Goal: Information Seeking & Learning: Compare options

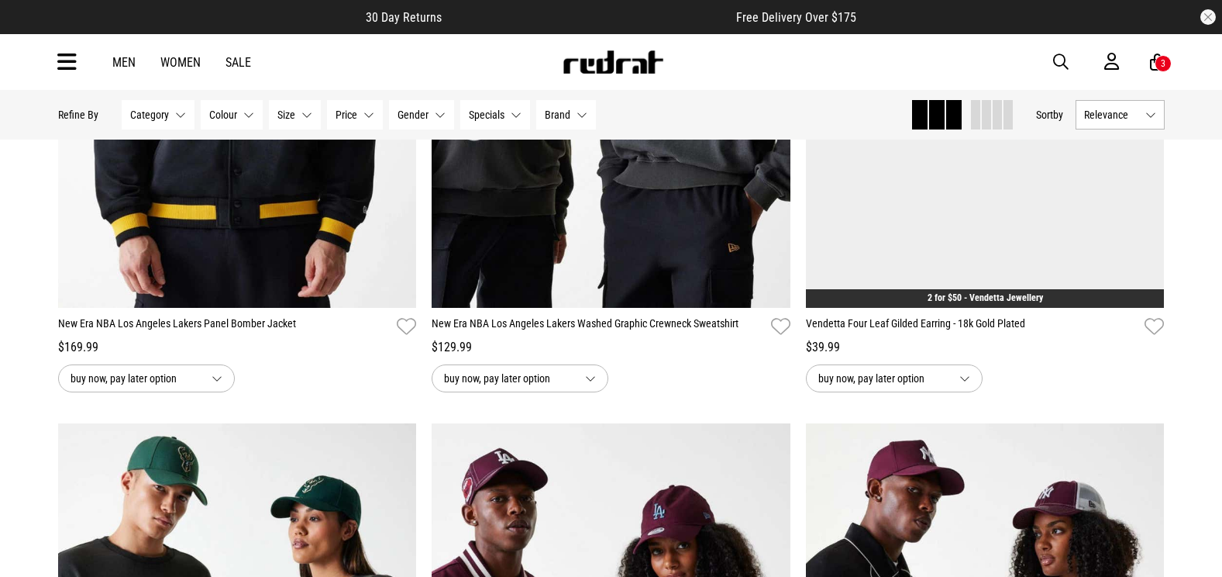
click at [1063, 62] on span "button" at bounding box center [1061, 62] width 16 height 19
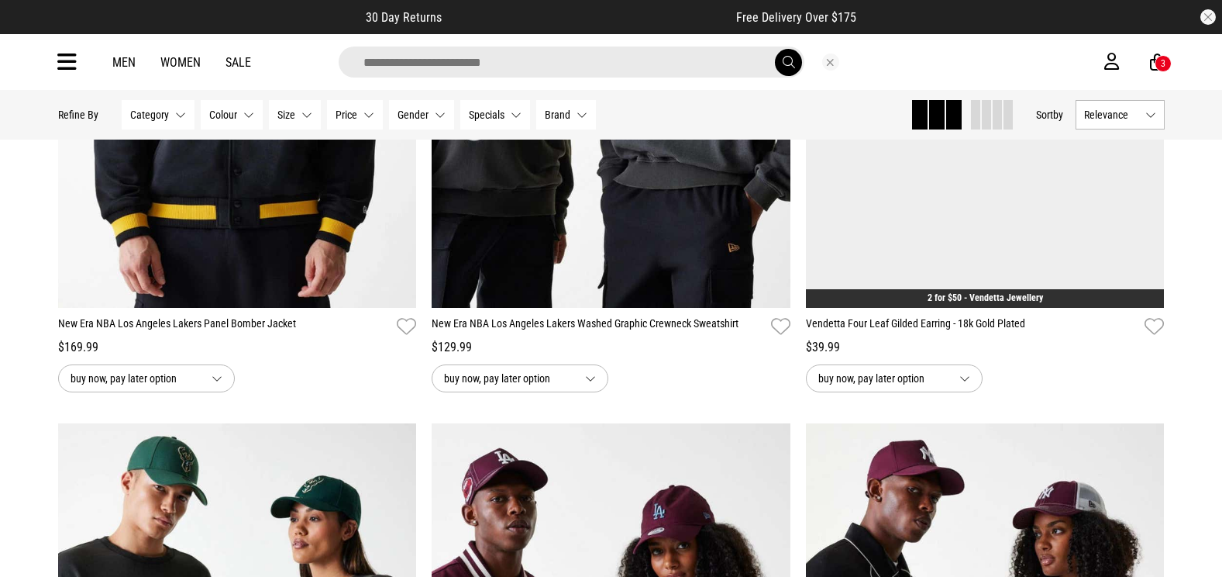
type input "*"
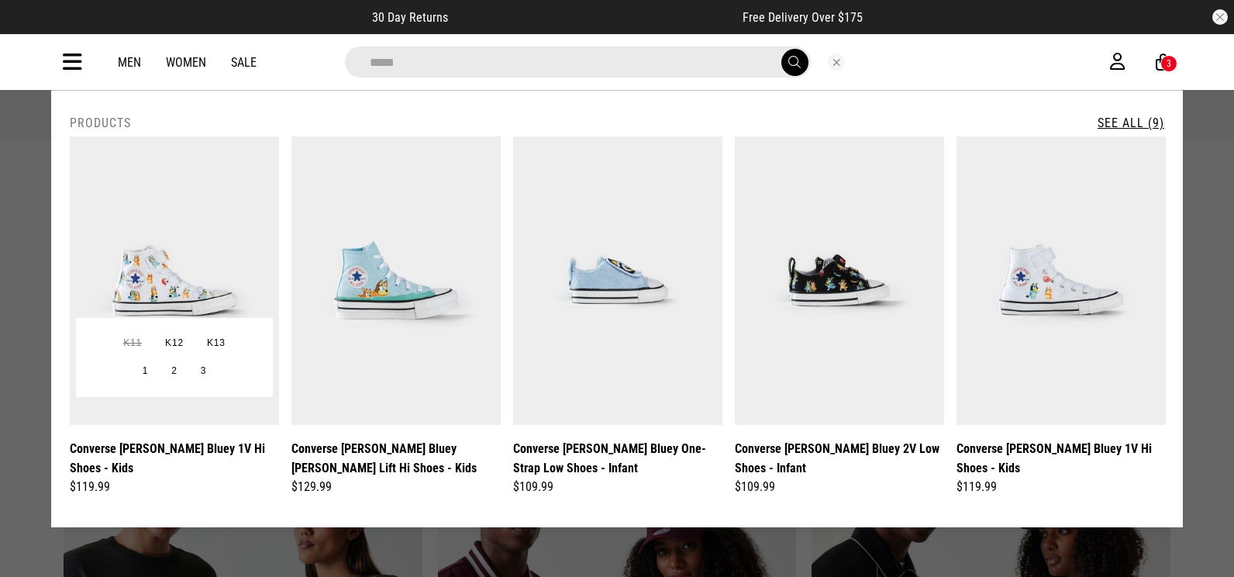
type input "*****"
click at [223, 234] on img at bounding box center [174, 280] width 209 height 288
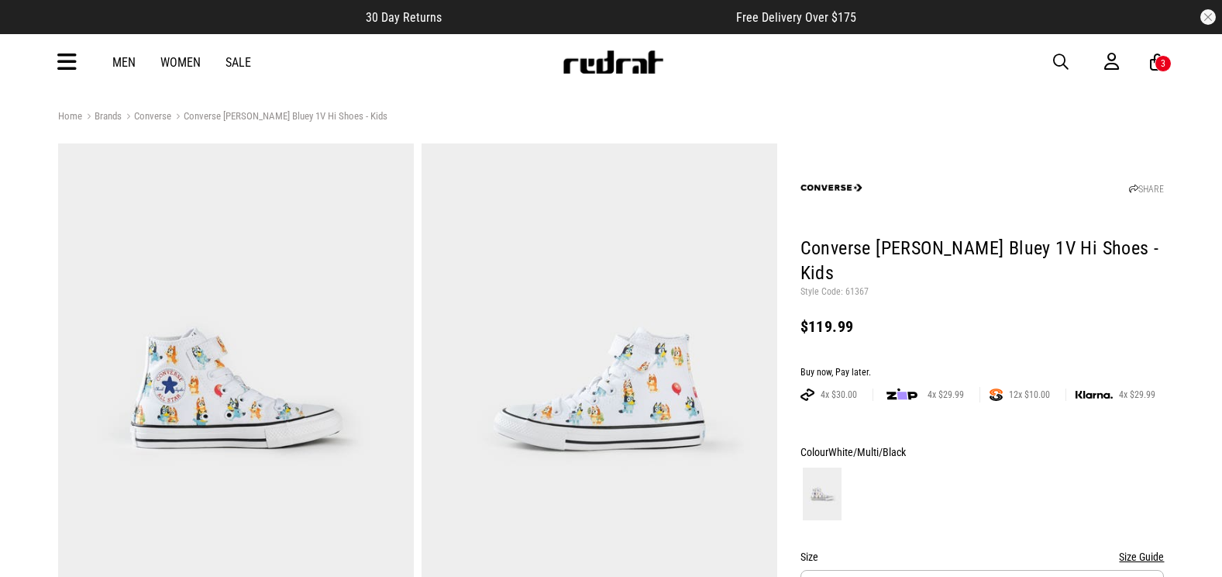
click at [856, 286] on p "Style Code: 61367" at bounding box center [983, 292] width 364 height 12
copy p "61367"
click at [1058, 65] on span "button" at bounding box center [1061, 62] width 16 height 19
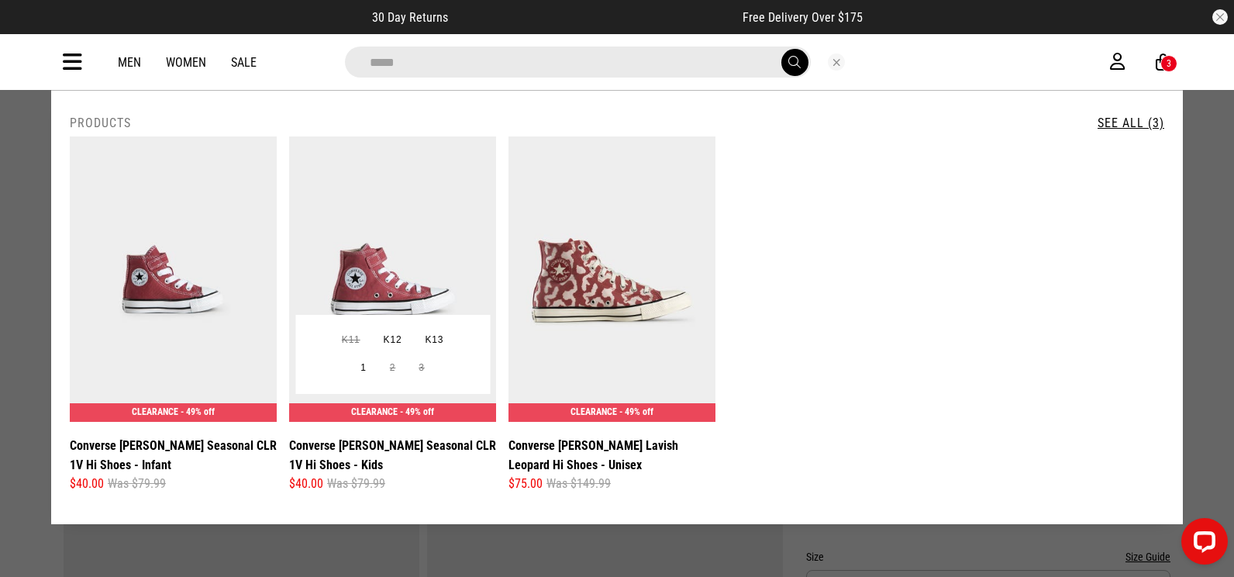
type input "*****"
click at [363, 238] on img at bounding box center [392, 278] width 207 height 285
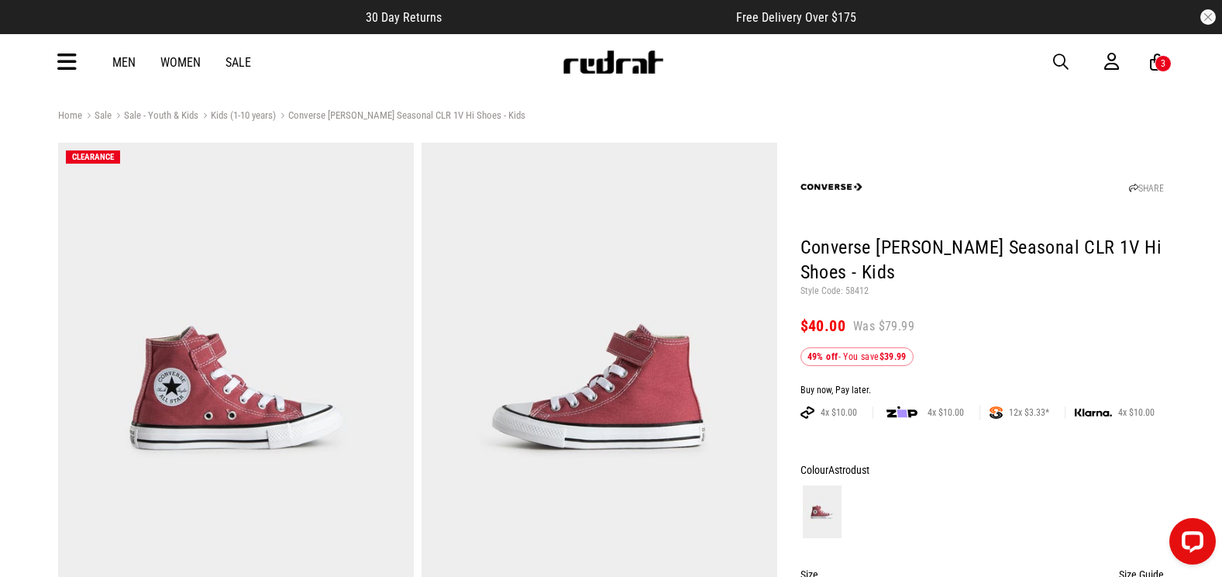
click at [1066, 55] on span "button" at bounding box center [1061, 62] width 16 height 19
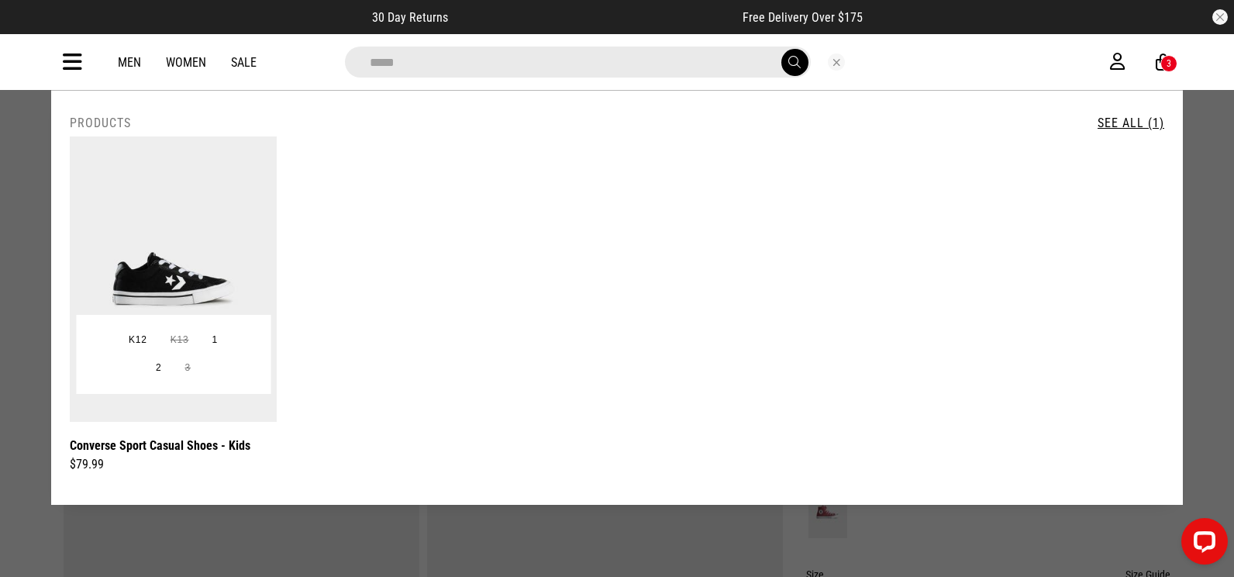
type input "*****"
click at [167, 209] on img at bounding box center [173, 278] width 207 height 285
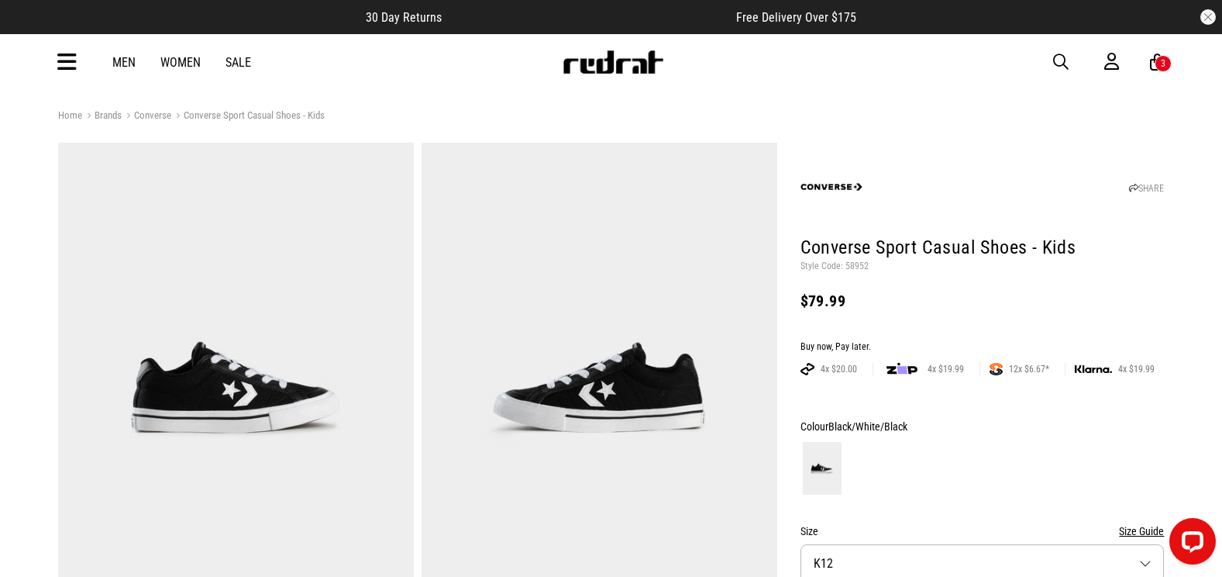
click at [74, 55] on icon at bounding box center [66, 63] width 19 height 26
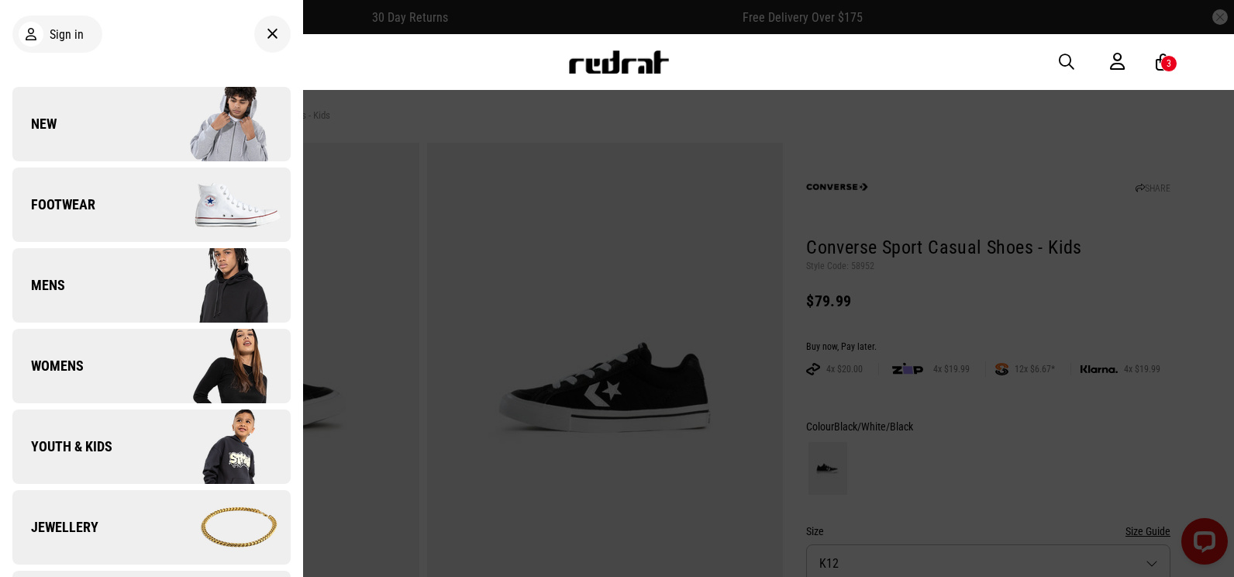
click at [67, 188] on link "Footwear" at bounding box center [151, 204] width 278 height 74
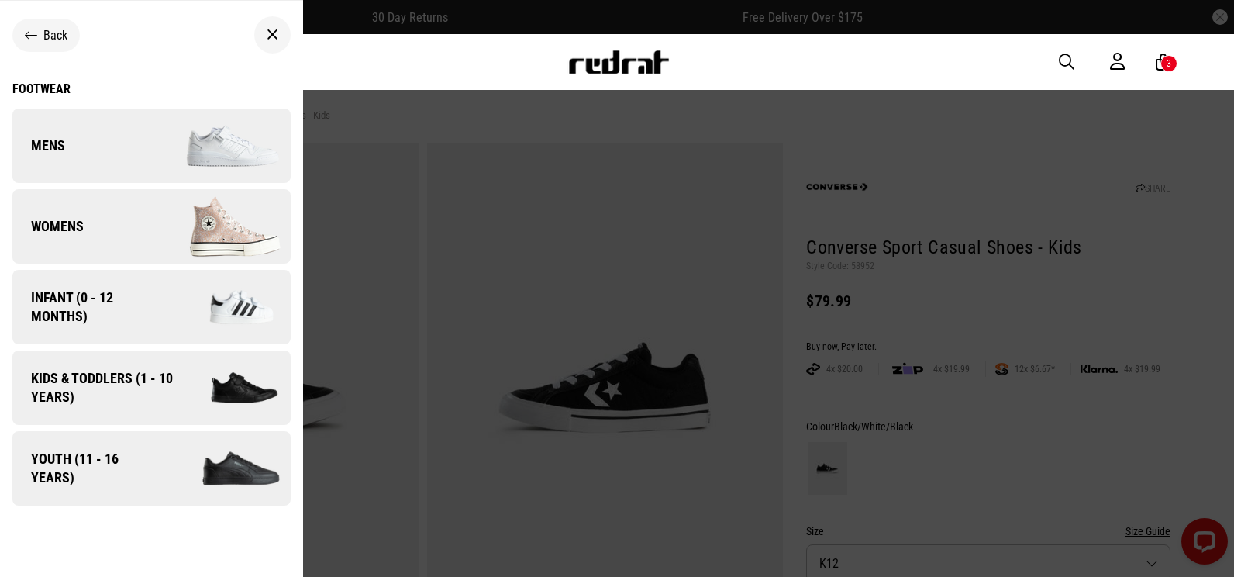
click at [115, 228] on link "Womens" at bounding box center [151, 226] width 278 height 74
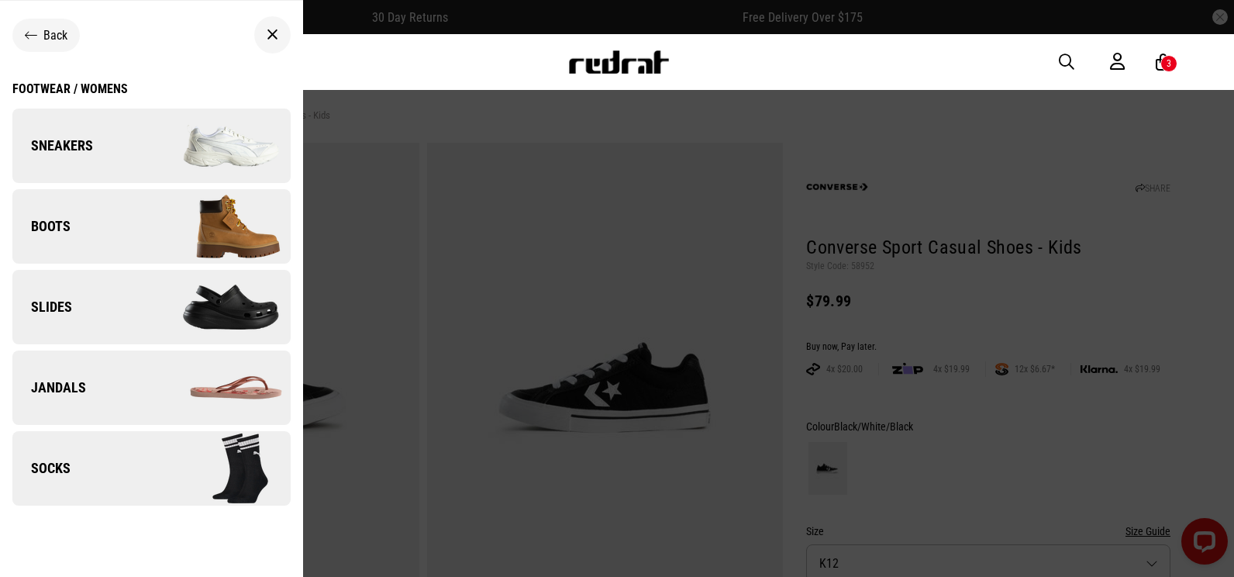
click at [128, 143] on link "Sneakers" at bounding box center [151, 146] width 278 height 74
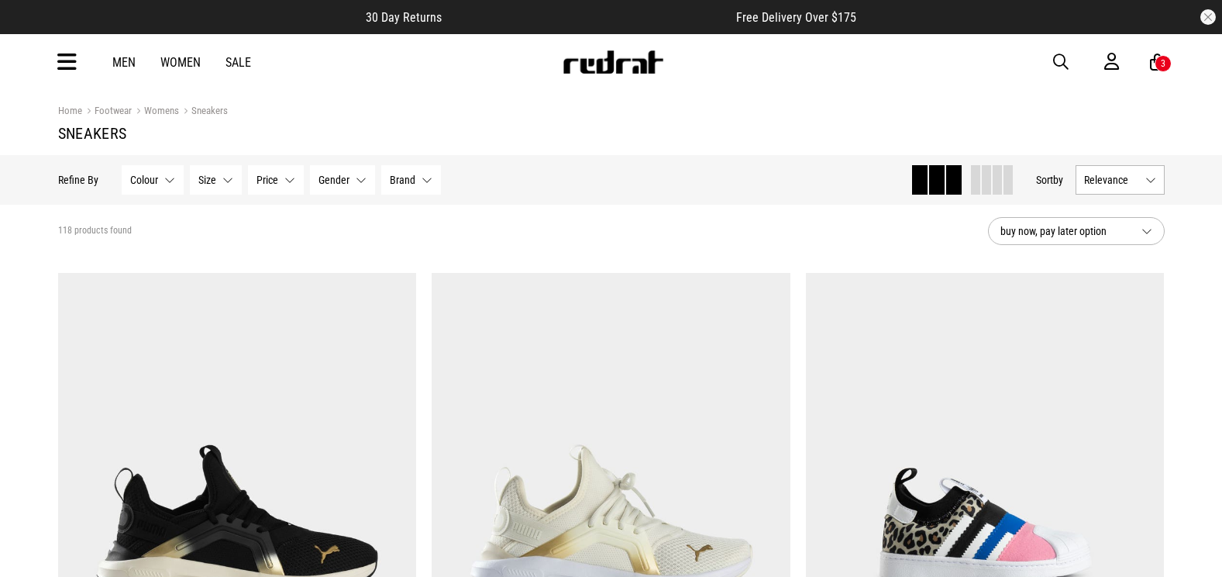
click at [398, 184] on span "Brand" at bounding box center [403, 180] width 26 height 12
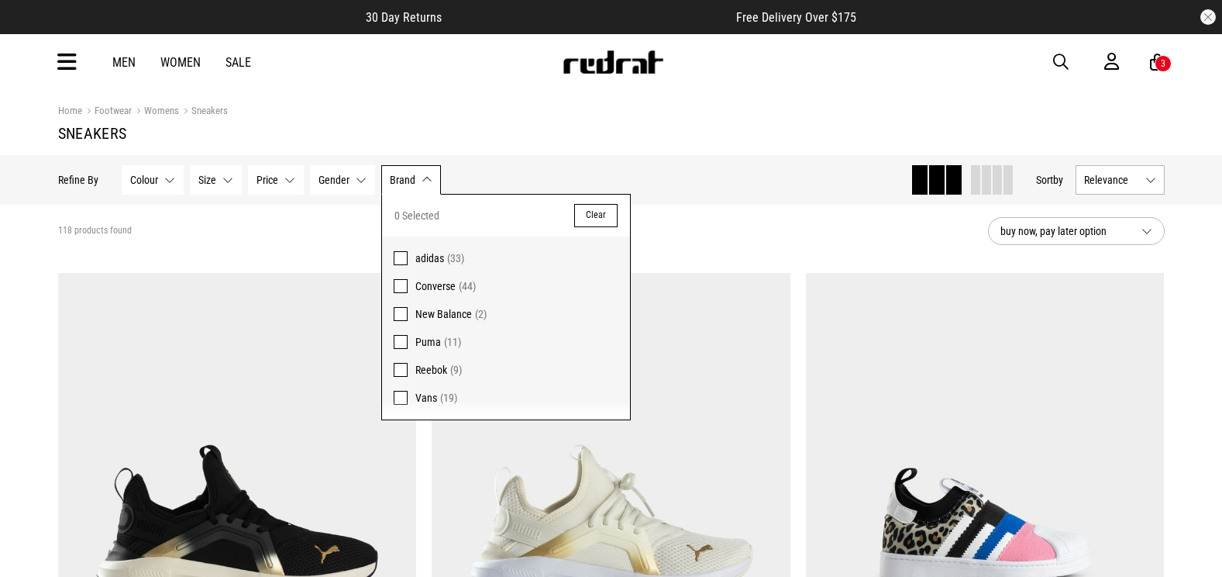
click at [429, 292] on span "Converse" at bounding box center [435, 286] width 40 height 12
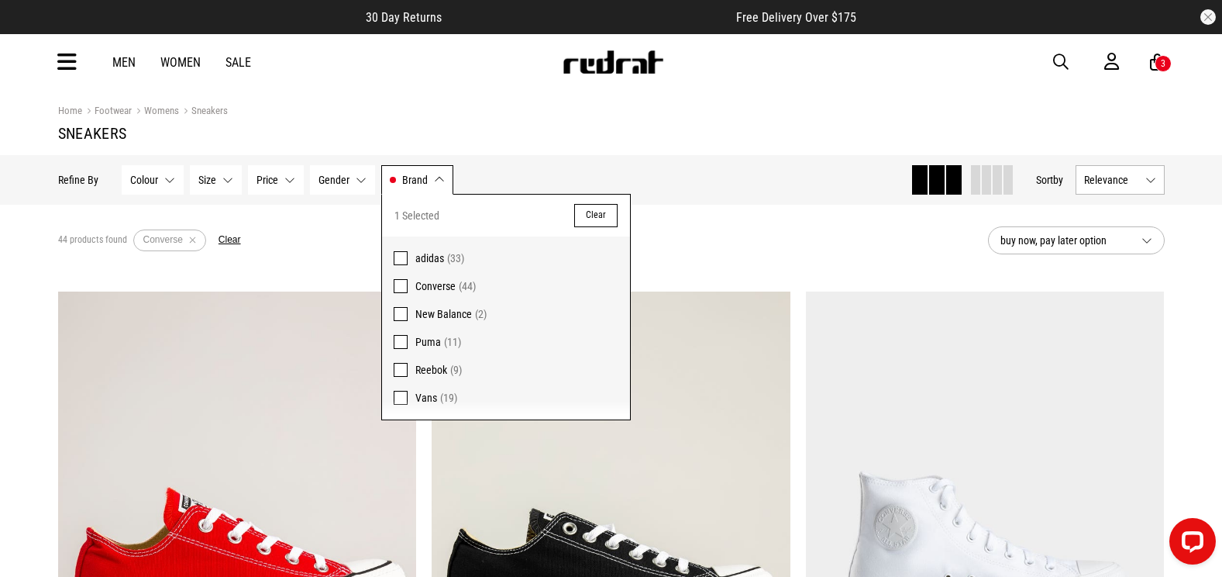
click at [325, 267] on section "44 products found Active Filters Converse Clear buy now, pay later option" at bounding box center [612, 240] width 1132 height 71
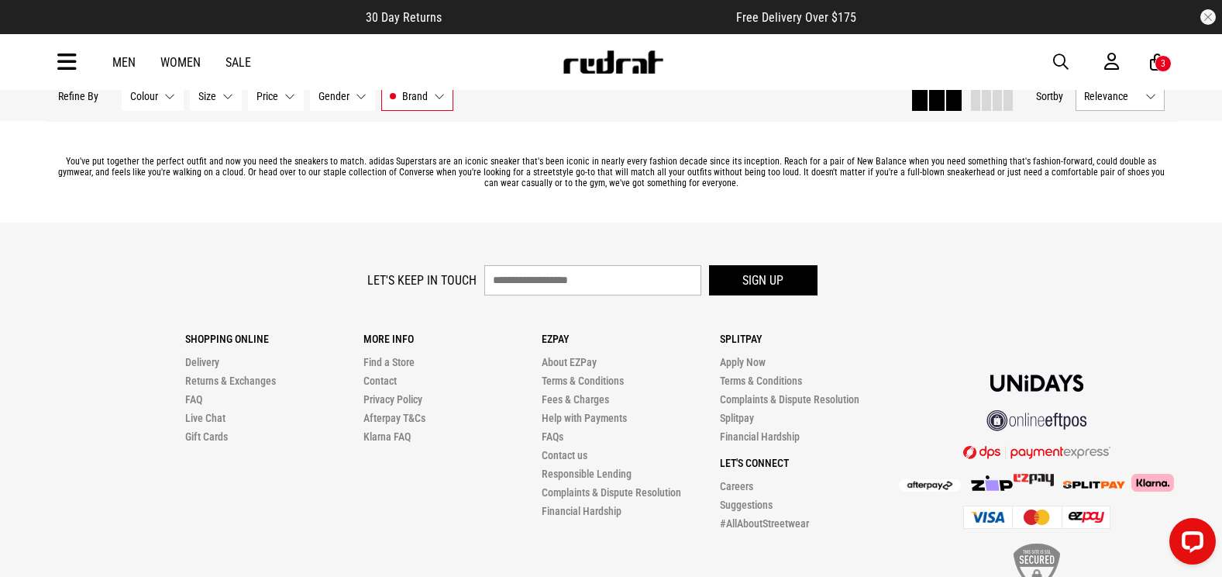
scroll to position [5038, 0]
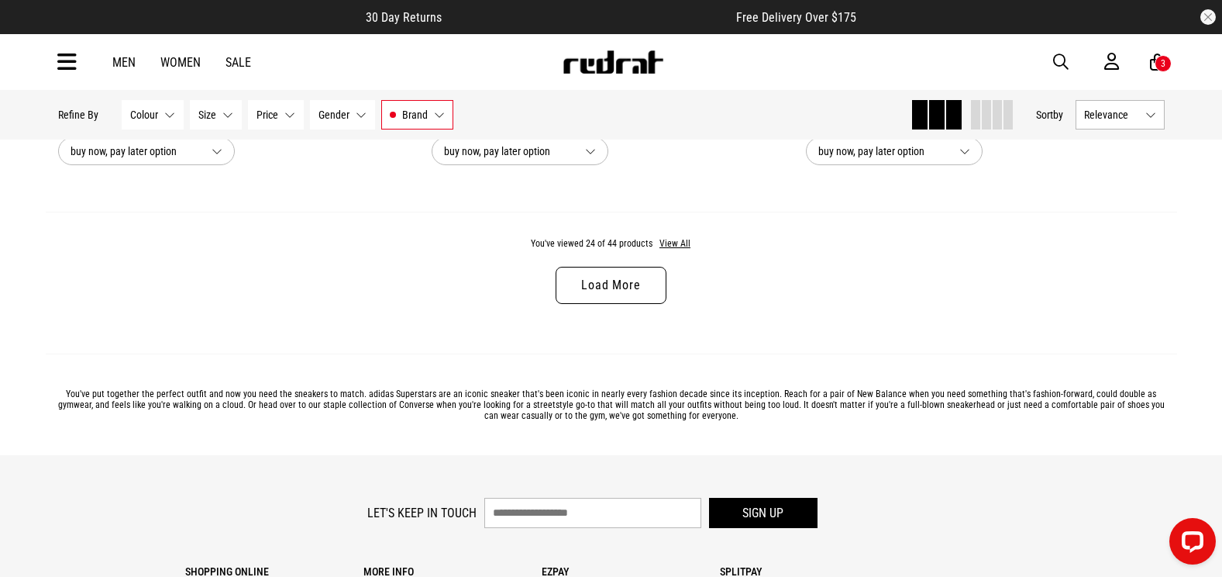
click at [584, 278] on link "Load More" at bounding box center [611, 285] width 110 height 37
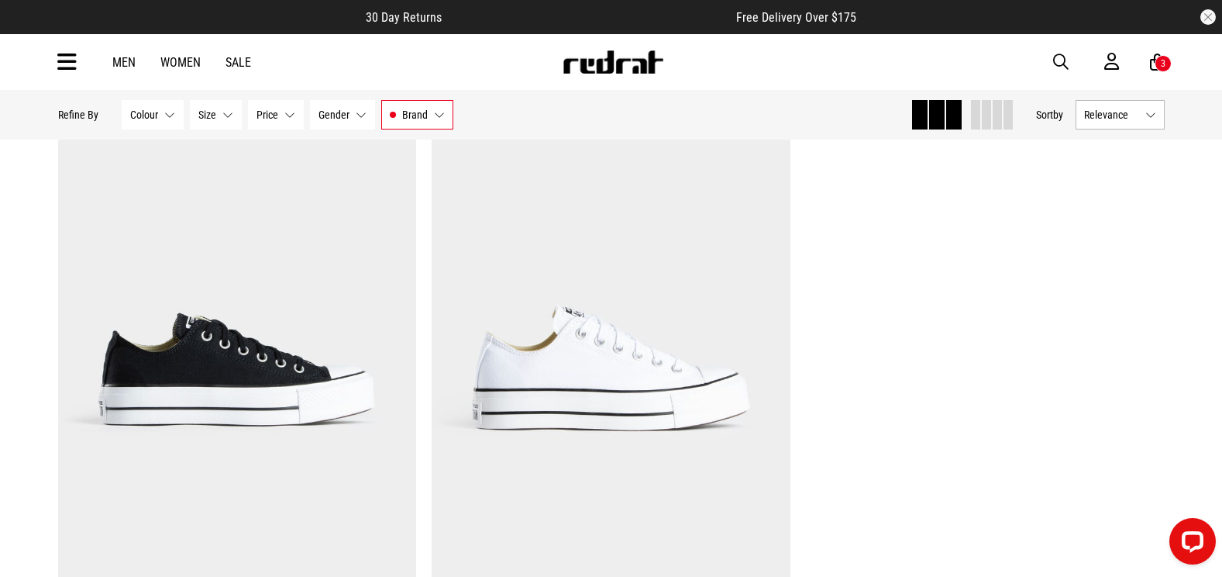
scroll to position [8835, 0]
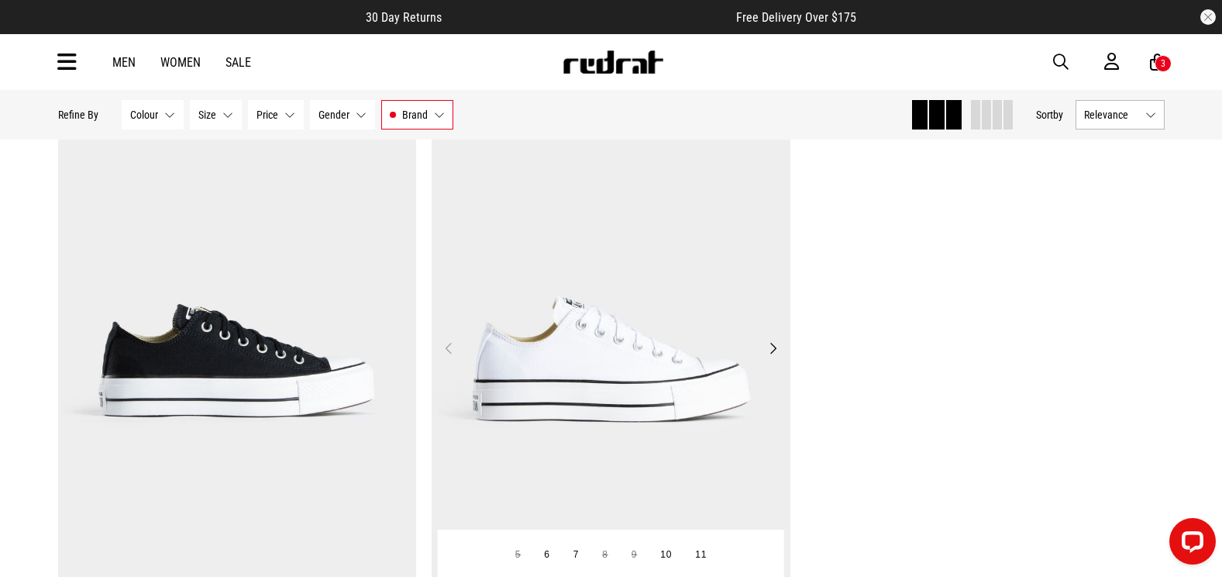
click at [649, 216] on img at bounding box center [611, 357] width 359 height 502
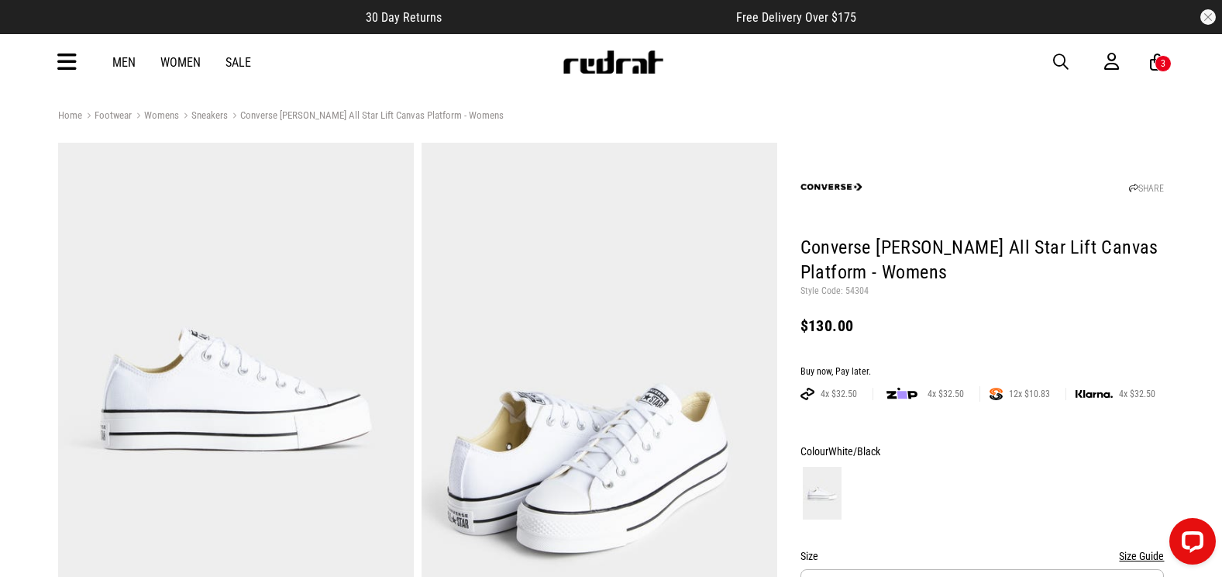
click at [1056, 60] on span "button" at bounding box center [1061, 62] width 16 height 19
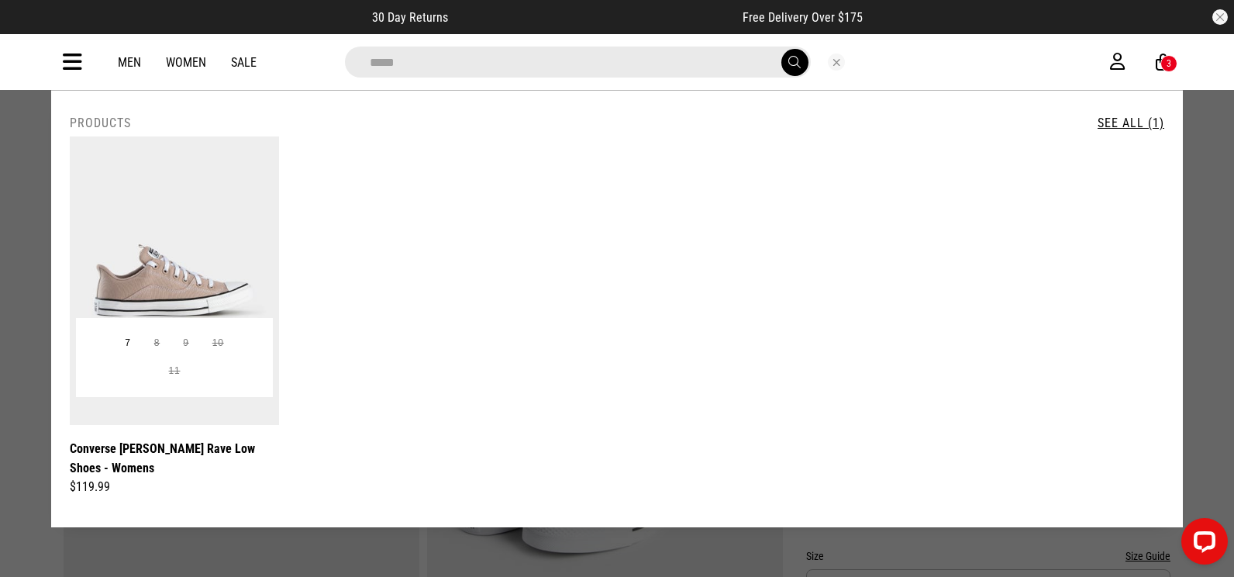
type input "*****"
click at [188, 224] on img at bounding box center [174, 280] width 209 height 288
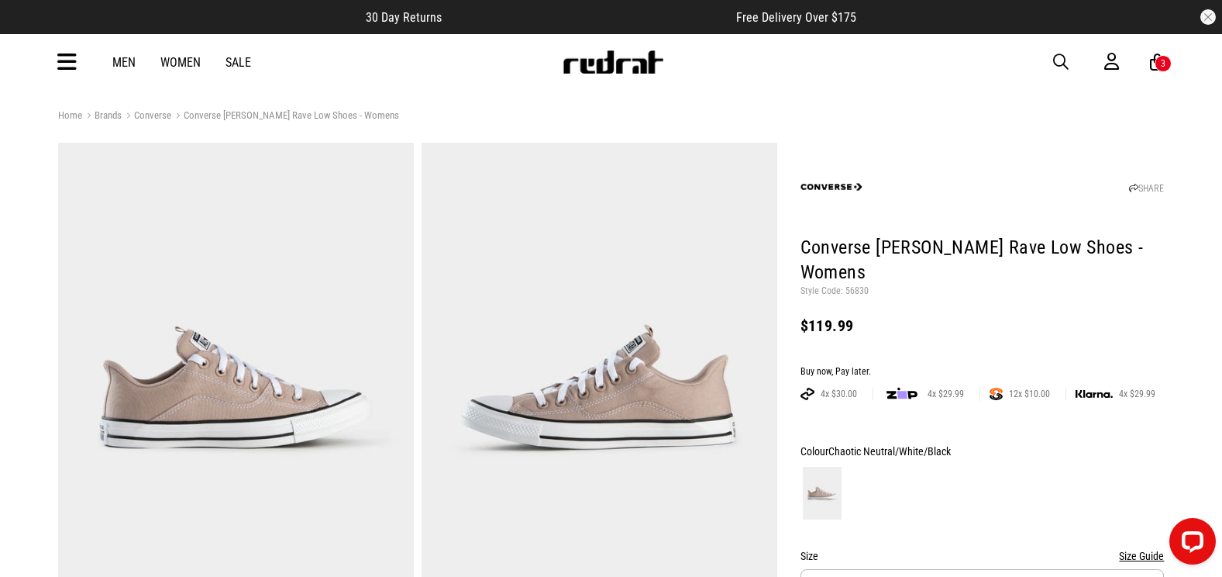
click at [1048, 59] on div "Men Women Sale Sign in New Back Footwear Back Mens Back Womens Back Youth & Kid…" at bounding box center [612, 62] width 1132 height 56
click at [1068, 62] on span "button" at bounding box center [1061, 62] width 16 height 19
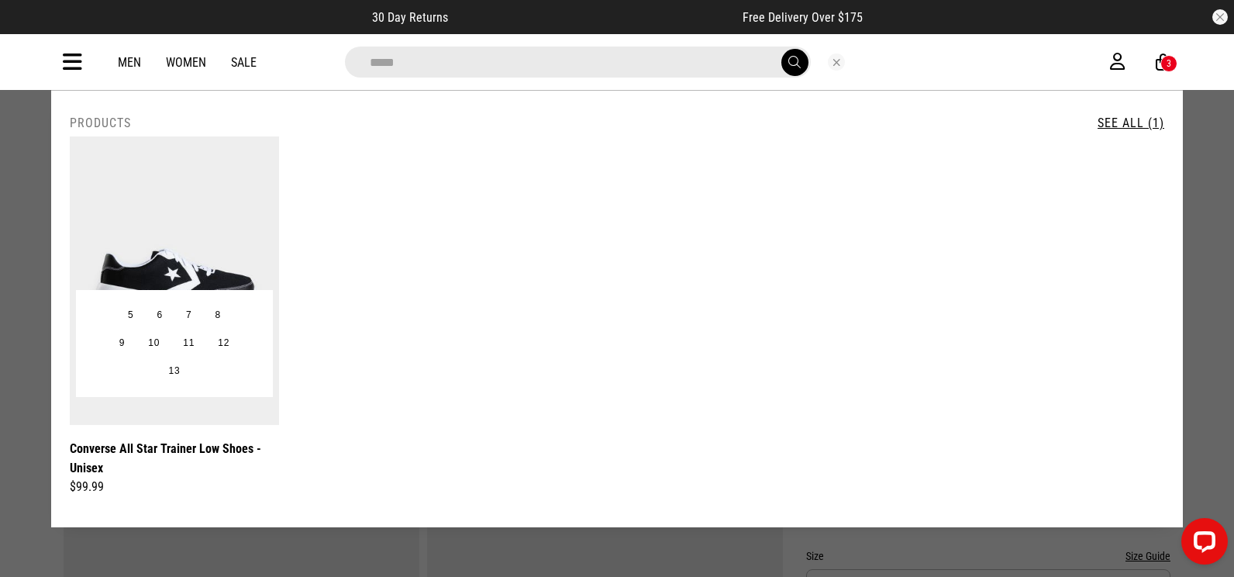
type input "*****"
click at [148, 215] on img at bounding box center [174, 280] width 209 height 288
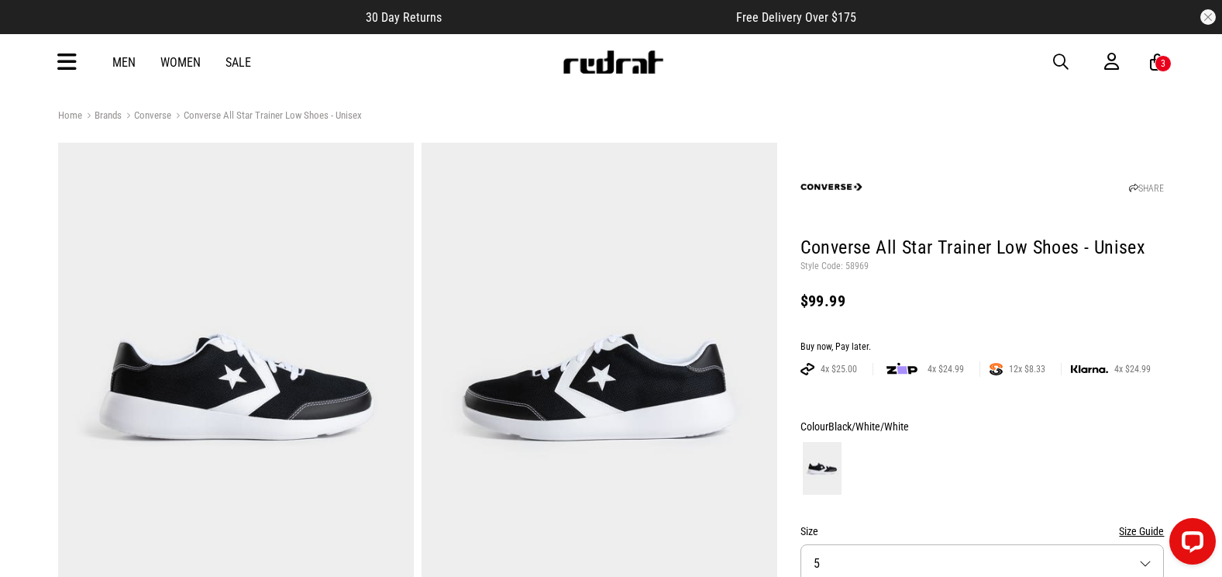
click at [1059, 62] on span "button" at bounding box center [1061, 62] width 16 height 19
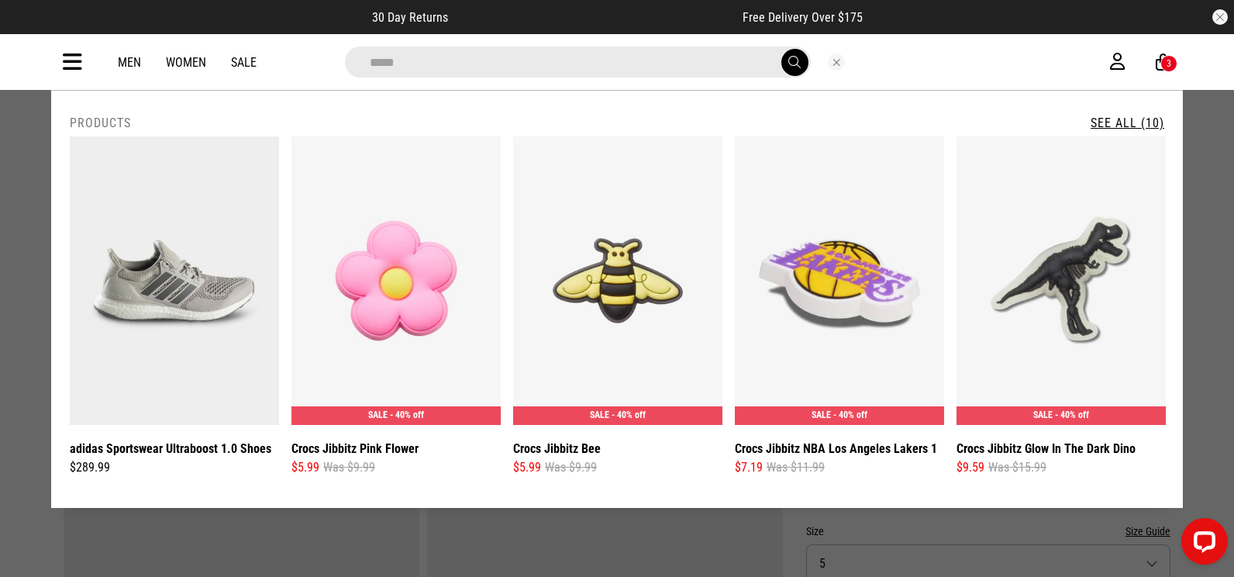
type input "*****"
click at [74, 54] on icon at bounding box center [72, 63] width 19 height 26
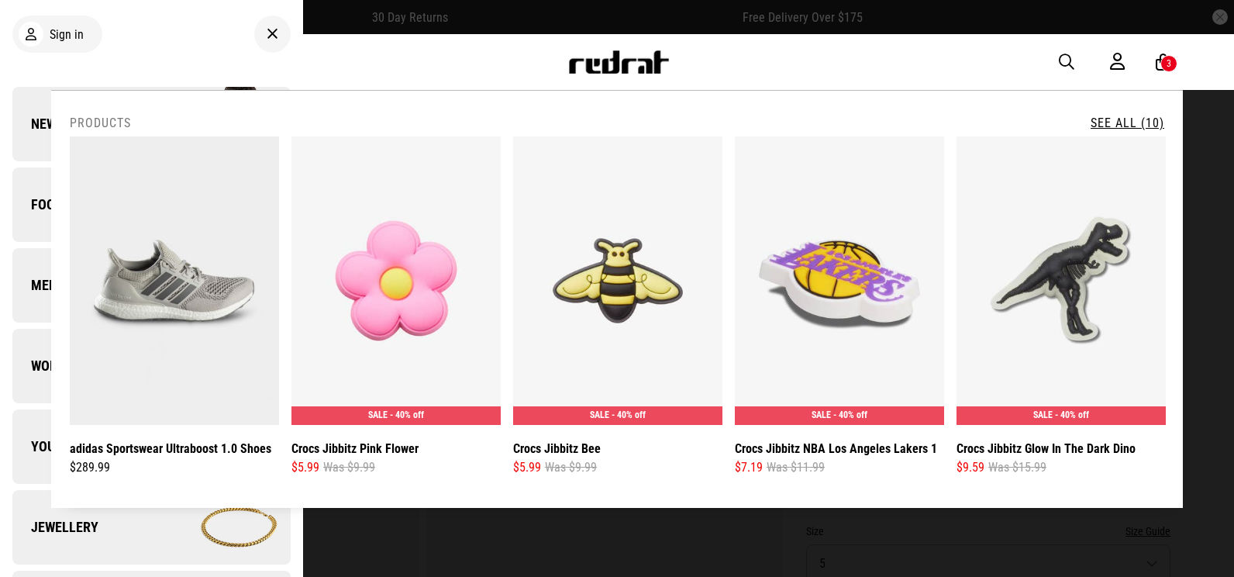
click at [43, 197] on span "Footwear" at bounding box center [53, 204] width 83 height 19
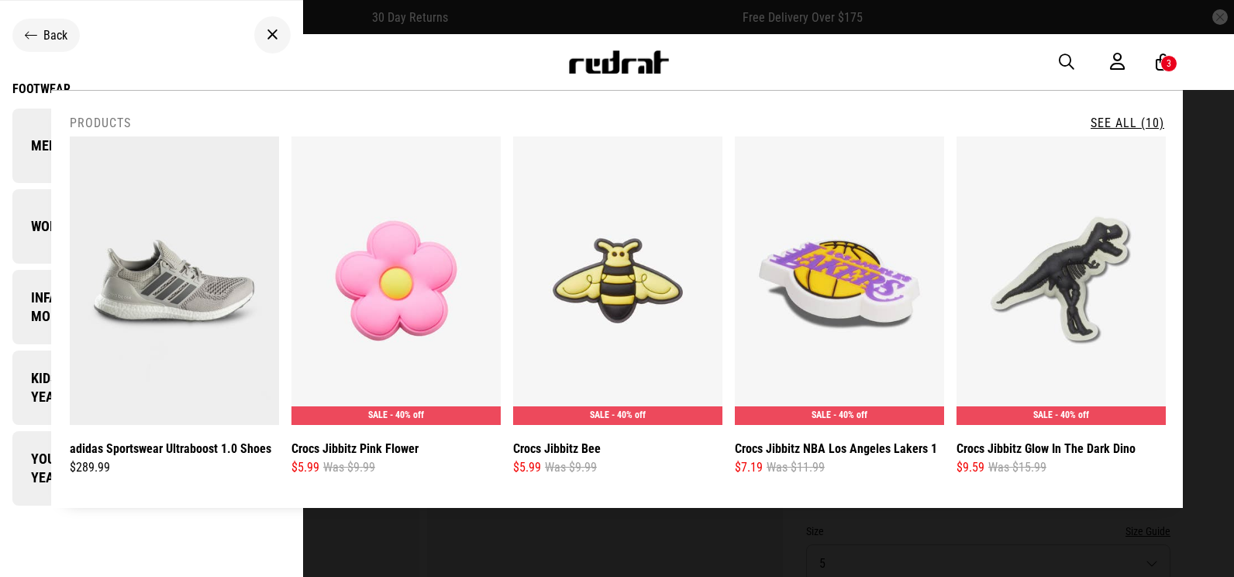
click at [36, 138] on span "Mens" at bounding box center [38, 145] width 53 height 19
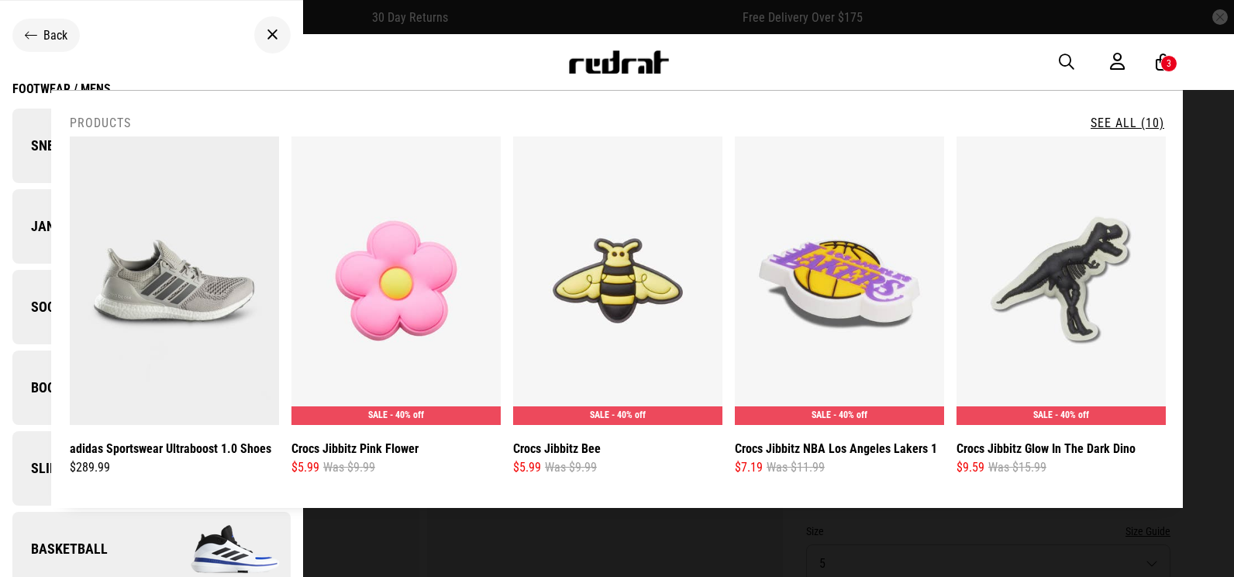
click at [48, 153] on span "Sneakers" at bounding box center [52, 145] width 81 height 19
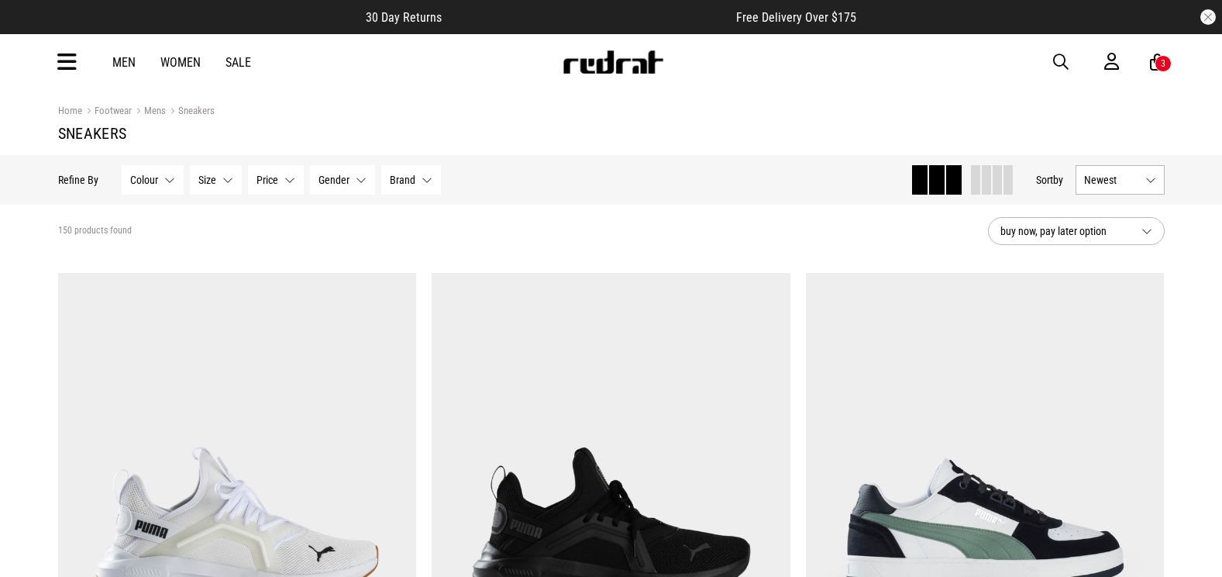
click at [421, 184] on button "Brand None selected" at bounding box center [411, 179] width 60 height 29
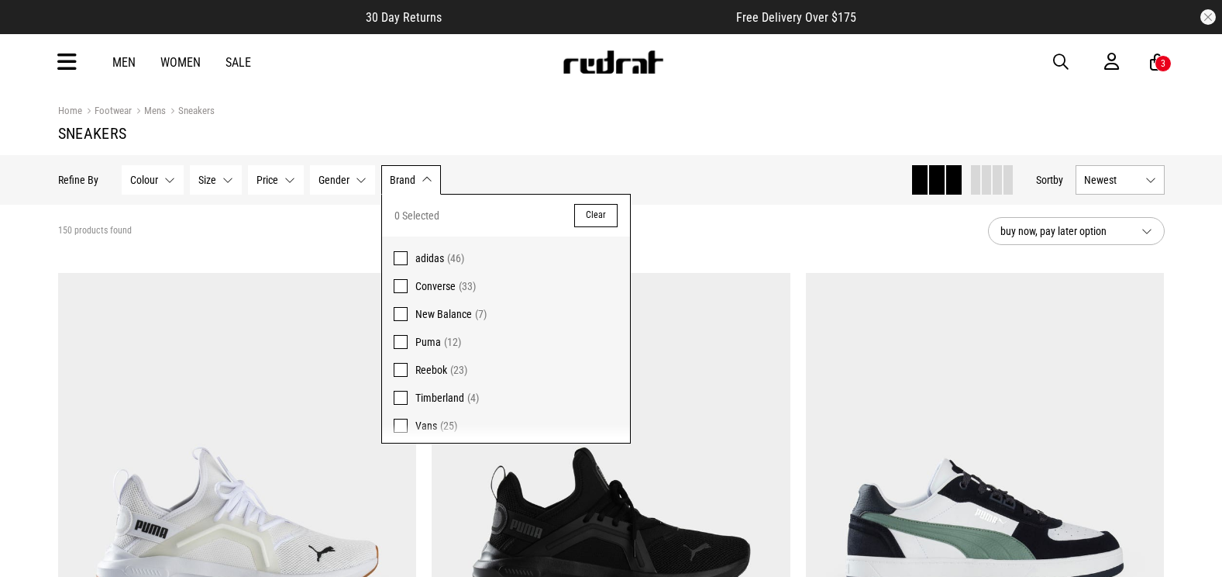
click at [456, 289] on span "Converse (33)" at bounding box center [516, 286] width 203 height 19
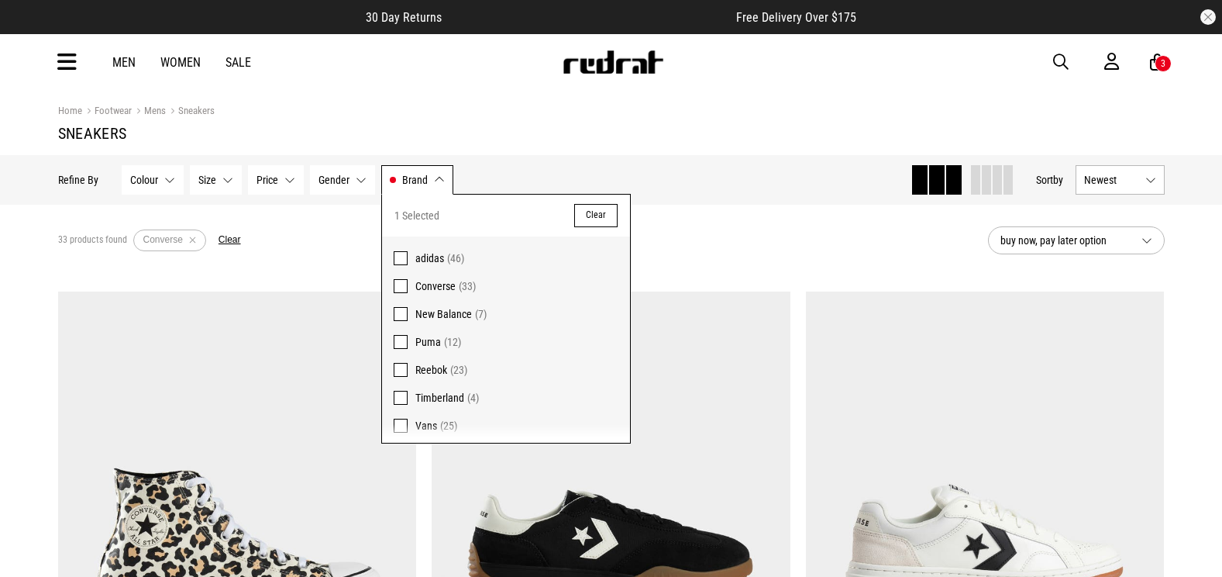
click at [701, 224] on div "33 products found Active Filters Converse Clear" at bounding box center [517, 240] width 918 height 47
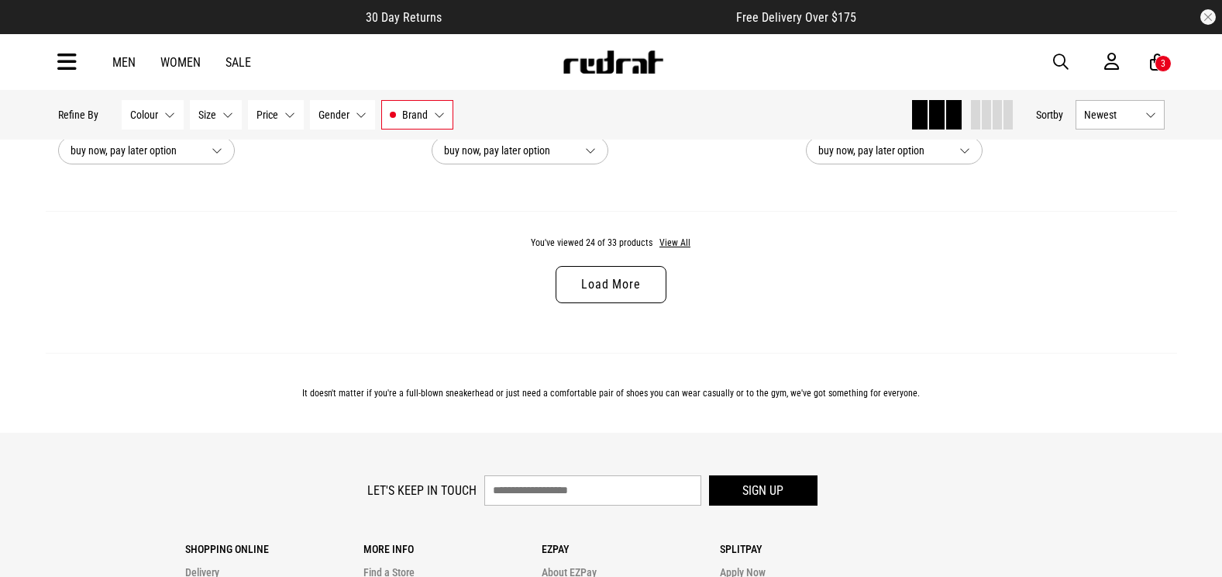
scroll to position [5038, 0]
click at [672, 251] on button "View All" at bounding box center [675, 244] width 33 height 14
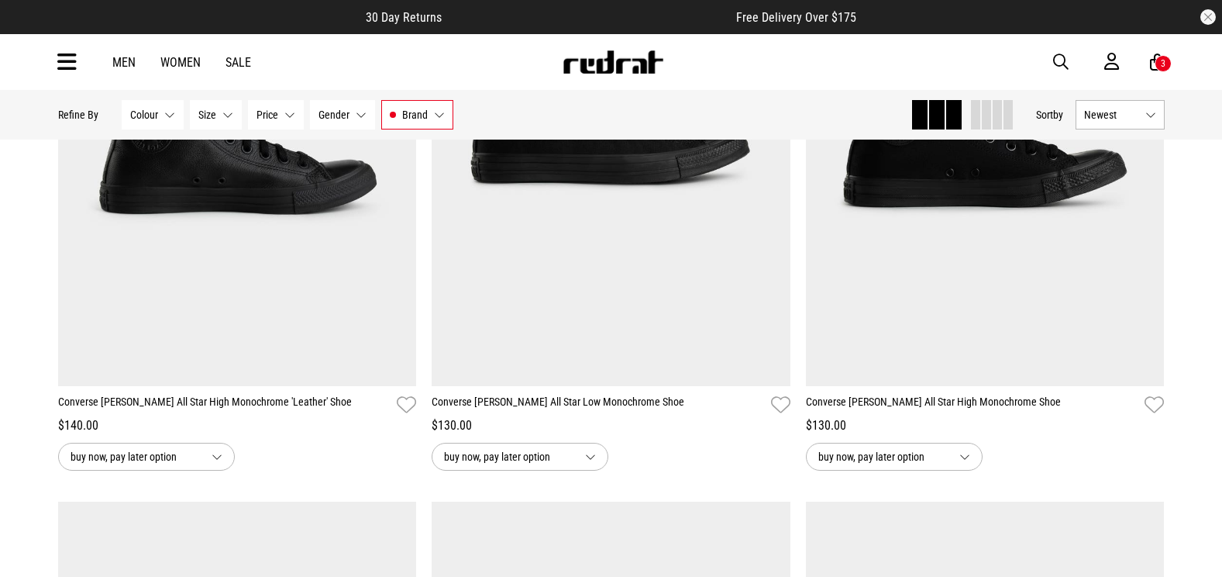
scroll to position [5735, 0]
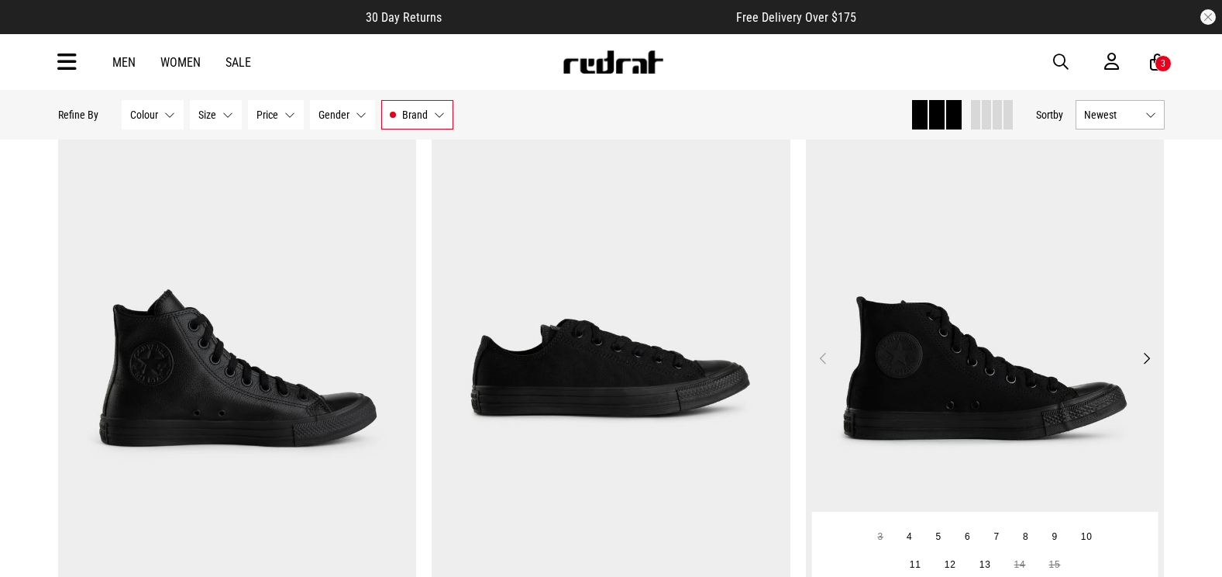
click at [937, 288] on img at bounding box center [985, 367] width 359 height 502
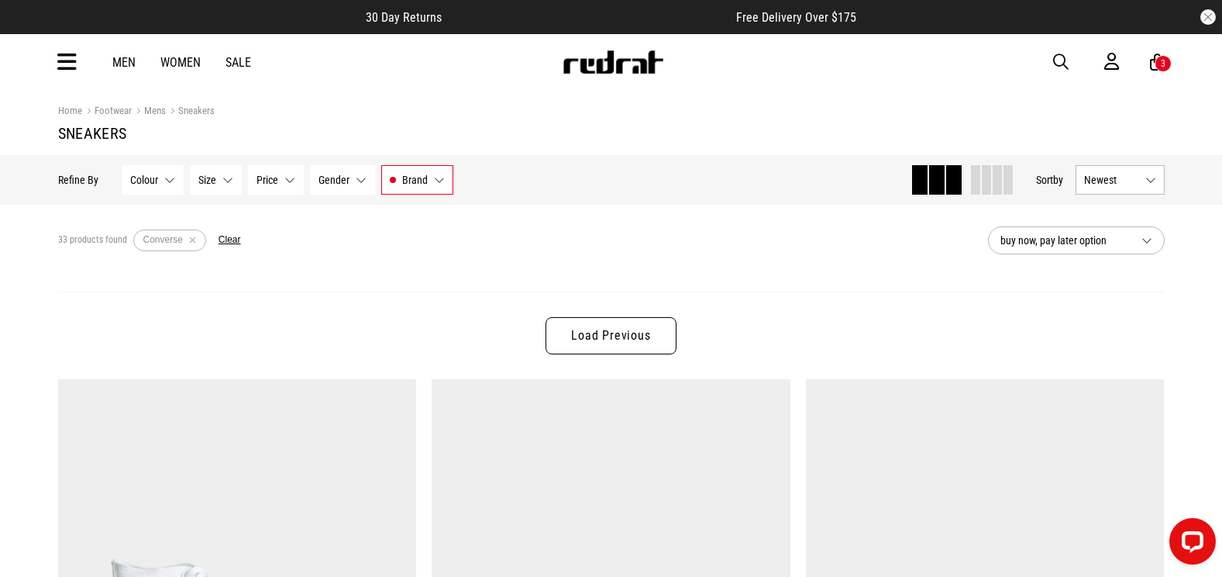
click at [604, 346] on link "Load Previous" at bounding box center [611, 335] width 130 height 37
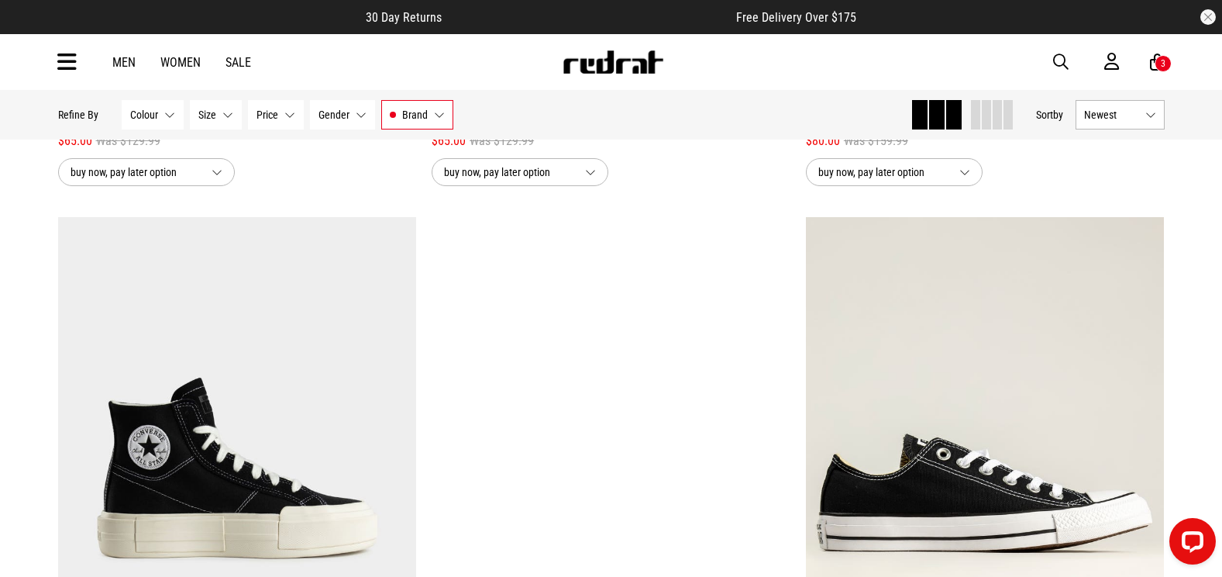
scroll to position [4728, 0]
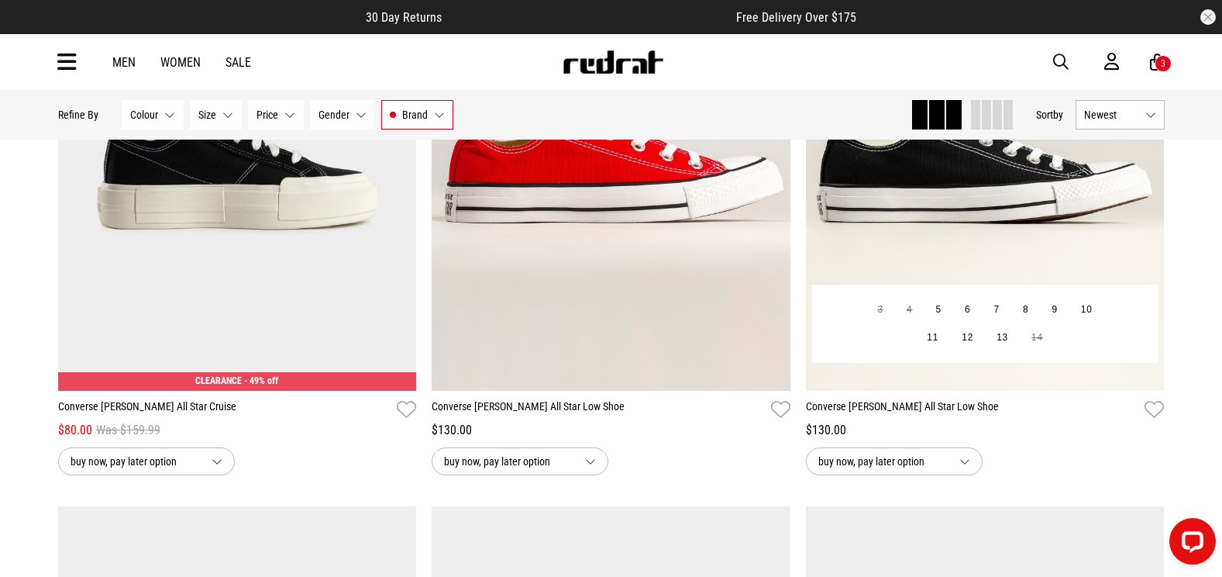
click at [921, 255] on img at bounding box center [985, 139] width 359 height 502
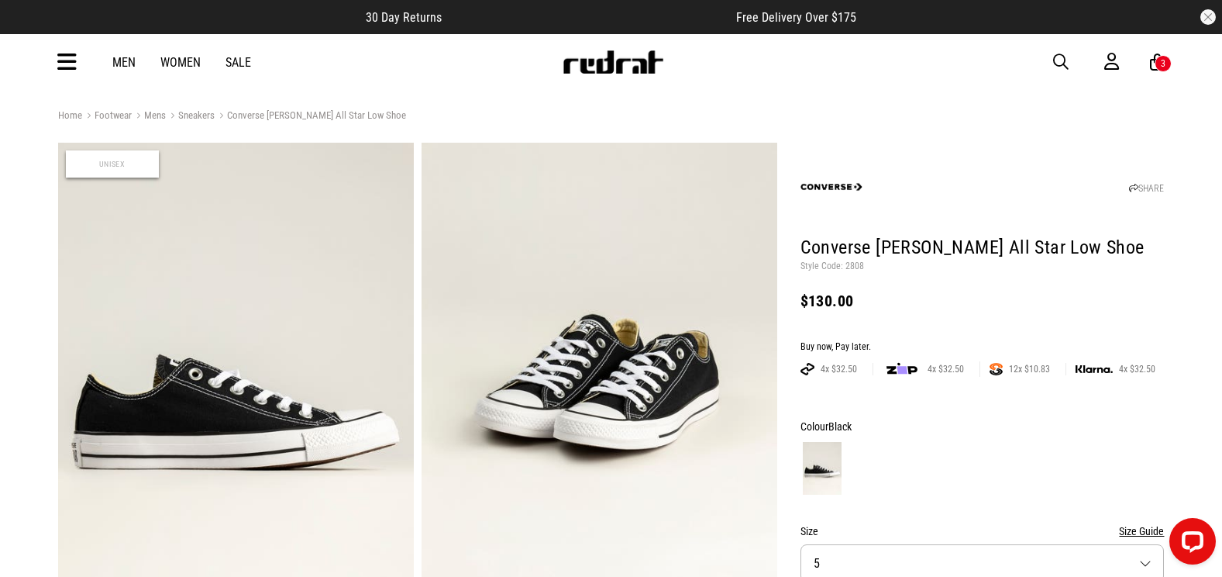
click at [52, 59] on div "Men Women Sale Sign in New Back Footwear Back Mens Back Womens Back Youth & Kid…" at bounding box center [612, 62] width 1132 height 56
click at [75, 61] on icon at bounding box center [66, 63] width 19 height 26
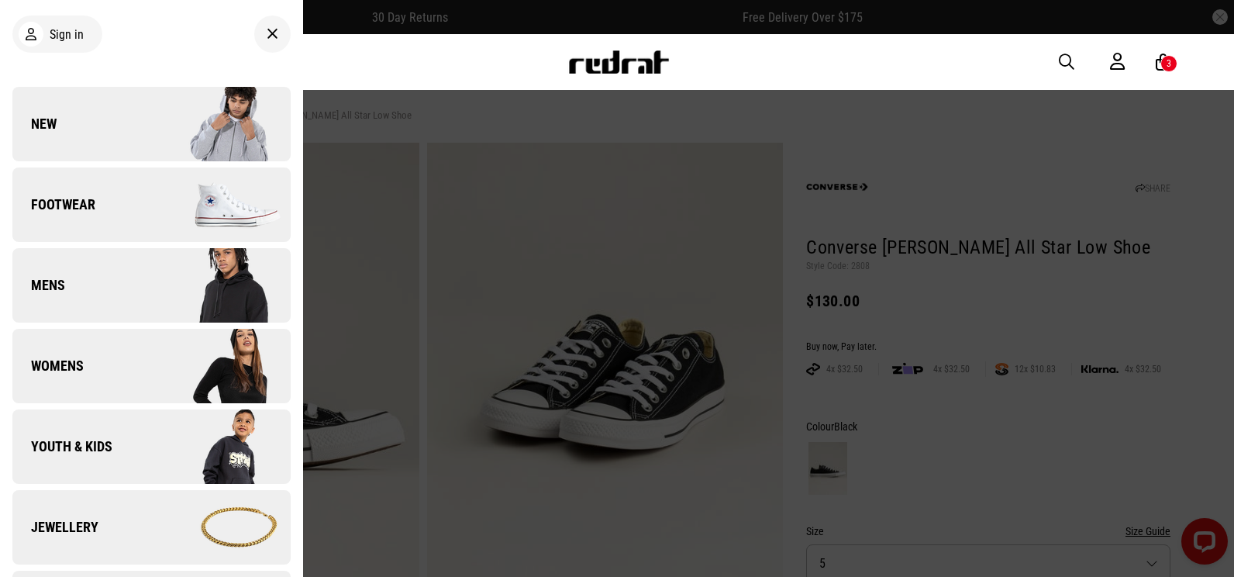
click at [107, 211] on link "Footwear" at bounding box center [151, 204] width 278 height 74
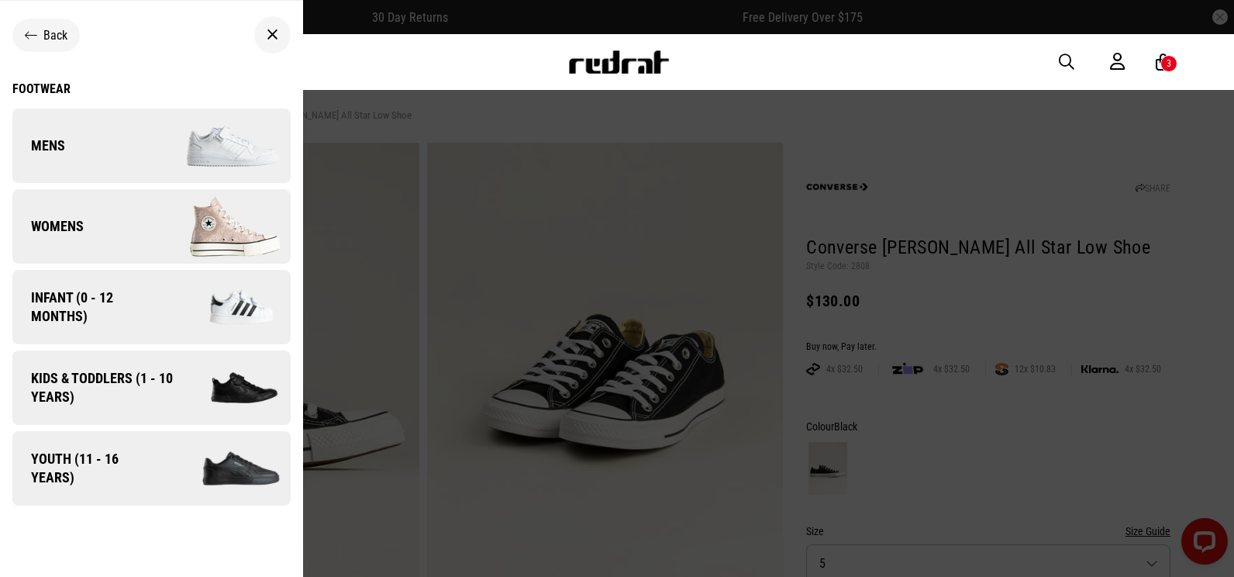
click at [140, 388] on span "Kids & Toddlers (1 - 10 years)" at bounding box center [96, 387] width 168 height 37
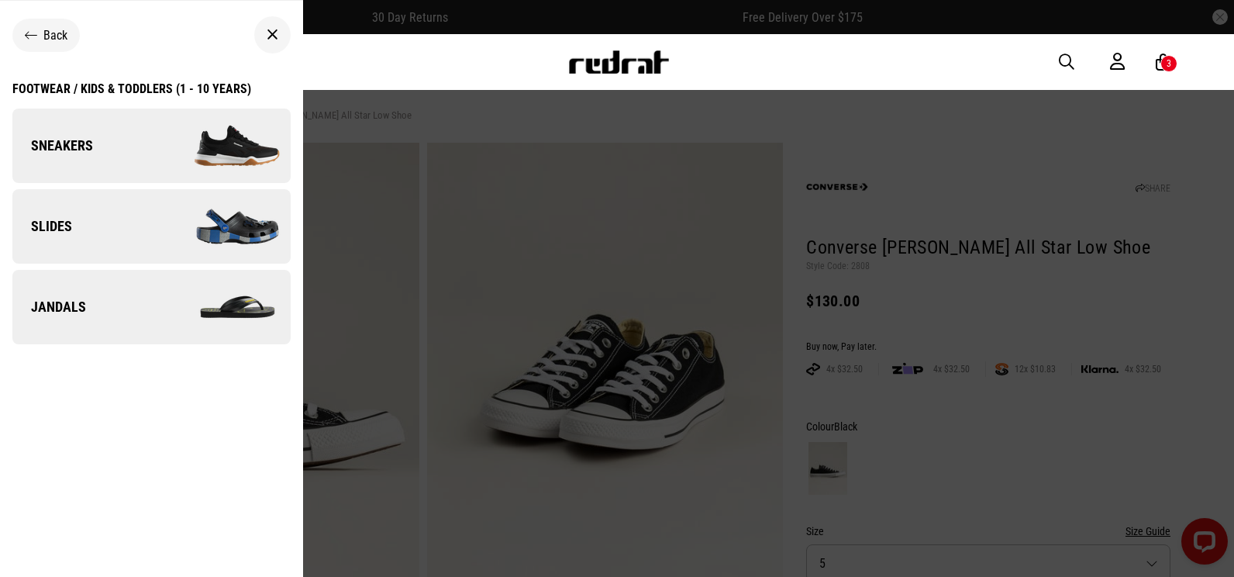
click at [151, 141] on img at bounding box center [220, 146] width 139 height 78
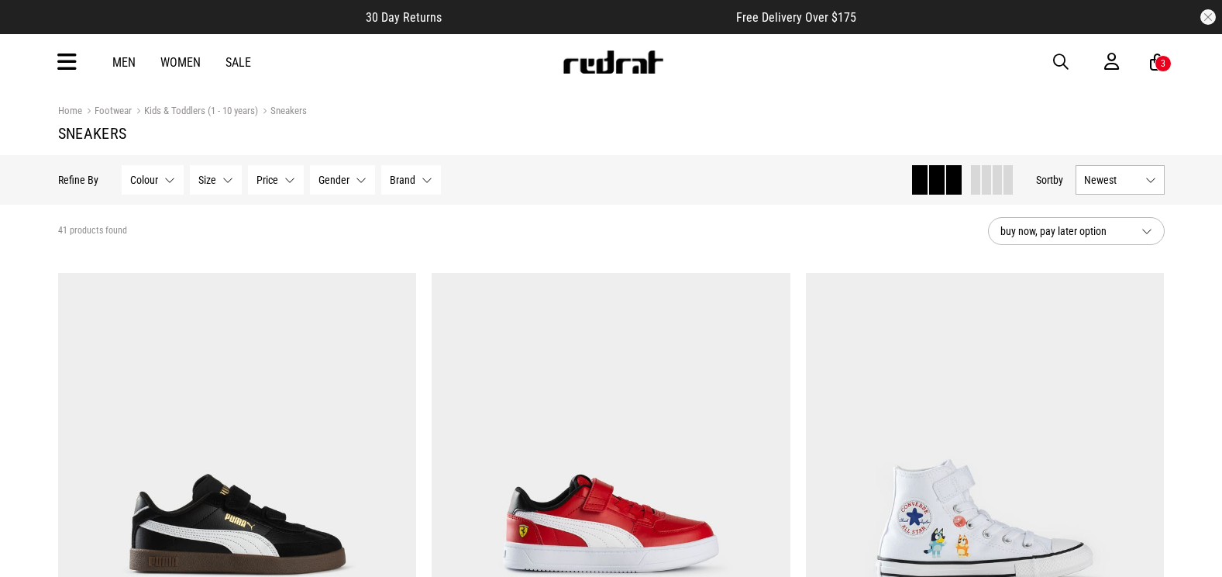
click at [417, 182] on button "Brand None selected" at bounding box center [411, 179] width 60 height 29
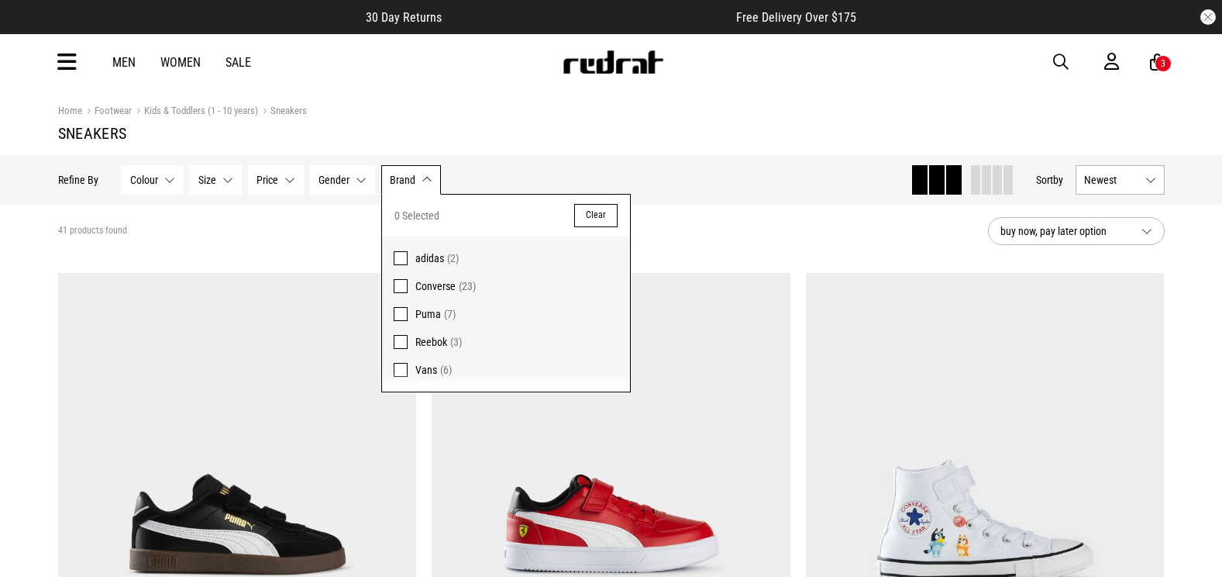
click at [459, 289] on span "(23)" at bounding box center [467, 286] width 17 height 12
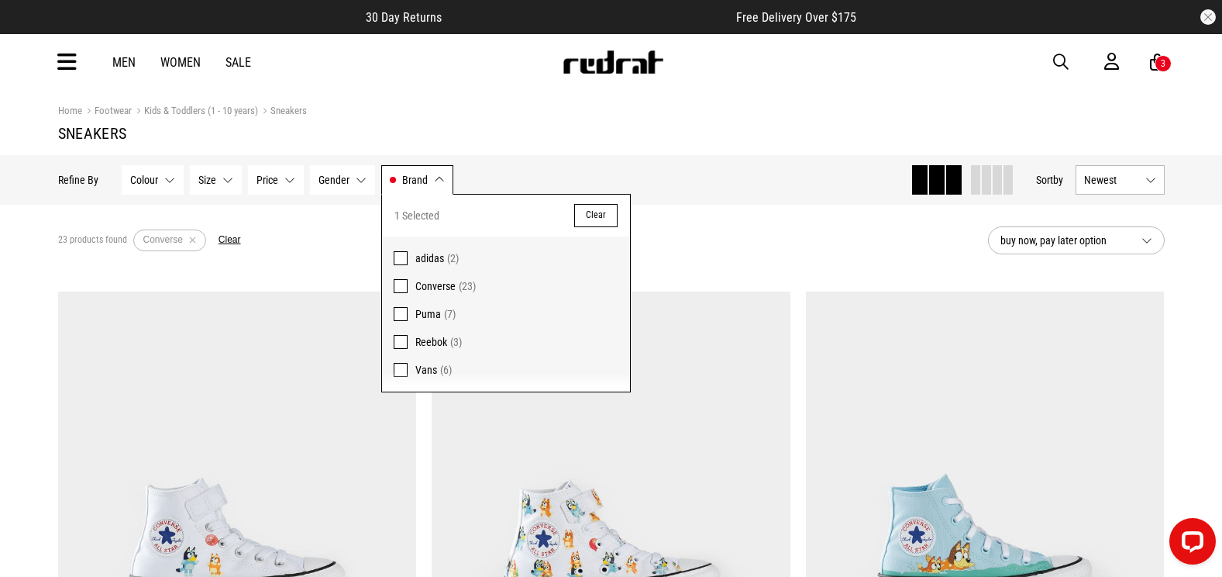
drag, startPoint x: 688, startPoint y: 239, endPoint x: 673, endPoint y: 257, distance: 22.5
click at [685, 239] on div "23 products found Active Filters Converse Clear" at bounding box center [517, 240] width 918 height 47
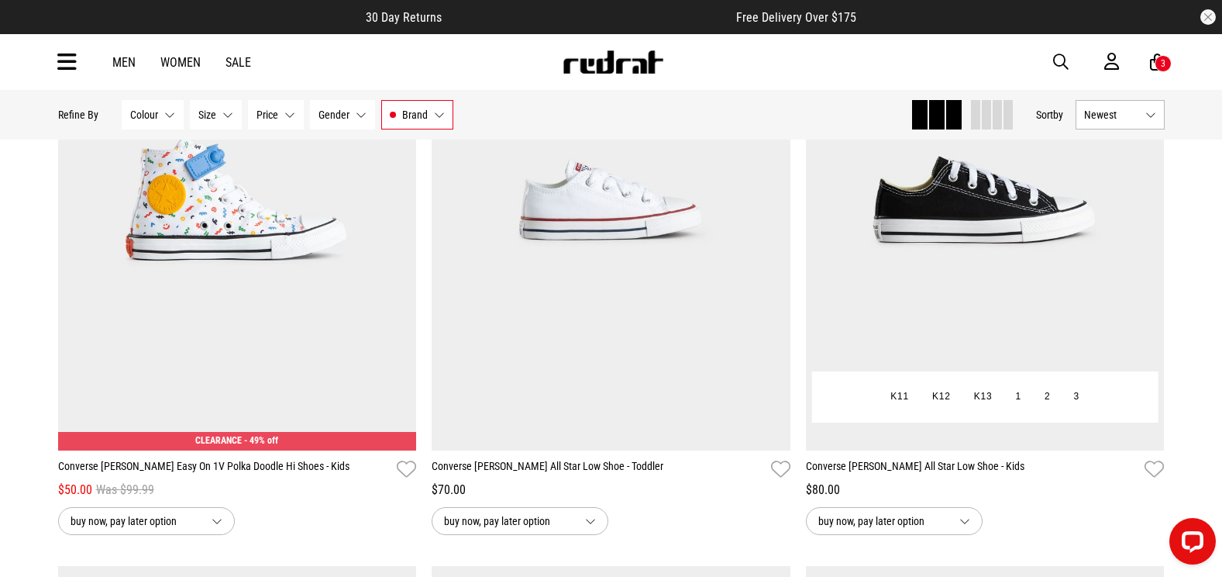
scroll to position [3488, 0]
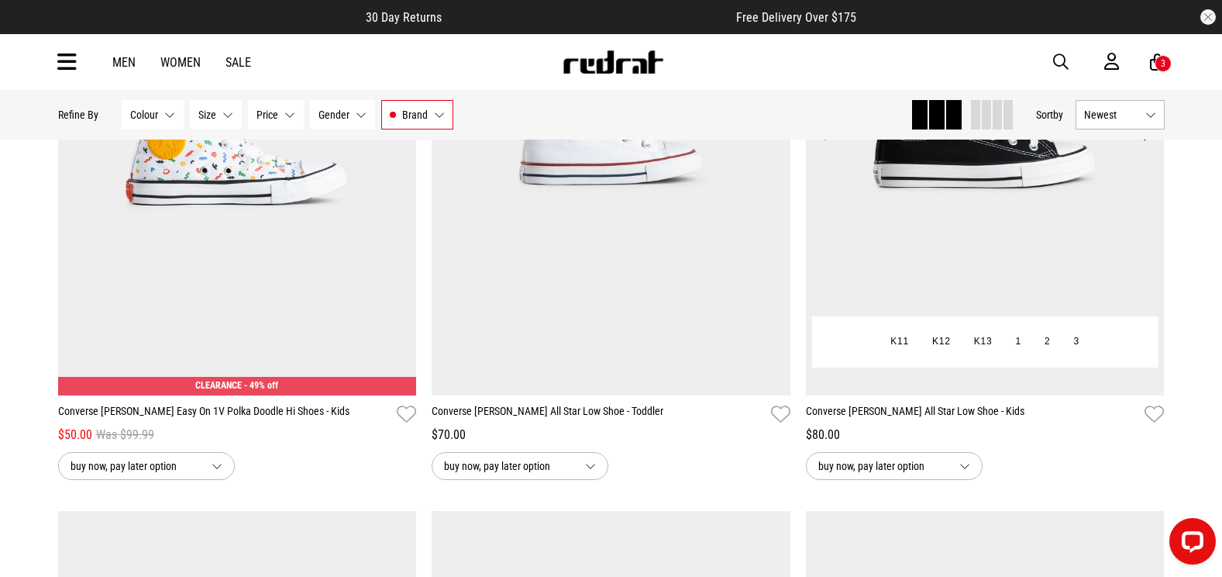
click at [977, 229] on img at bounding box center [985, 144] width 359 height 502
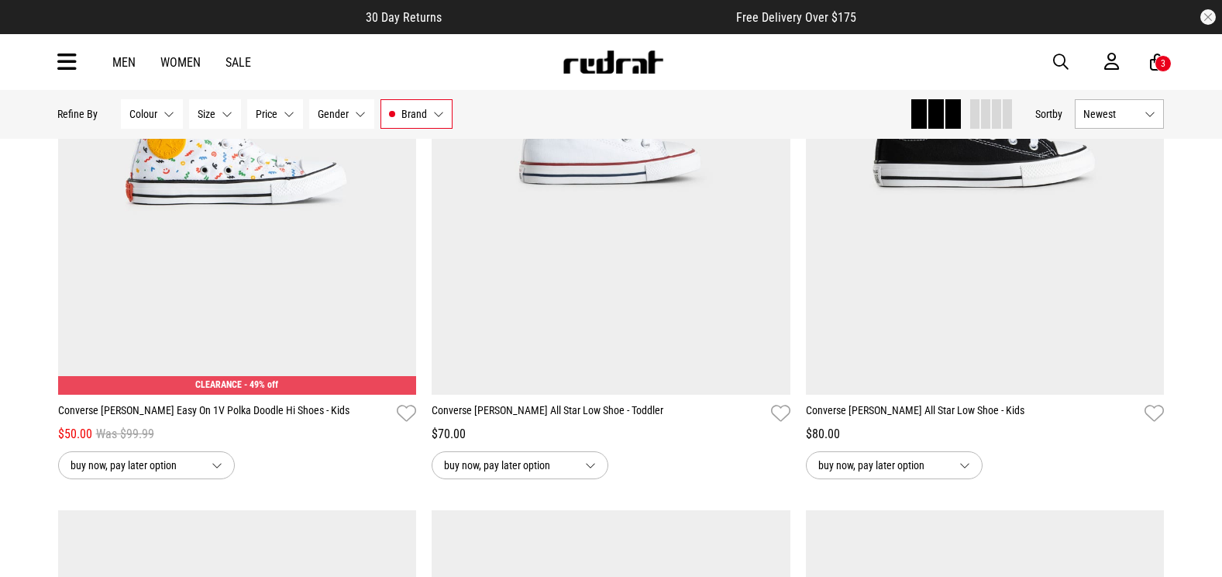
drag, startPoint x: 84, startPoint y: 58, endPoint x: 75, endPoint y: 60, distance: 9.4
click at [81, 60] on div "Men Women Sale Sign in New Back Footwear Back Mens Back Womens Back Youth & Kid…" at bounding box center [612, 62] width 1132 height 56
click at [70, 60] on icon at bounding box center [66, 63] width 19 height 26
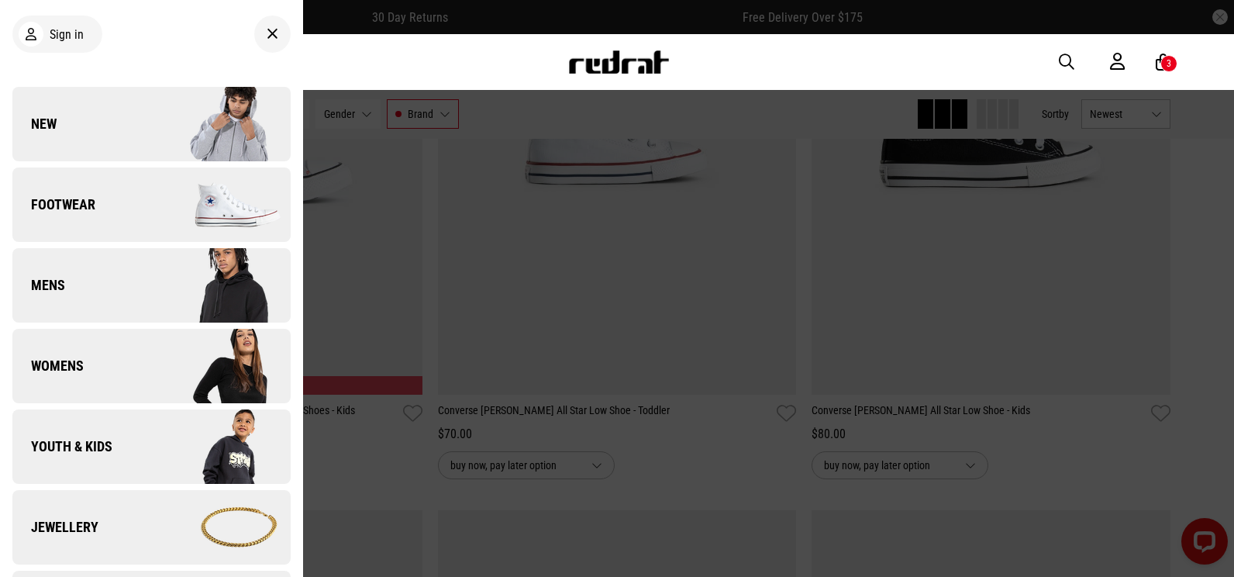
click at [37, 194] on link "Footwear" at bounding box center [151, 204] width 278 height 74
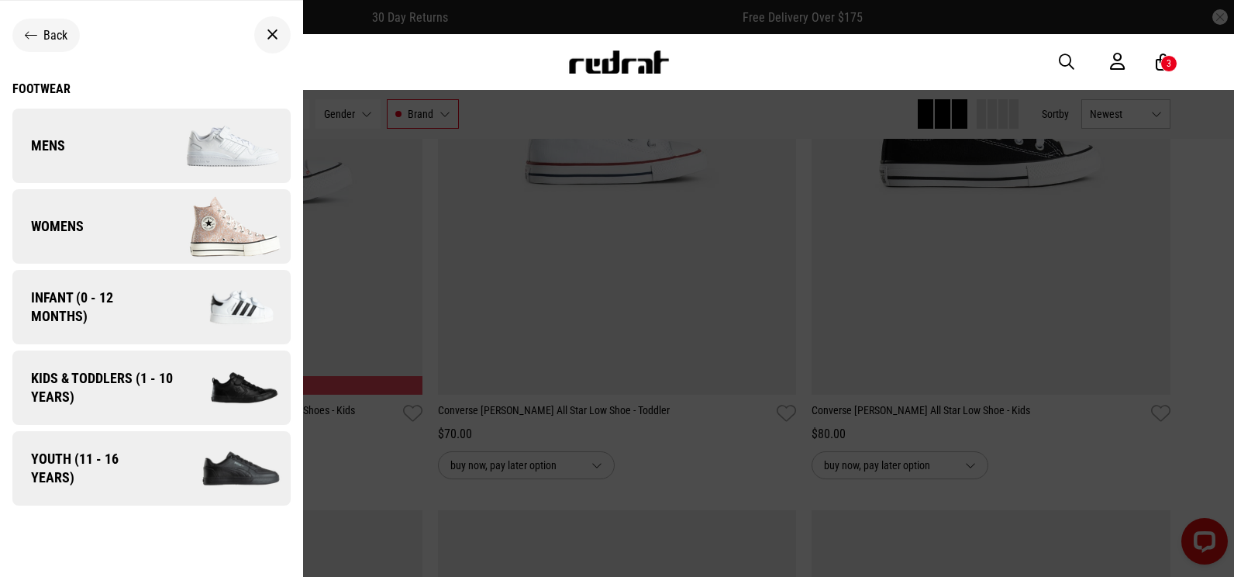
click at [49, 150] on span "Mens" at bounding box center [38, 145] width 53 height 19
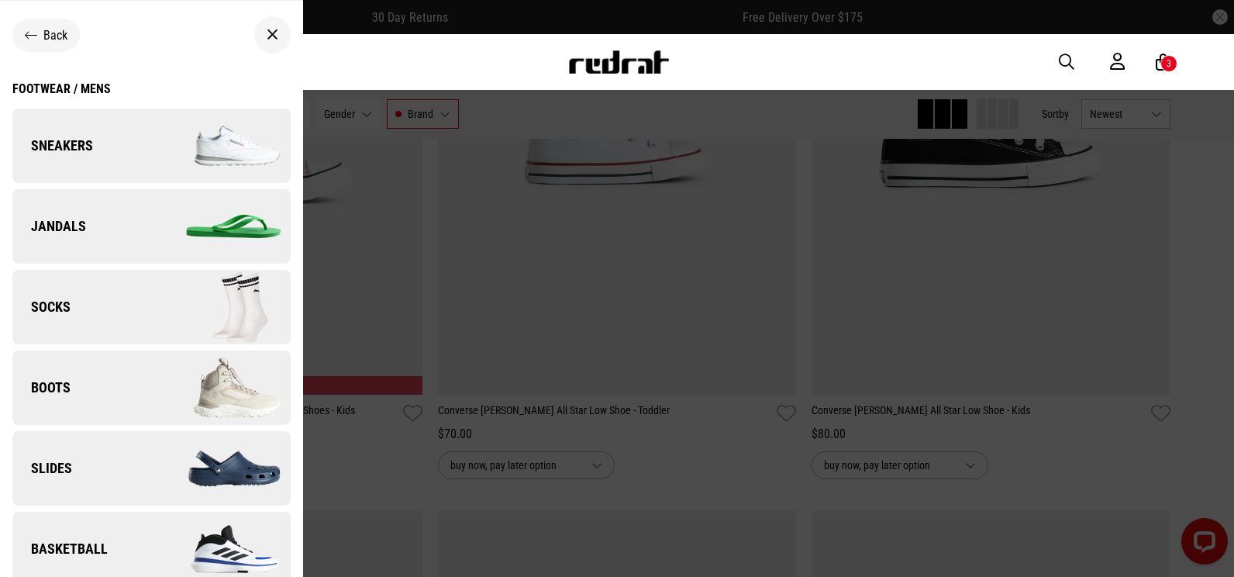
click at [49, 150] on span "Sneakers" at bounding box center [52, 145] width 81 height 19
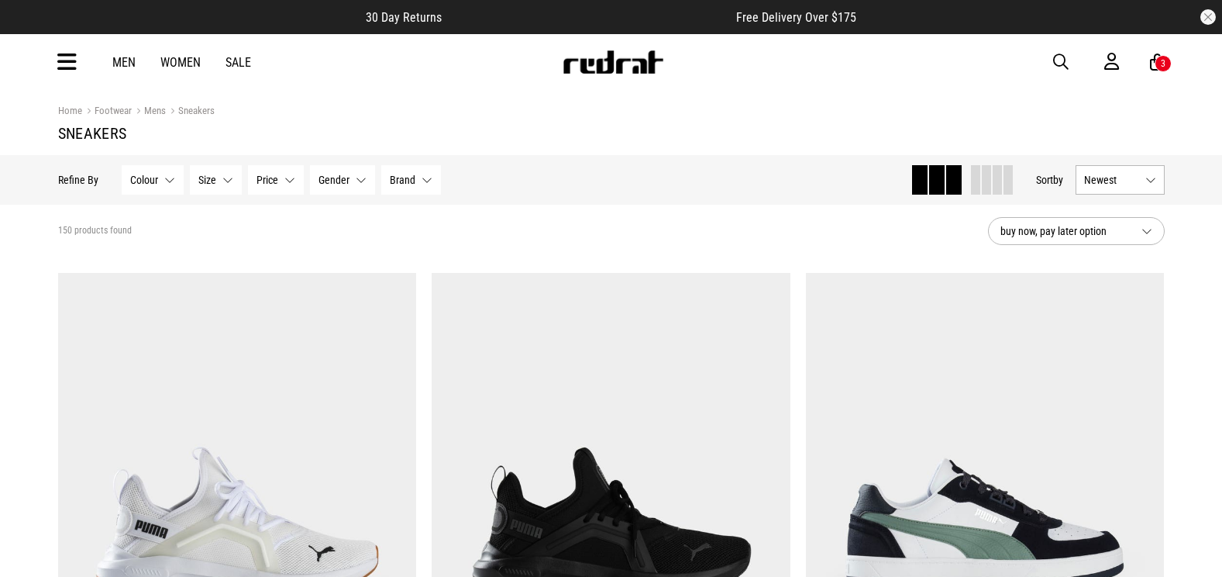
click at [407, 173] on button "Brand None selected" at bounding box center [411, 179] width 60 height 29
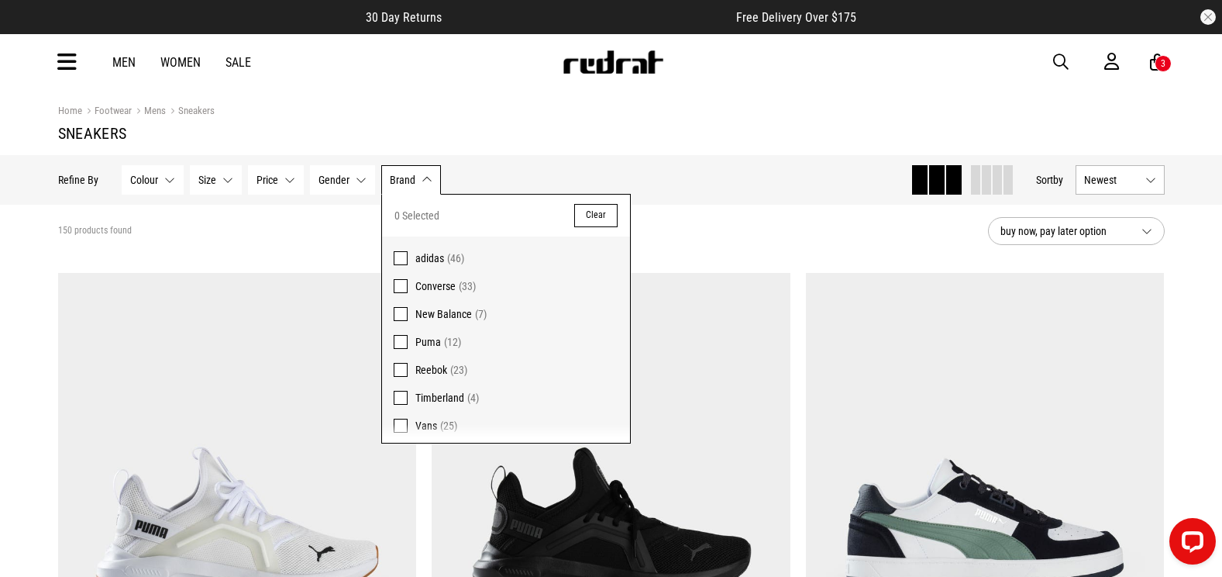
click at [443, 281] on span "Converse" at bounding box center [435, 286] width 40 height 12
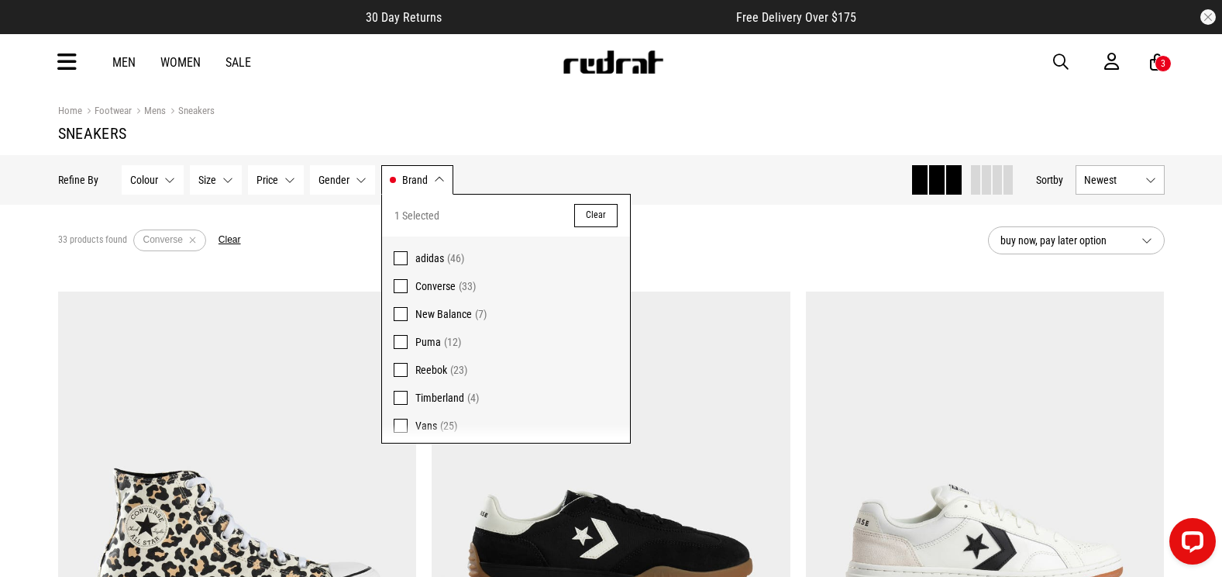
click at [712, 241] on div "33 products found Active Filters Converse Clear" at bounding box center [517, 240] width 918 height 47
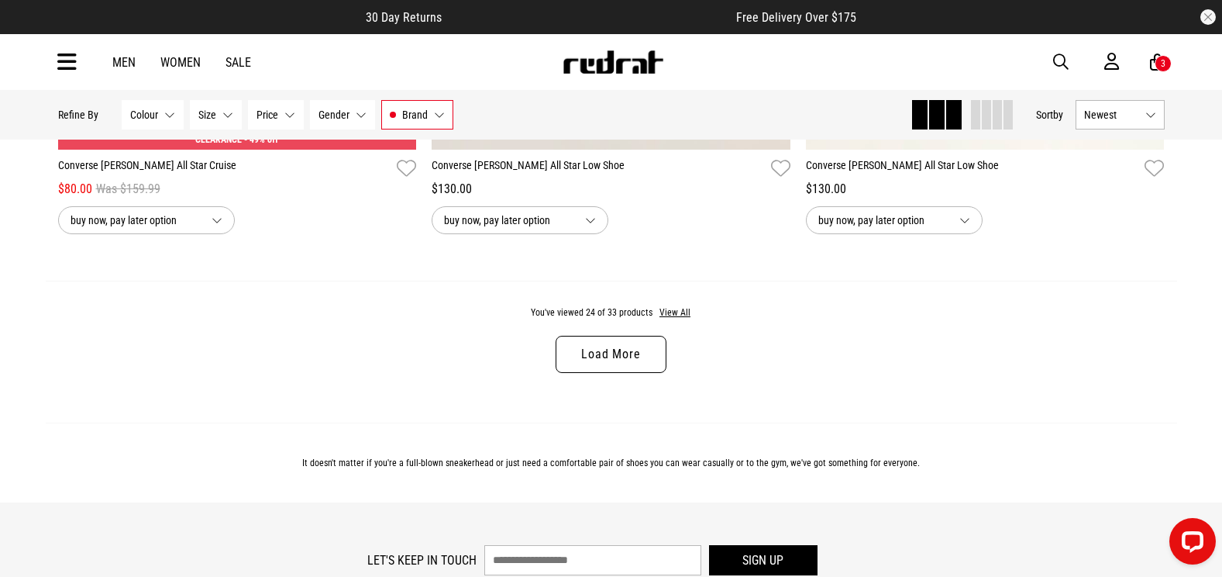
scroll to position [4960, 0]
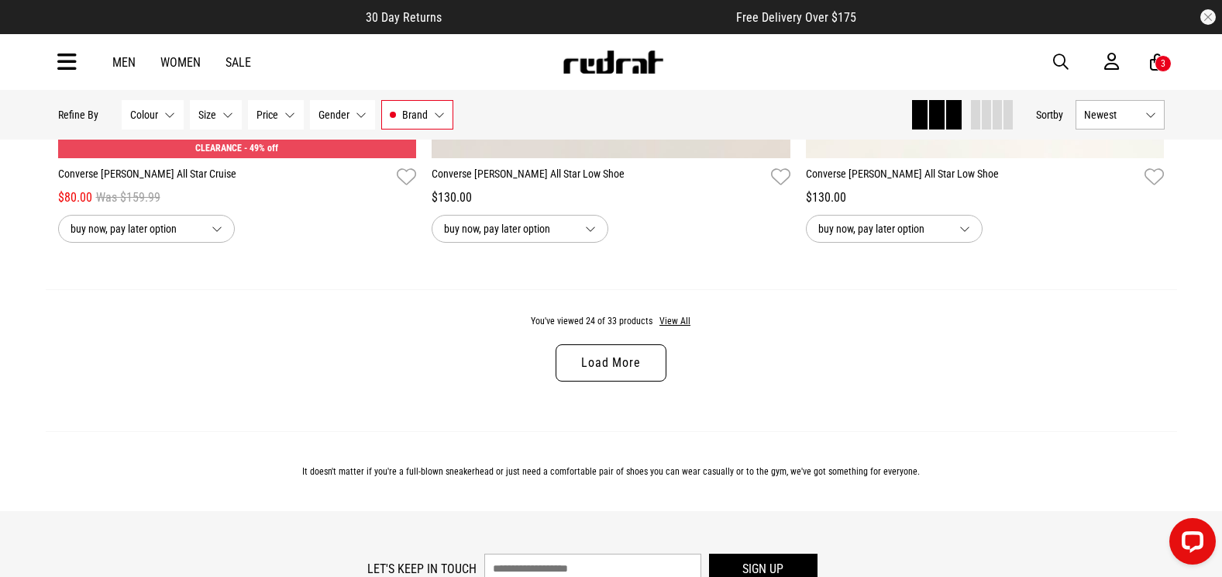
click at [578, 351] on link "Load More" at bounding box center [611, 362] width 110 height 37
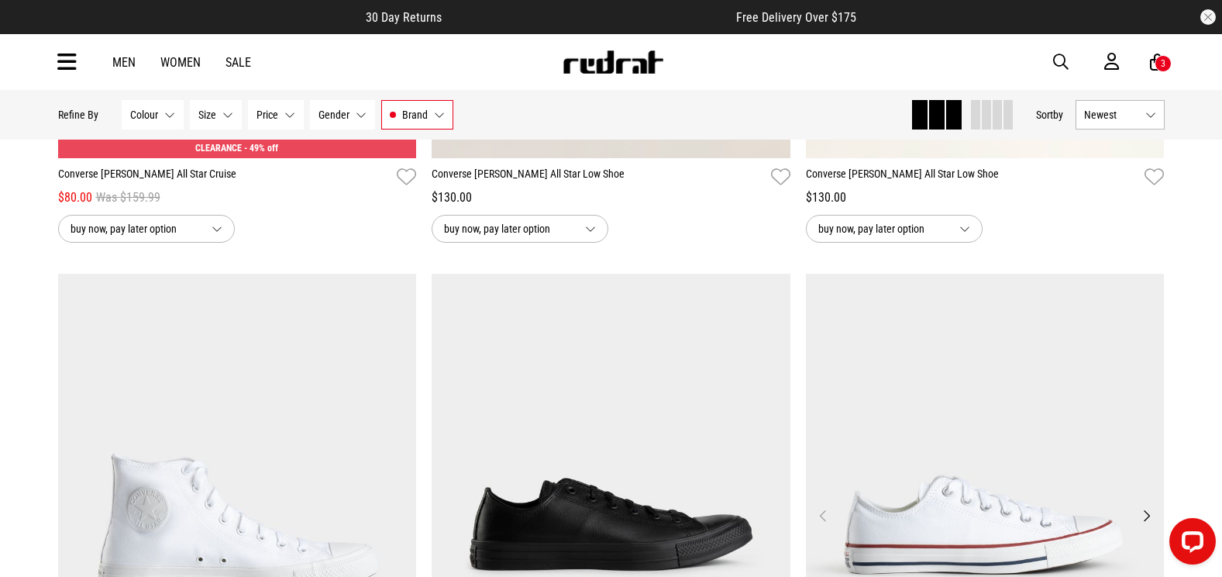
click at [1033, 410] on img at bounding box center [985, 525] width 359 height 502
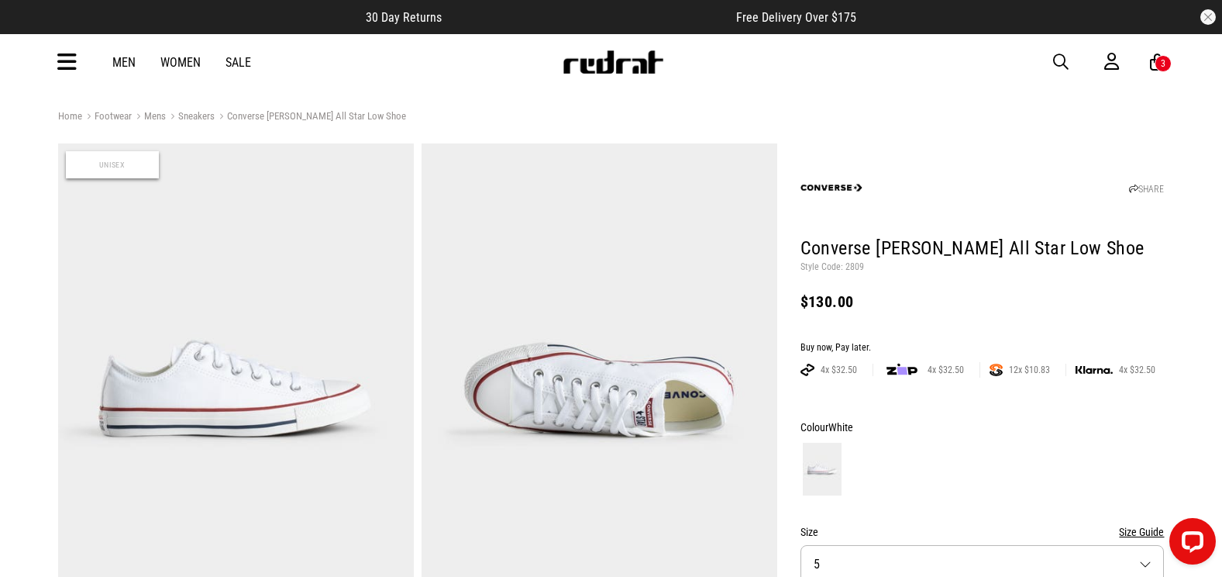
click at [1063, 64] on span "button" at bounding box center [1061, 62] width 16 height 19
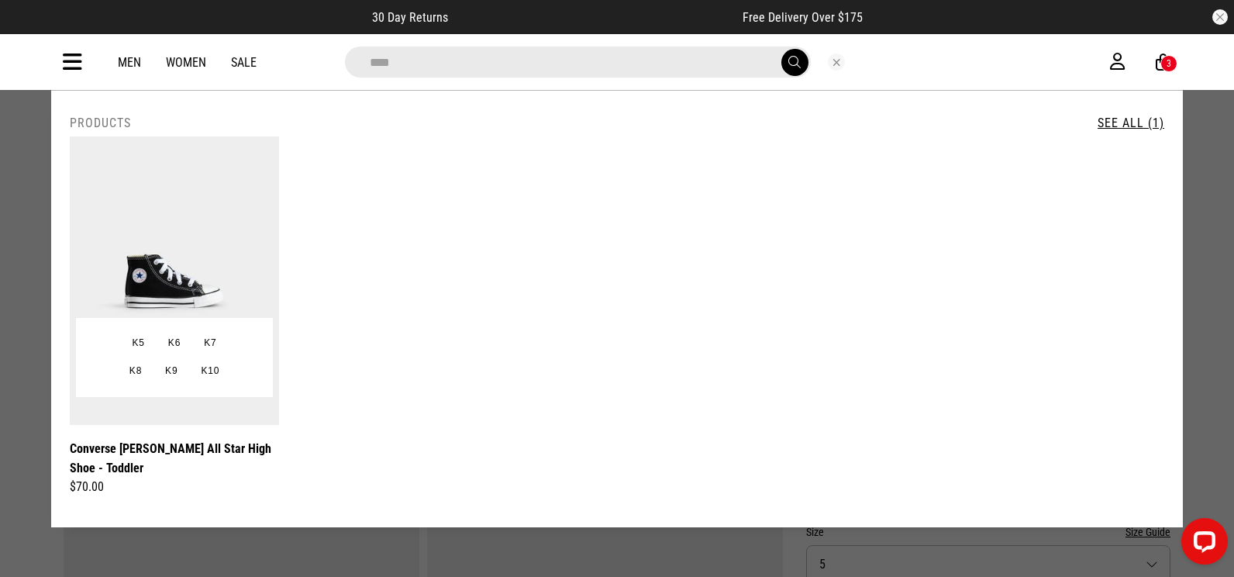
type input "****"
click at [191, 255] on img at bounding box center [174, 280] width 209 height 288
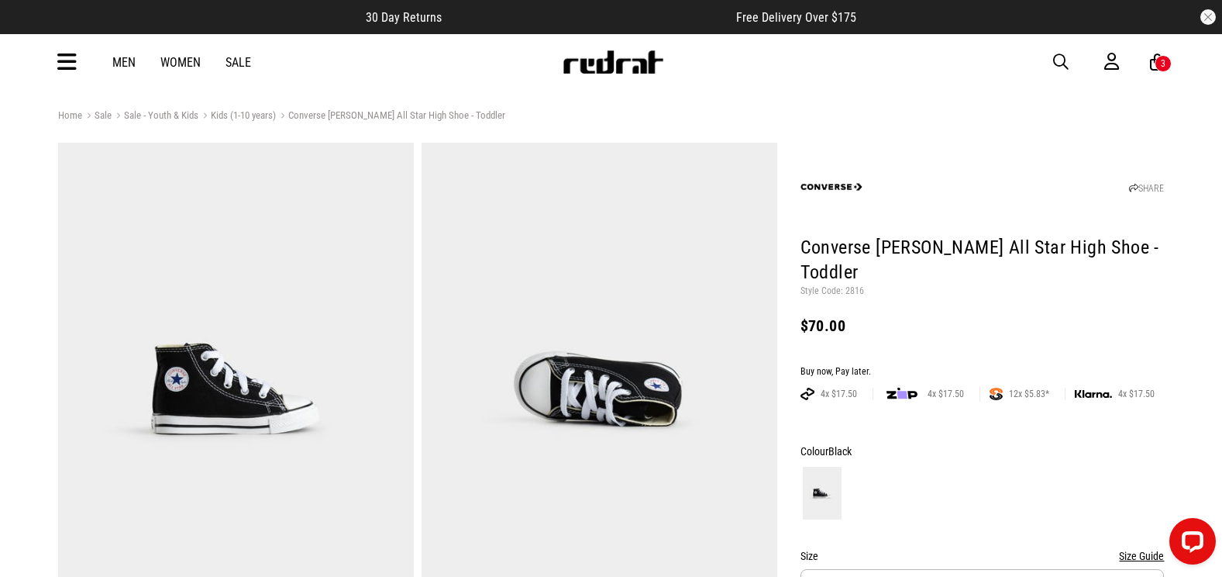
drag, startPoint x: 0, startPoint y: 0, endPoint x: 185, endPoint y: 497, distance: 530.2
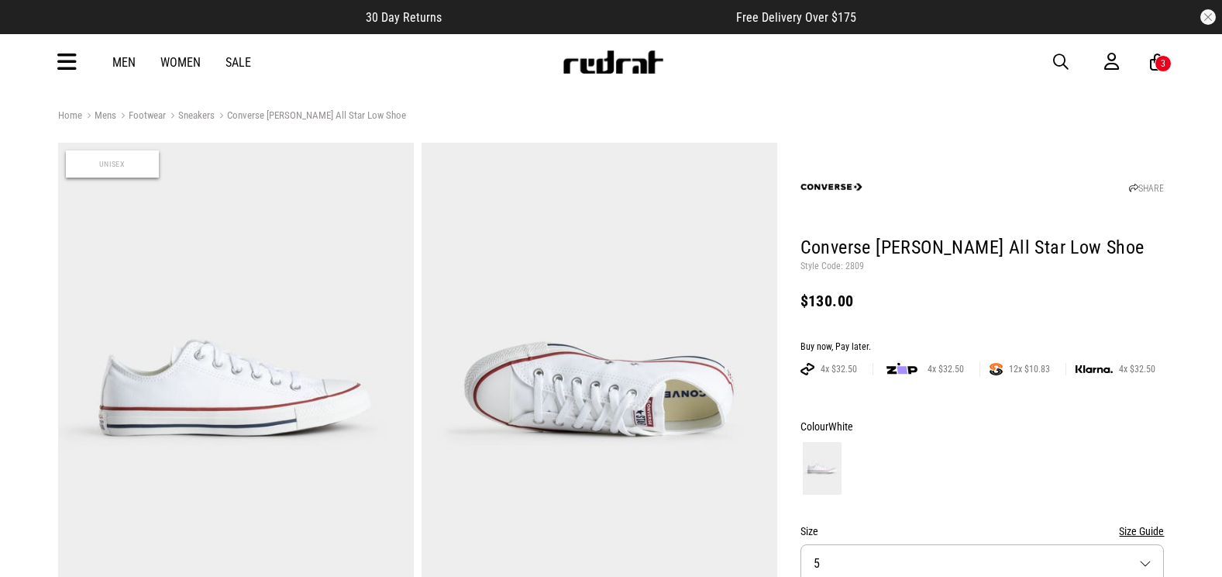
click at [70, 64] on icon at bounding box center [66, 63] width 19 height 26
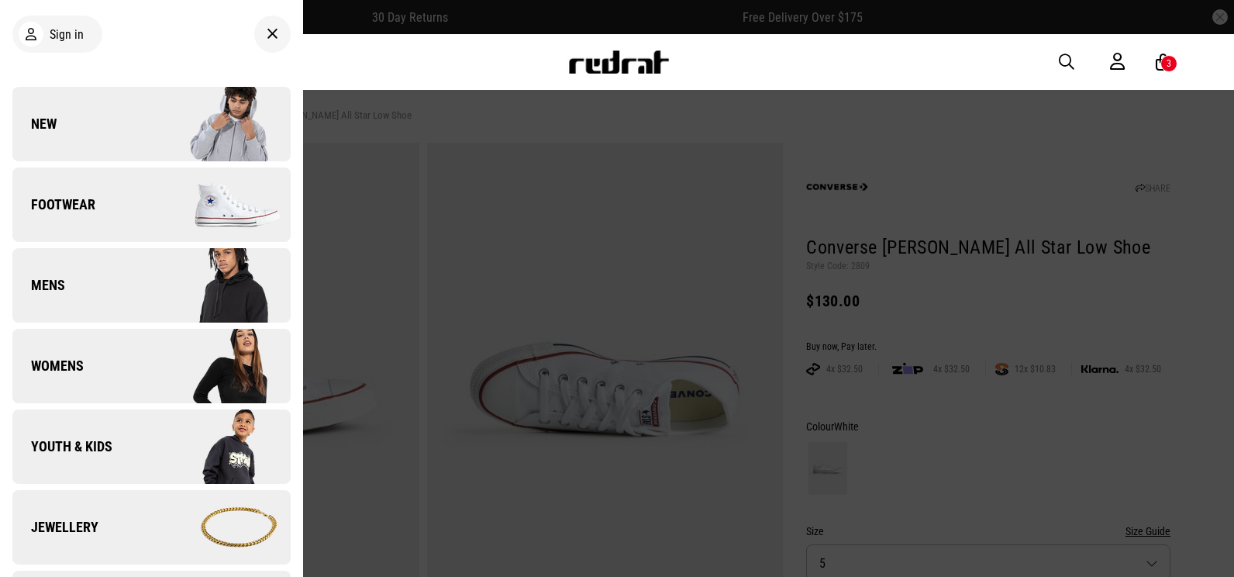
click at [38, 205] on span "Footwear" at bounding box center [53, 204] width 83 height 19
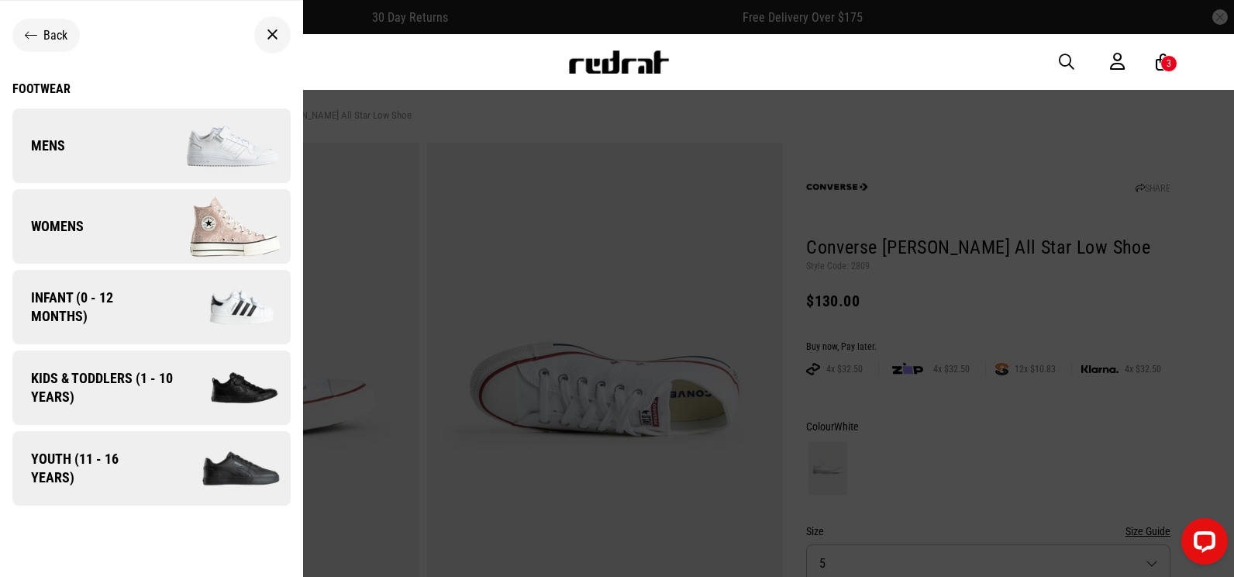
click at [108, 379] on span "Kids & Toddlers (1 - 10 years)" at bounding box center [96, 387] width 168 height 37
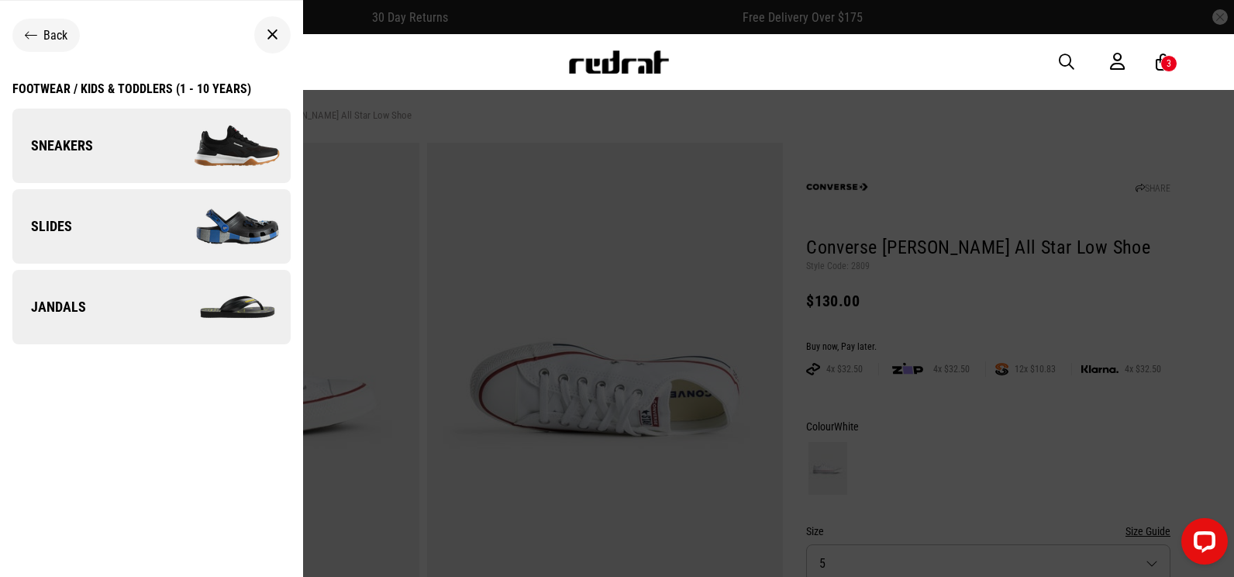
click at [156, 153] on img at bounding box center [220, 146] width 139 height 78
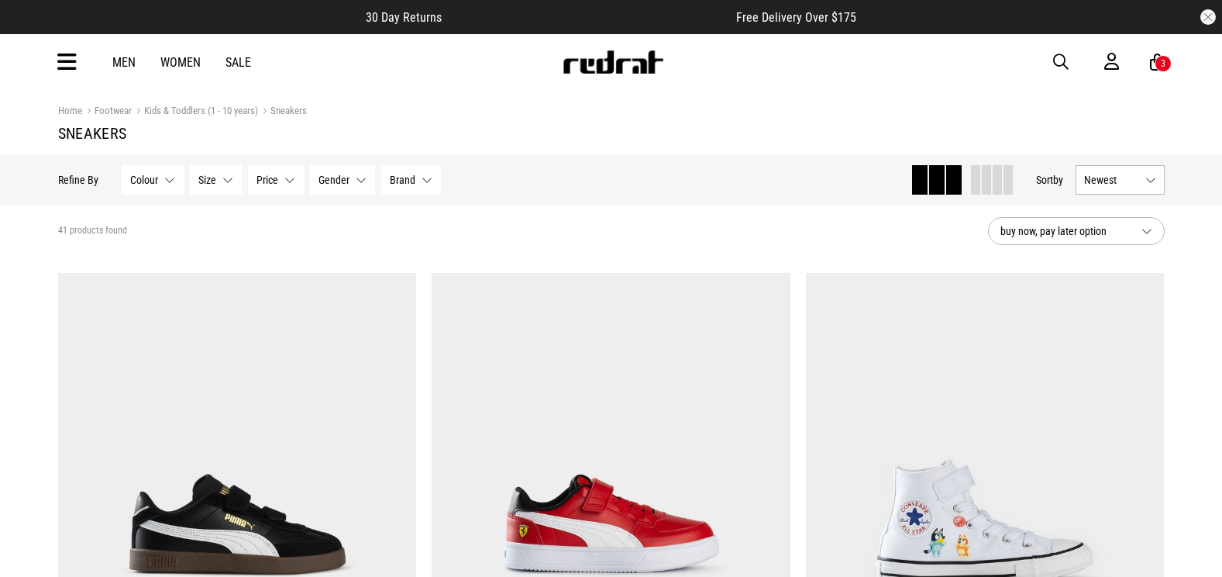
click at [397, 174] on span "Brand" at bounding box center [403, 180] width 26 height 12
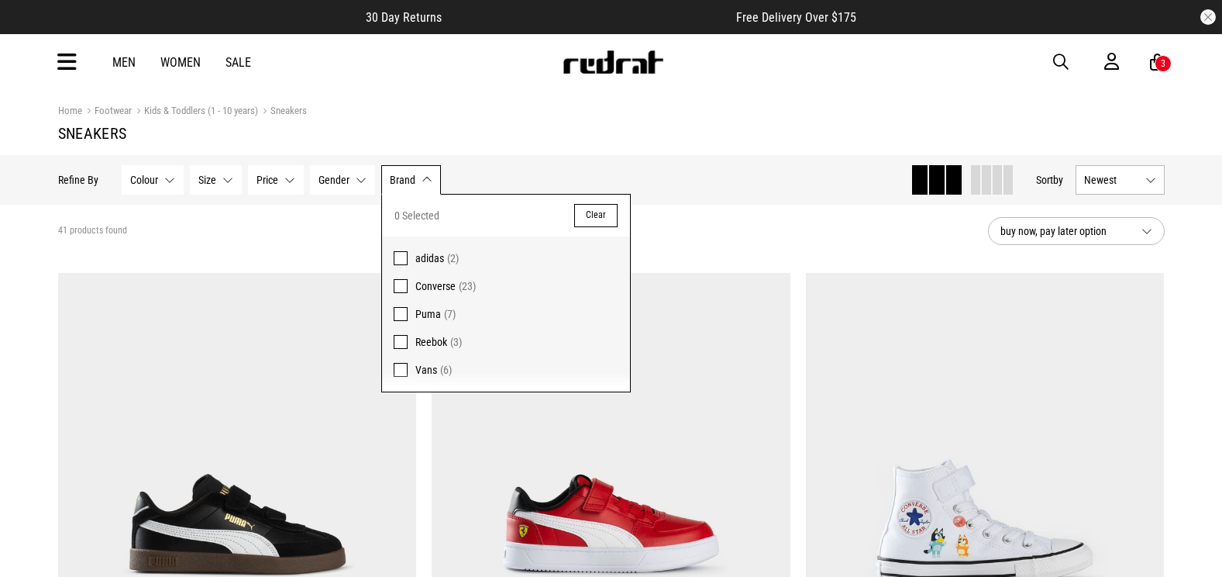
click at [444, 285] on span "Converse" at bounding box center [435, 286] width 40 height 12
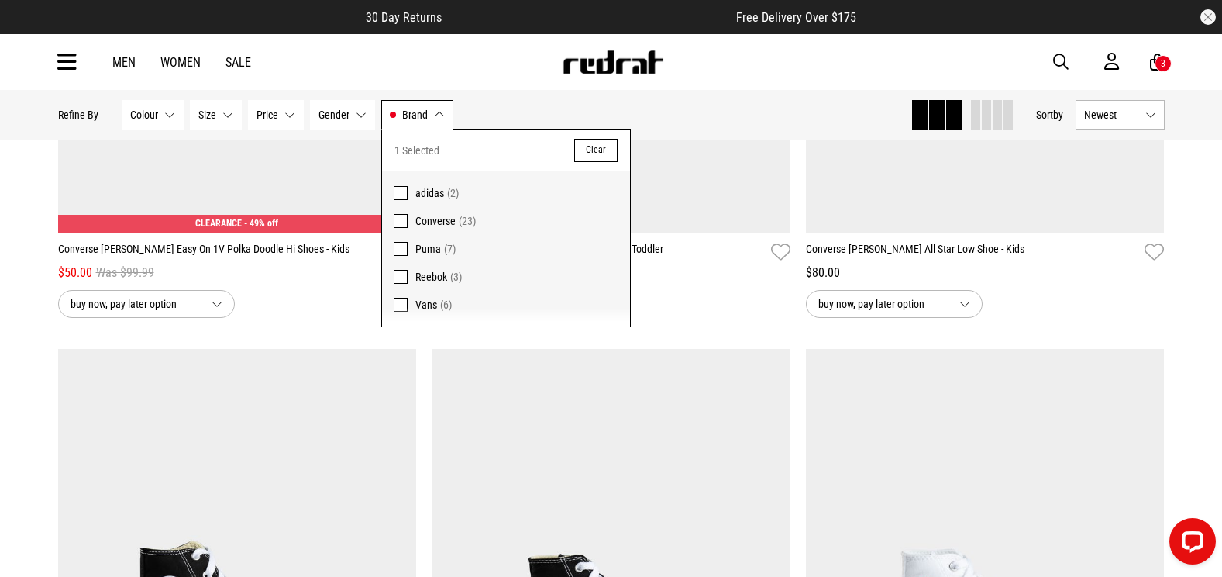
scroll to position [3875, 0]
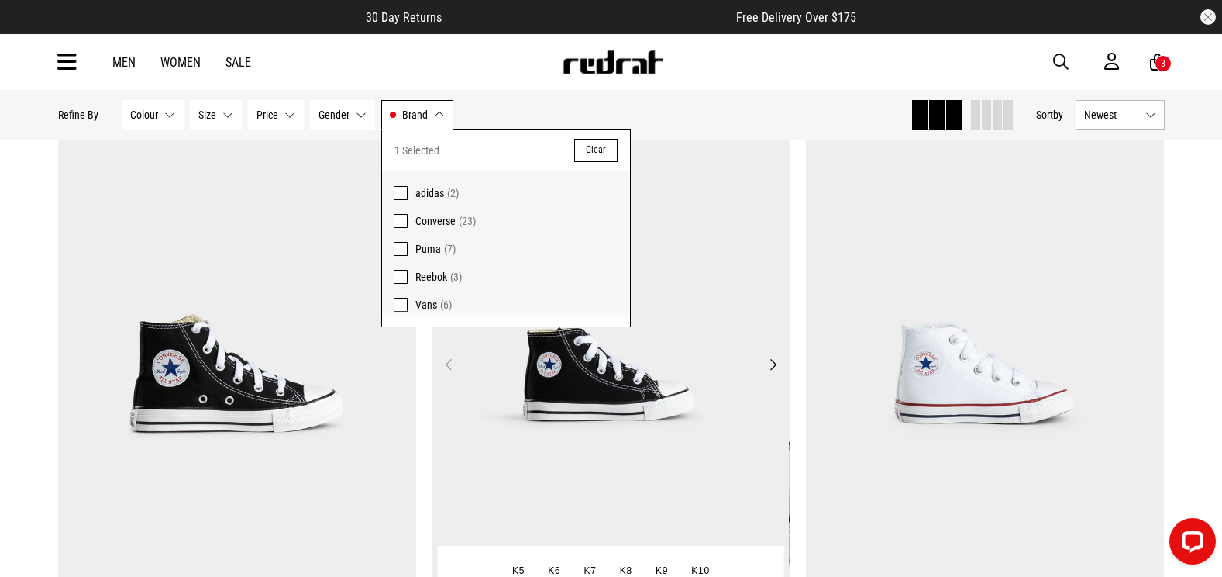
click at [593, 412] on img at bounding box center [609, 373] width 359 height 502
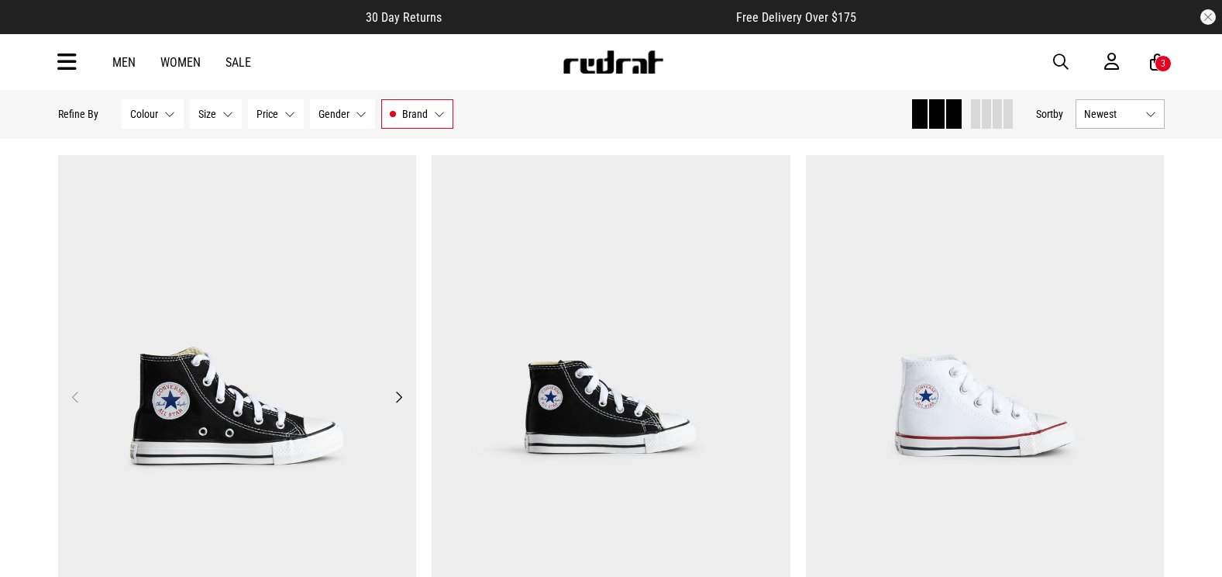
click at [250, 335] on img at bounding box center [237, 406] width 359 height 502
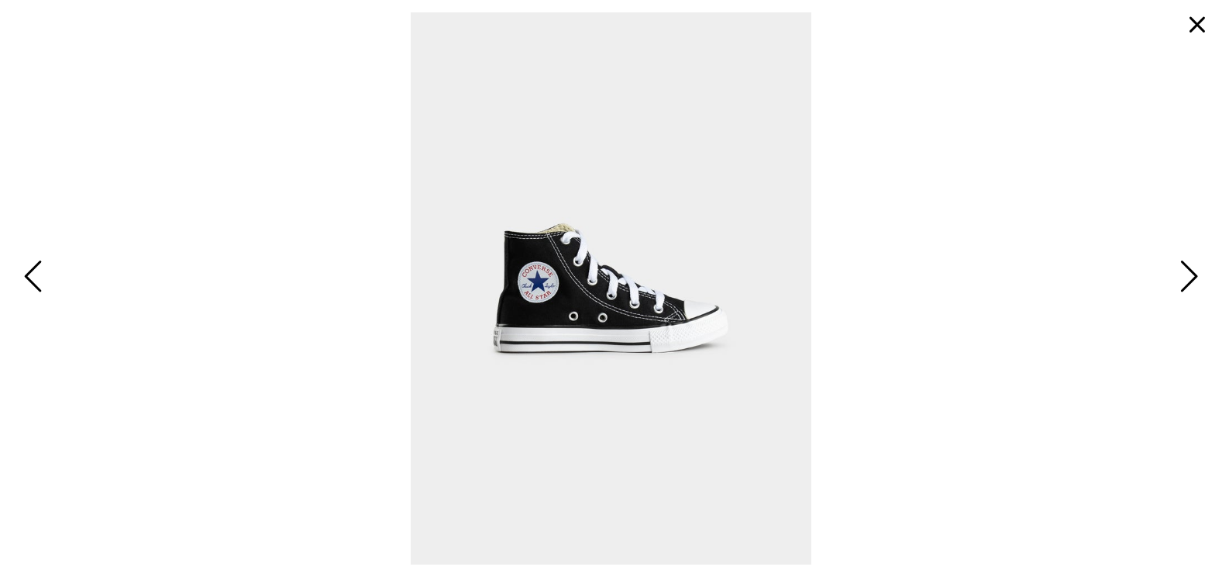
click at [24, 40] on span at bounding box center [610, 288] width 1197 height 552
click at [1204, 26] on button "button" at bounding box center [1197, 24] width 37 height 37
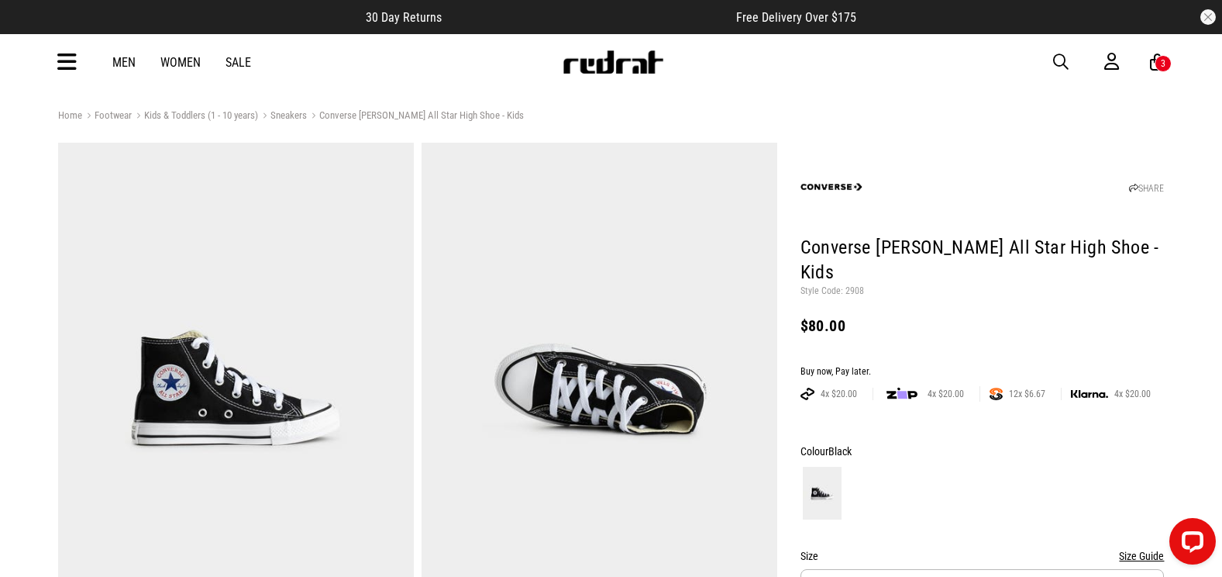
click at [849, 85] on div "Men Women Sale Sign in New Back Footwear Back Mens Back Womens Back Youth & Kid…" at bounding box center [612, 62] width 1132 height 56
click at [67, 60] on icon at bounding box center [66, 63] width 19 height 26
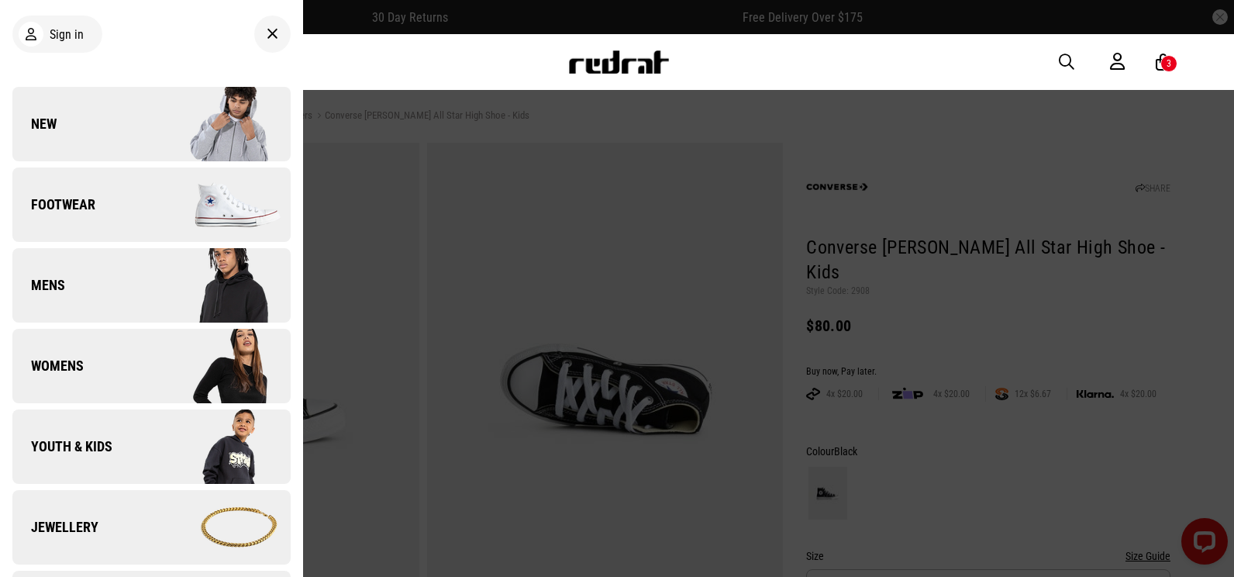
click at [115, 226] on link "Footwear" at bounding box center [151, 204] width 278 height 74
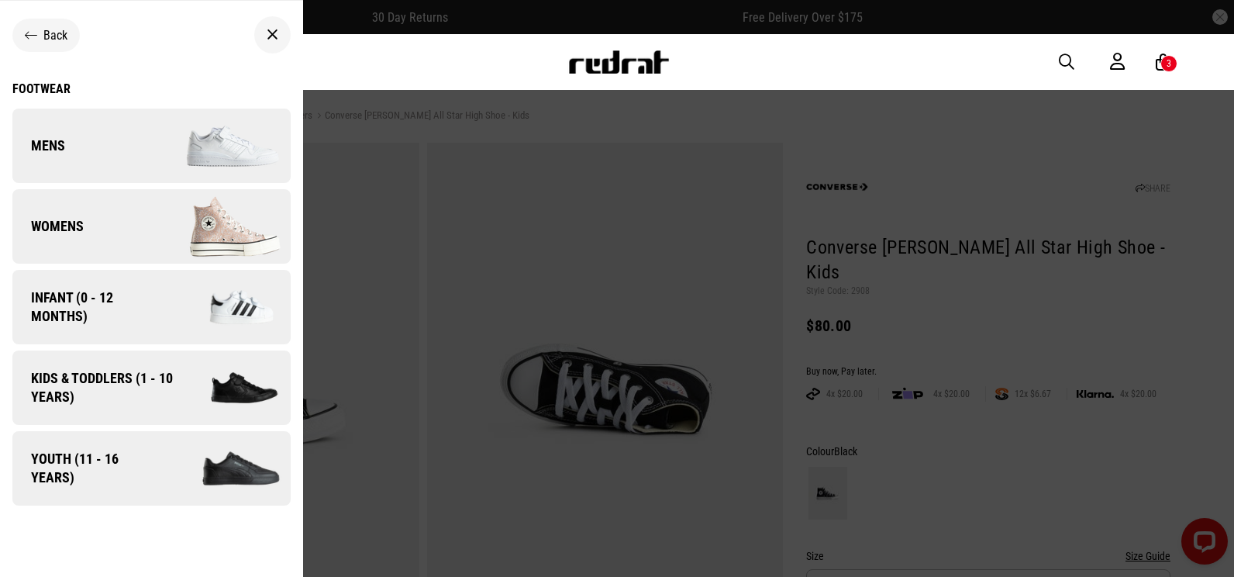
click at [122, 229] on link "Womens" at bounding box center [151, 226] width 278 height 74
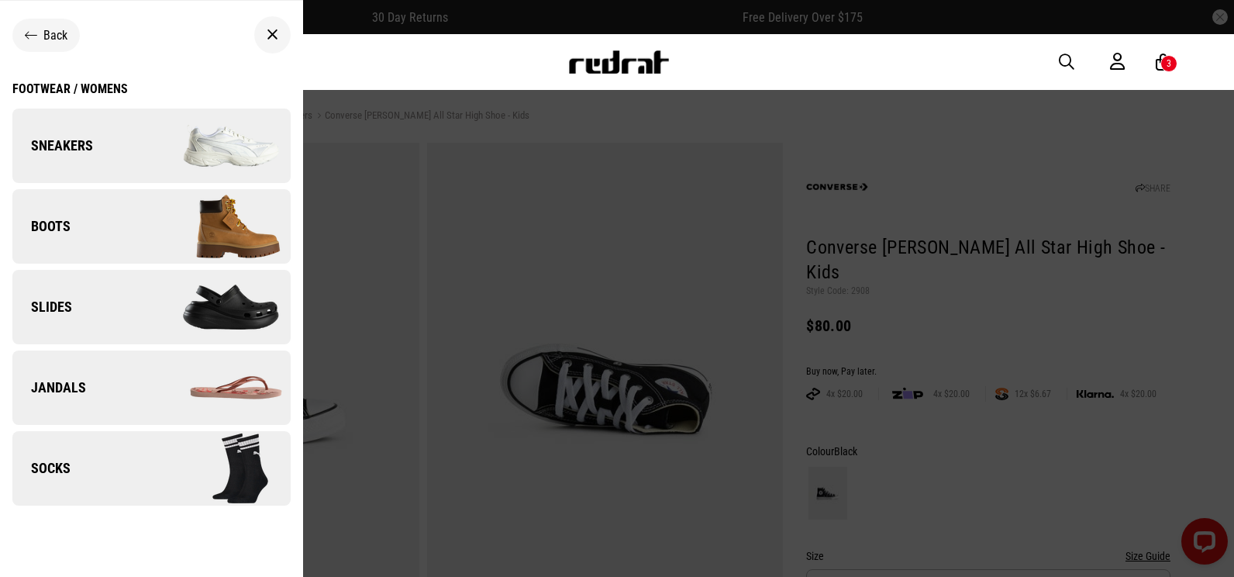
click at [85, 147] on span "Sneakers" at bounding box center [52, 145] width 81 height 19
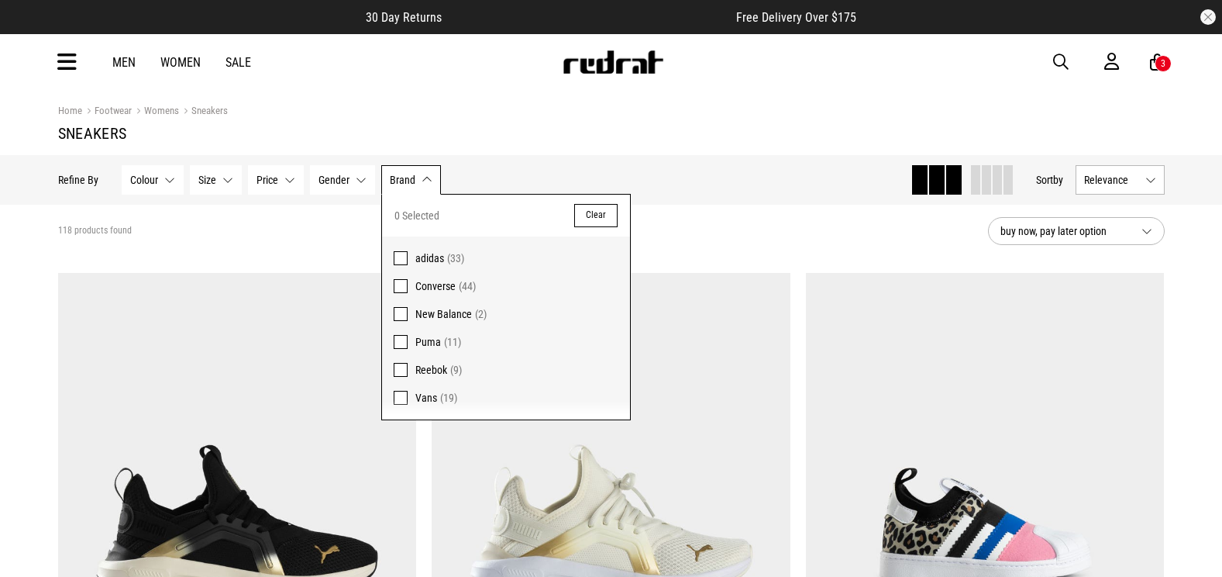
click at [439, 280] on span "Converse" at bounding box center [435, 286] width 40 height 12
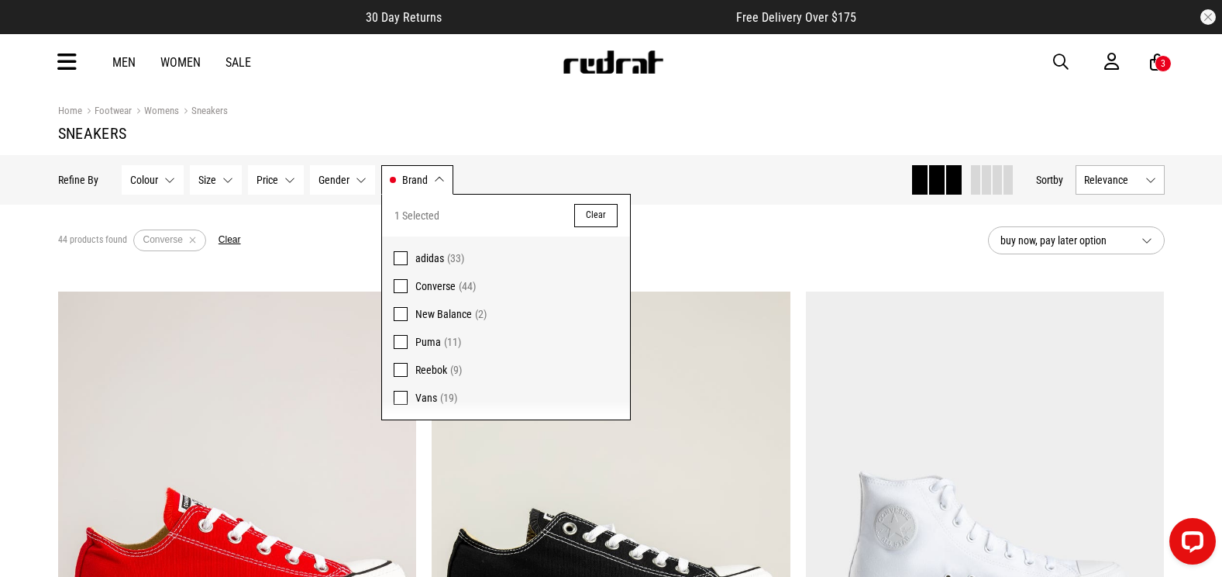
drag, startPoint x: 705, startPoint y: 253, endPoint x: 698, endPoint y: 246, distance: 9.9
click at [704, 250] on div "44 products found Active Filters Converse Clear" at bounding box center [517, 240] width 918 height 47
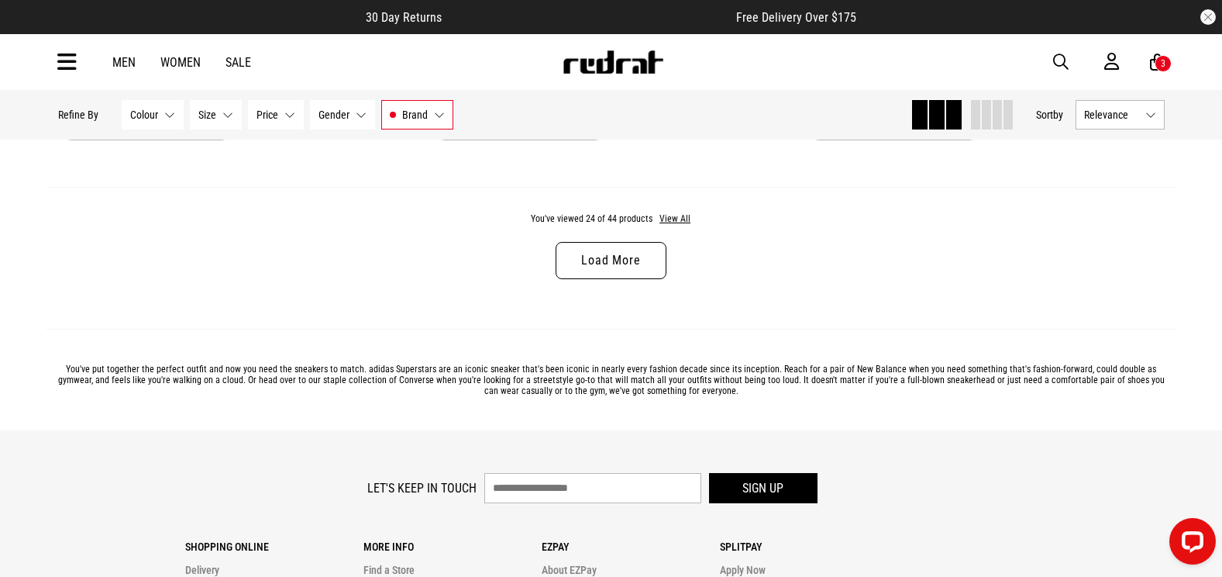
scroll to position [5193, 0]
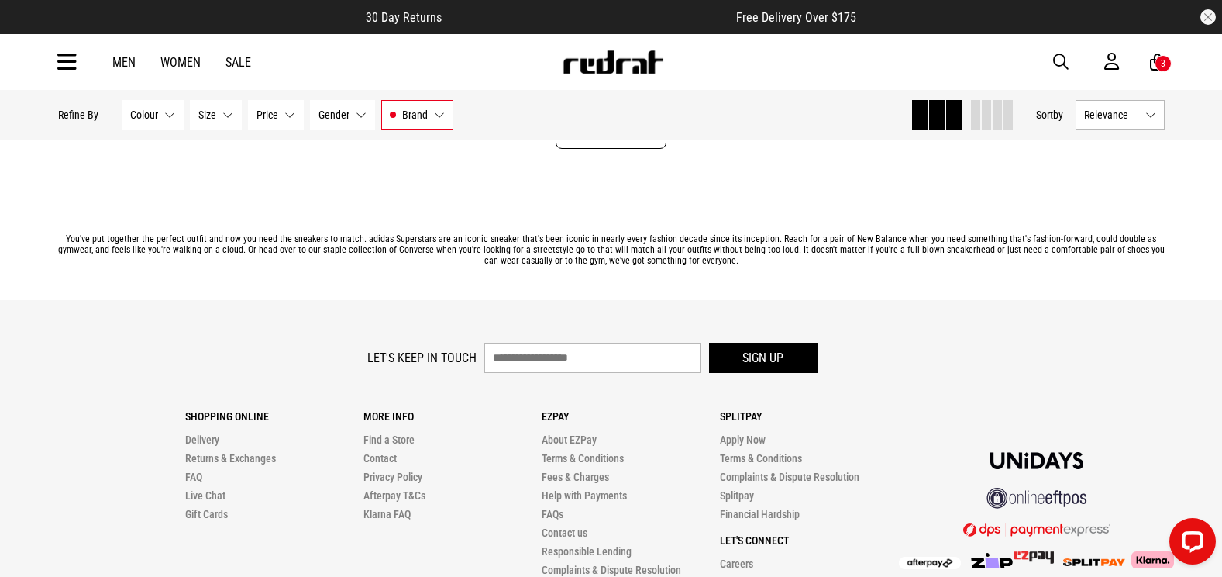
click at [636, 155] on div "You've viewed 24 of 44 products View All Load More" at bounding box center [612, 128] width 1132 height 142
click at [645, 149] on link "Load More" at bounding box center [611, 130] width 110 height 37
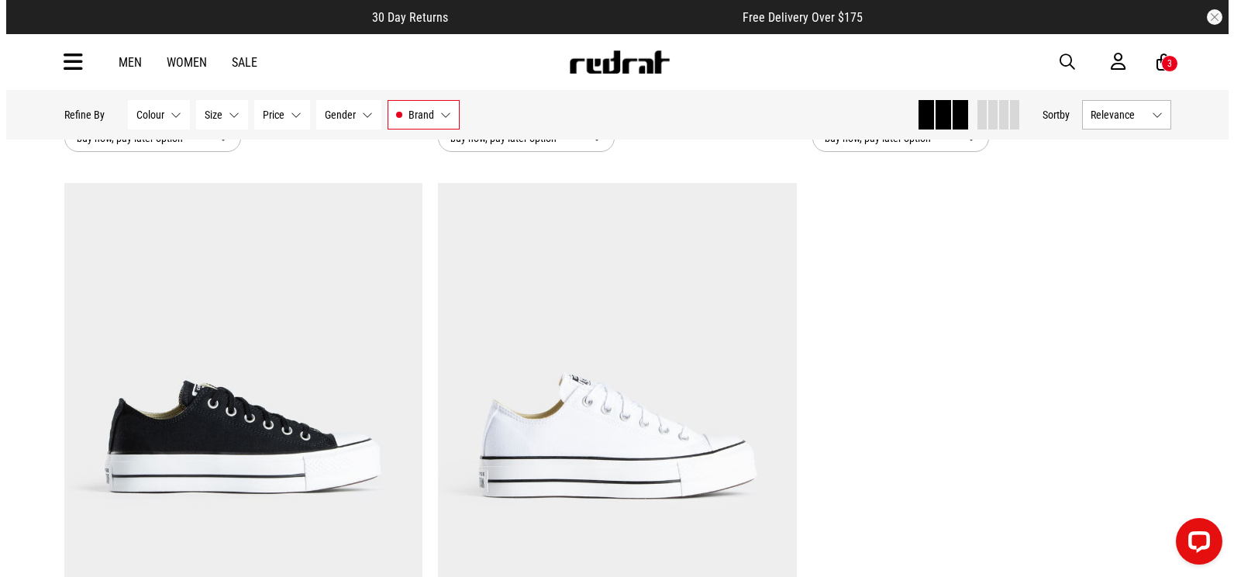
scroll to position [8758, 0]
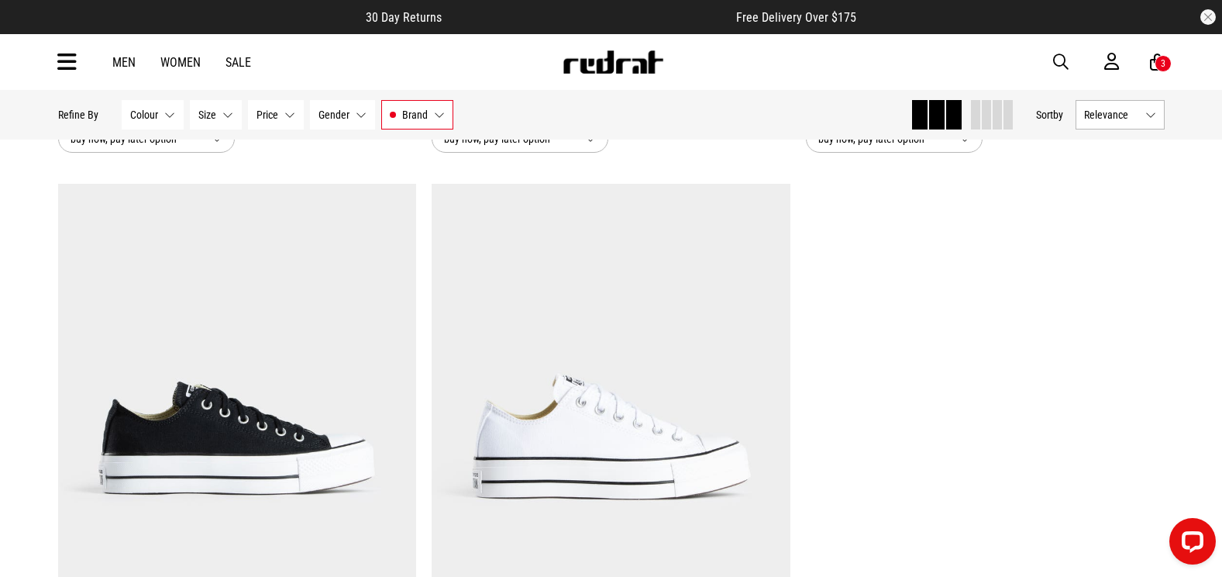
click at [1051, 58] on div "Men Women Sale Sign in New Back Footwear Back Mens Back Womens Back Youth & Kid…" at bounding box center [612, 62] width 1132 height 56
click at [1057, 64] on span "button" at bounding box center [1061, 62] width 16 height 19
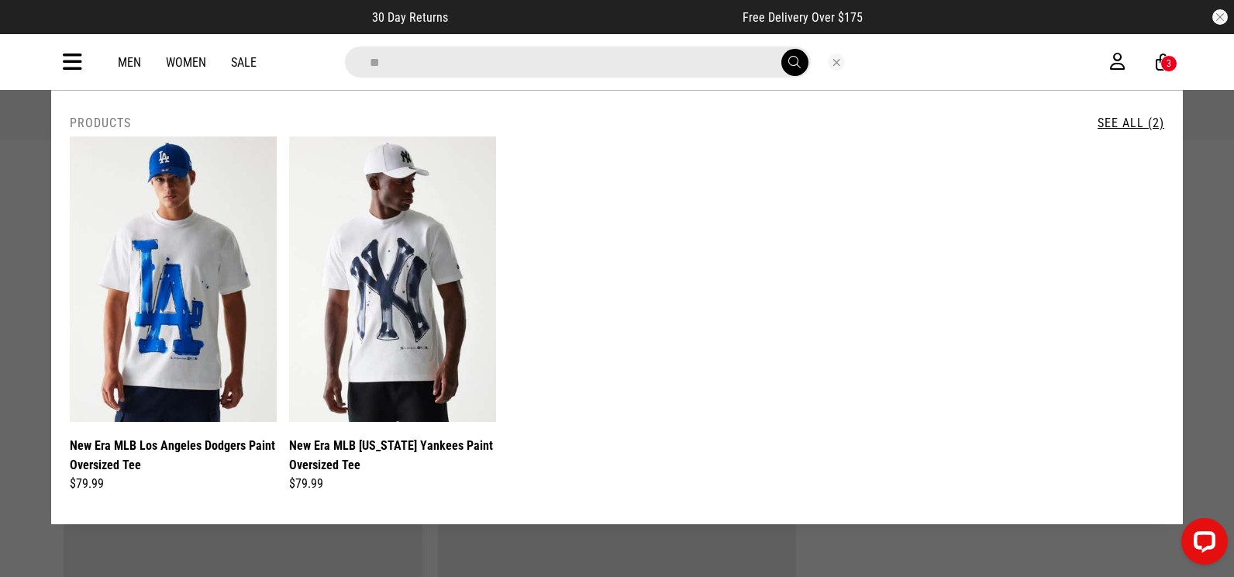
type input "*"
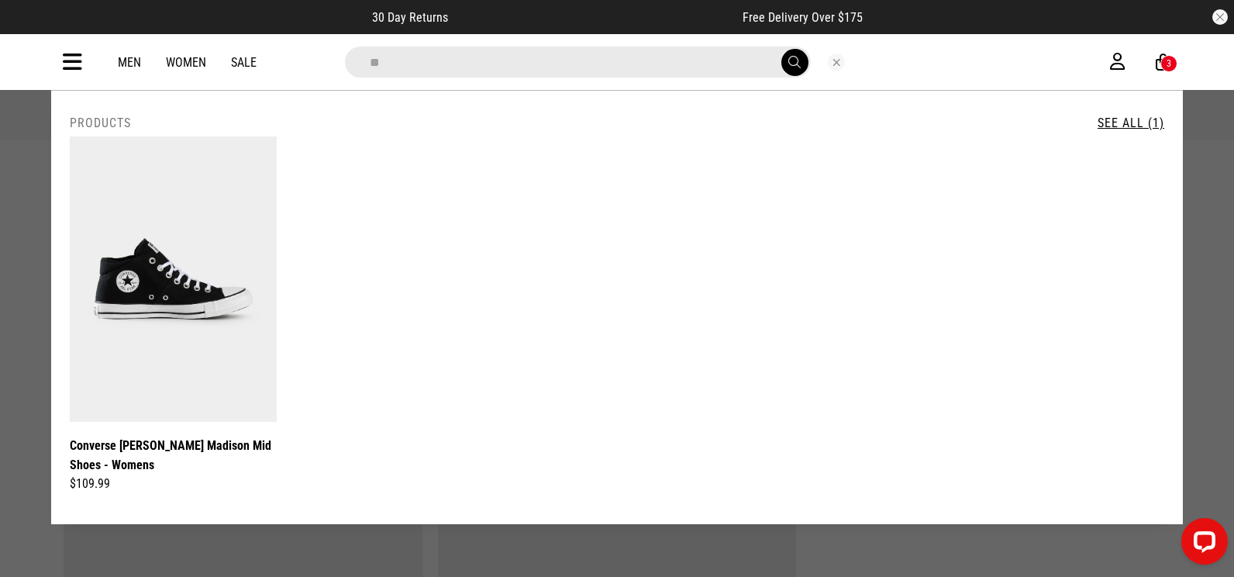
type input "*"
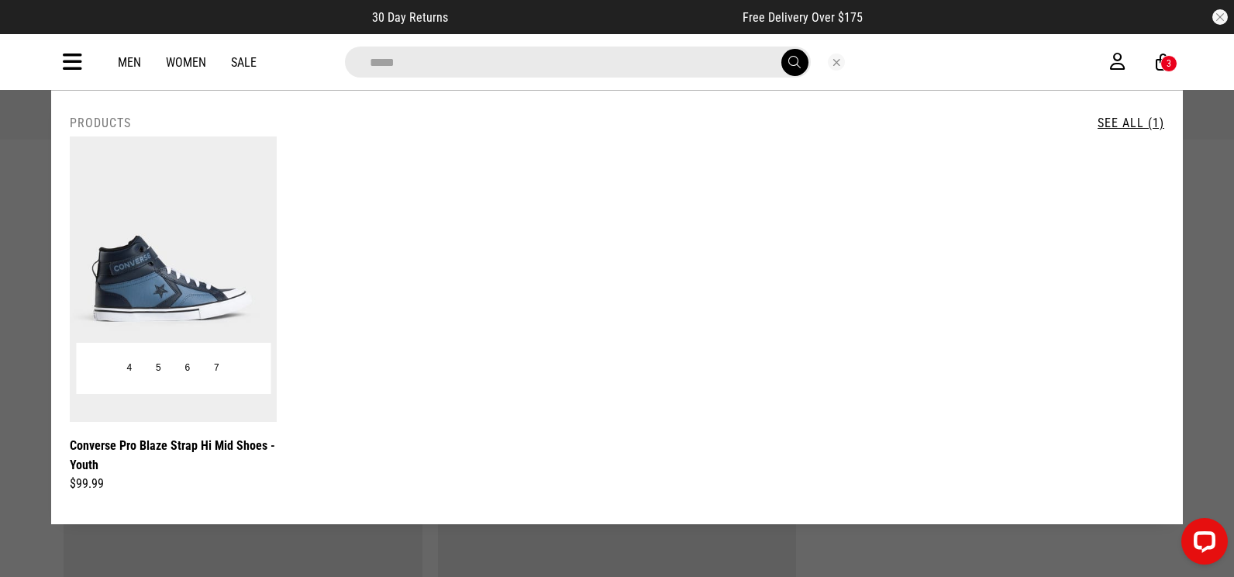
type input "*****"
click at [122, 244] on img at bounding box center [173, 278] width 207 height 285
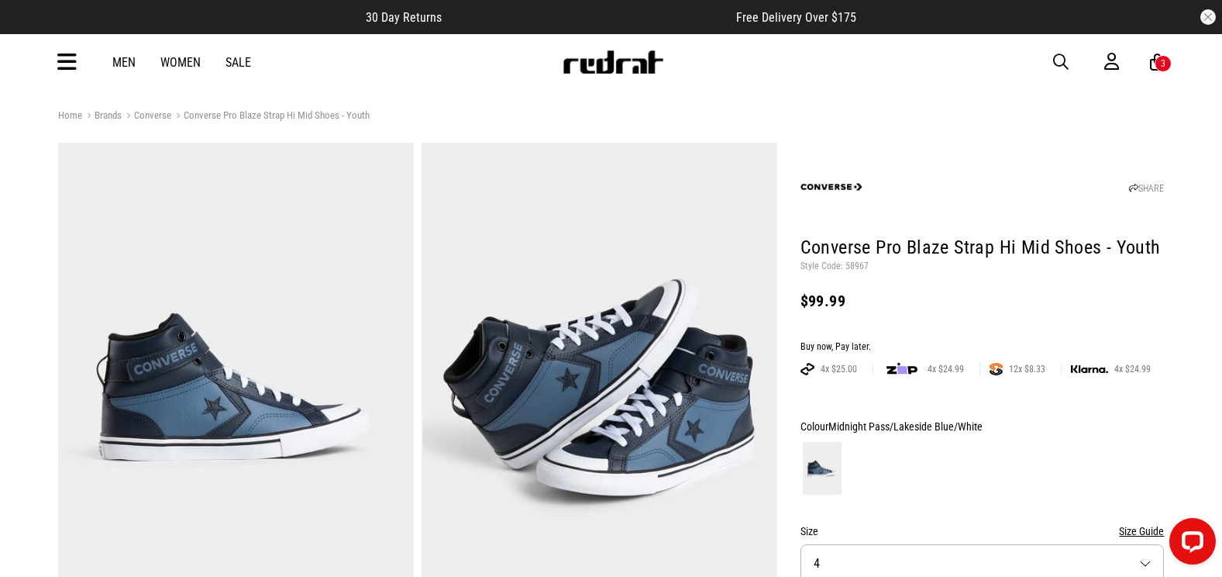
click at [1053, 55] on span "button" at bounding box center [1061, 62] width 16 height 19
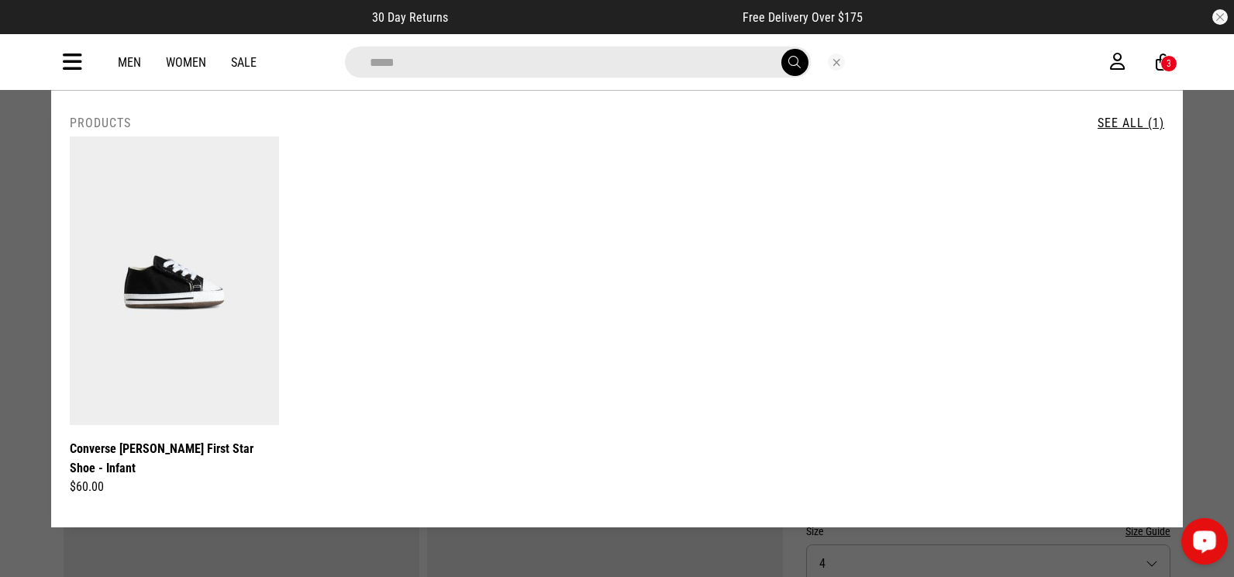
drag, startPoint x: 416, startPoint y: 72, endPoint x: 19, endPoint y: 106, distance: 398.3
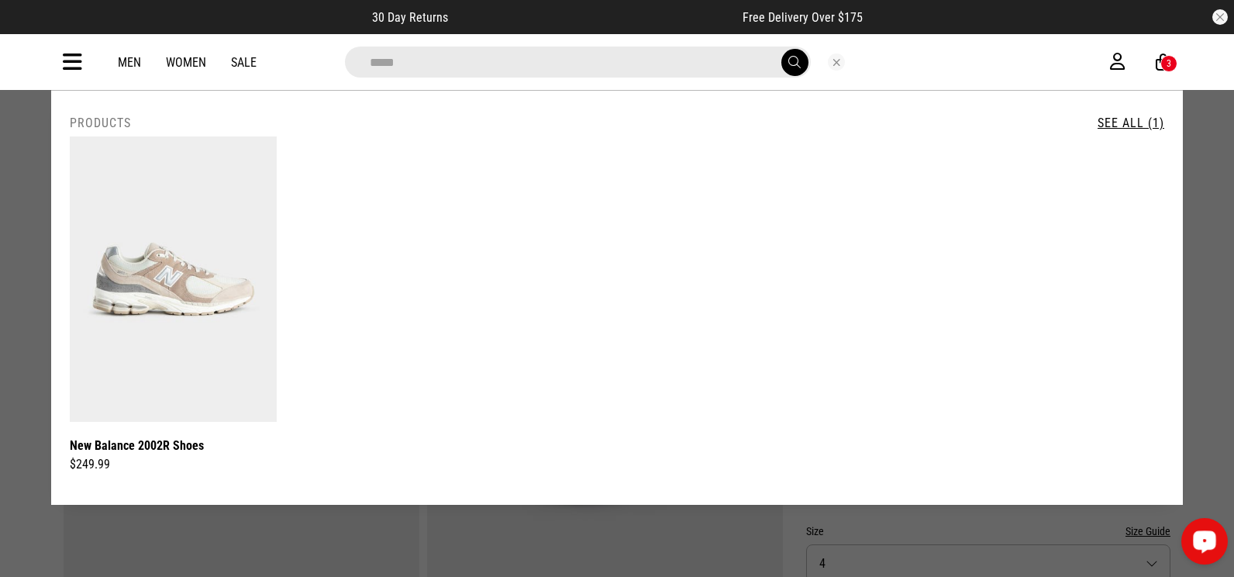
drag, startPoint x: 416, startPoint y: 65, endPoint x: 246, endPoint y: 79, distance: 171.1
click at [247, 80] on div "**********" at bounding box center [617, 62] width 1132 height 56
type input "*****"
click at [79, 60] on icon at bounding box center [72, 63] width 19 height 26
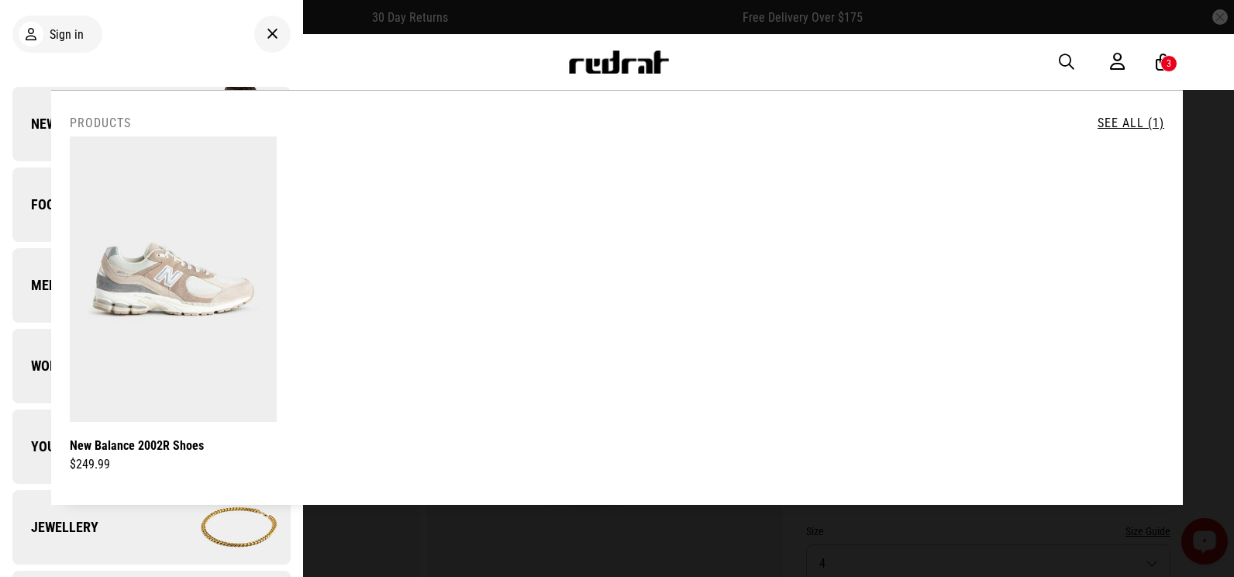
click at [51, 191] on div "**********" at bounding box center [617, 298] width 1132 height 414
click at [39, 198] on span "Footwear" at bounding box center [53, 204] width 83 height 19
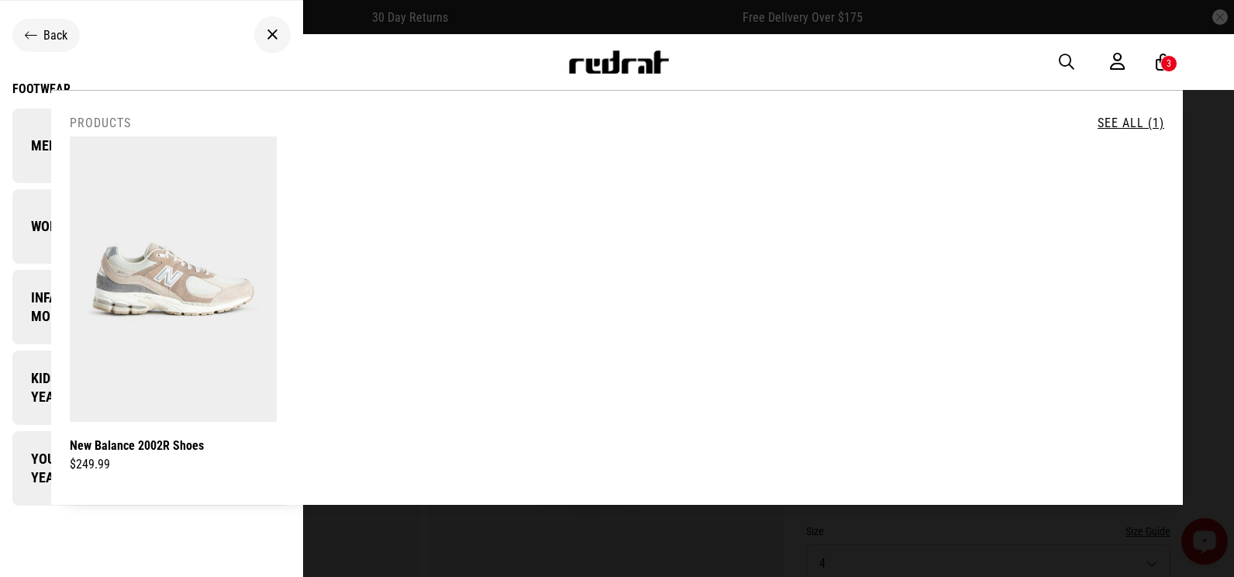
click at [43, 143] on span "Mens" at bounding box center [38, 145] width 53 height 19
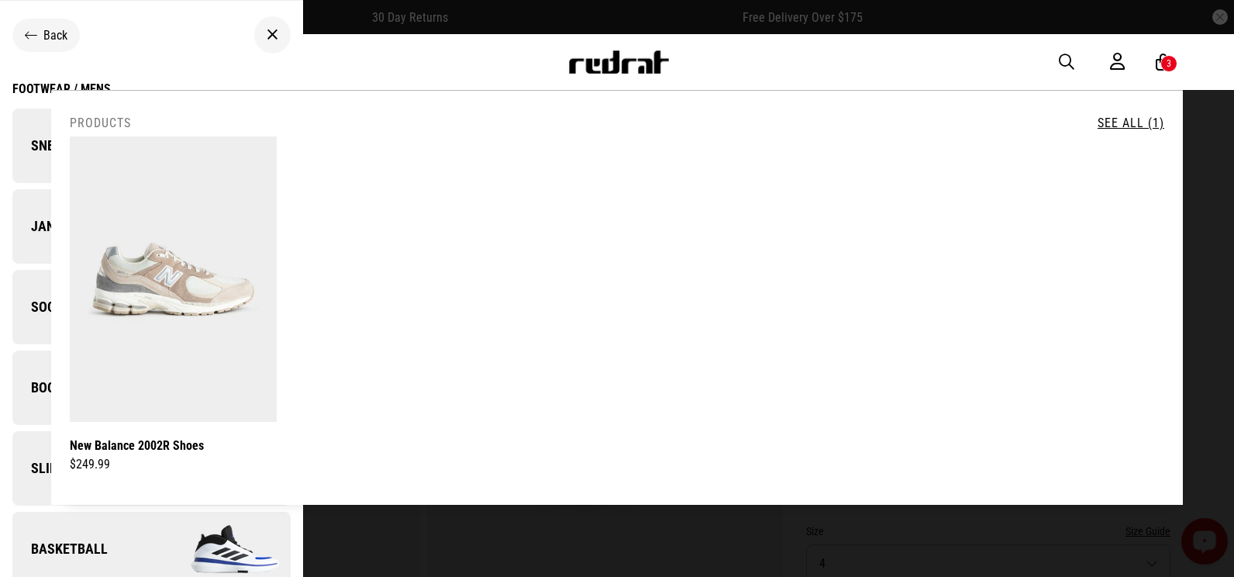
click at [44, 144] on span "Sneakers" at bounding box center [52, 145] width 81 height 19
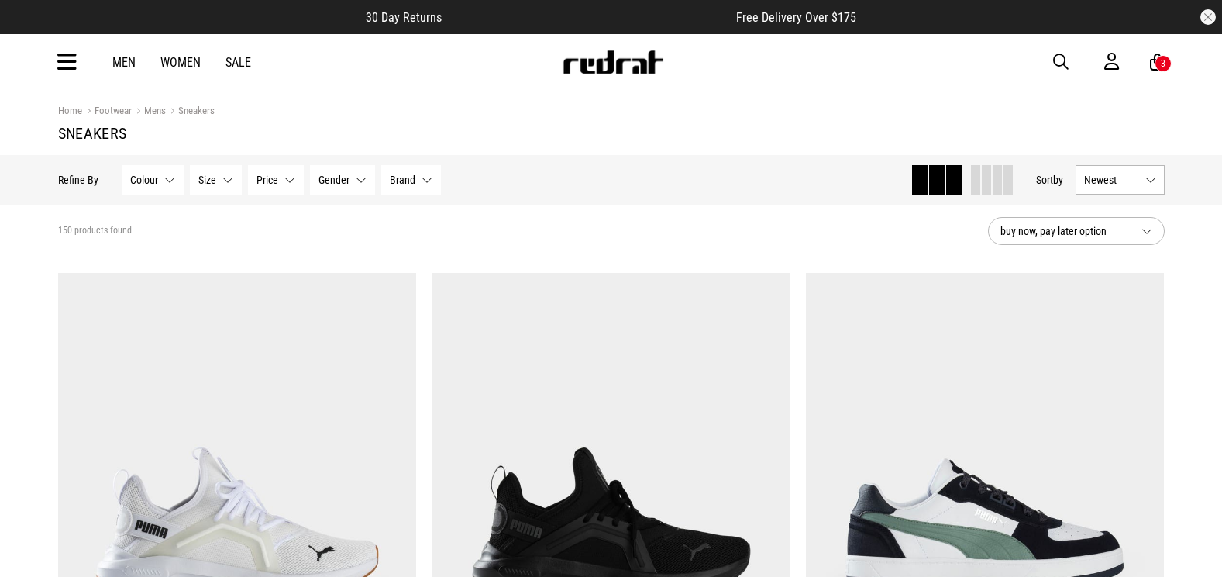
click at [412, 186] on span "Brand" at bounding box center [403, 180] width 26 height 12
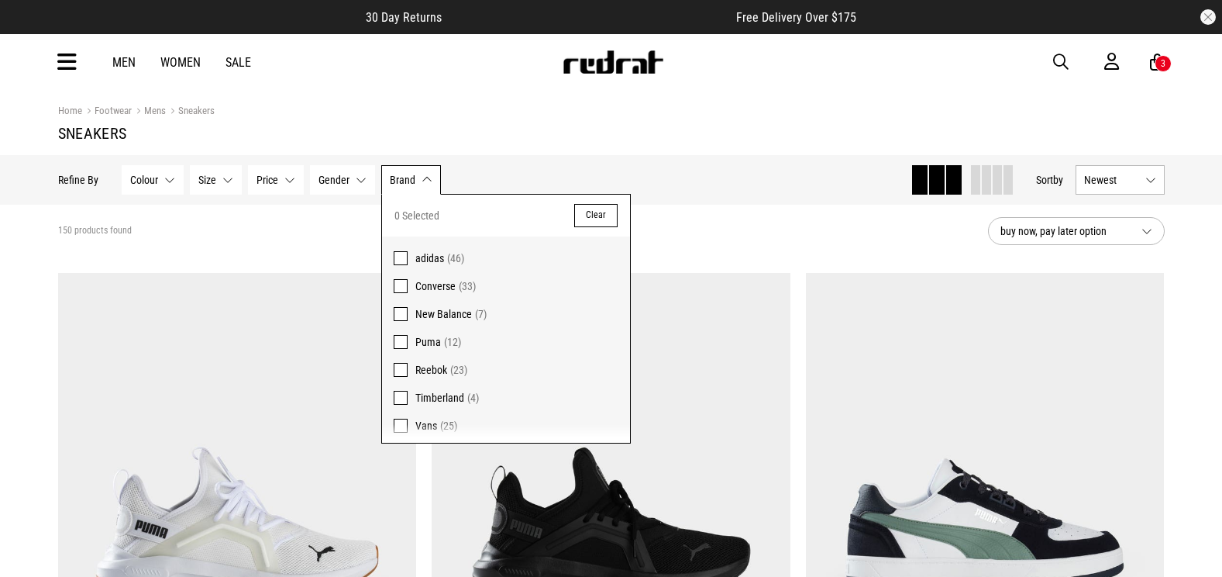
click at [408, 331] on label "Puma (12)" at bounding box center [506, 342] width 248 height 28
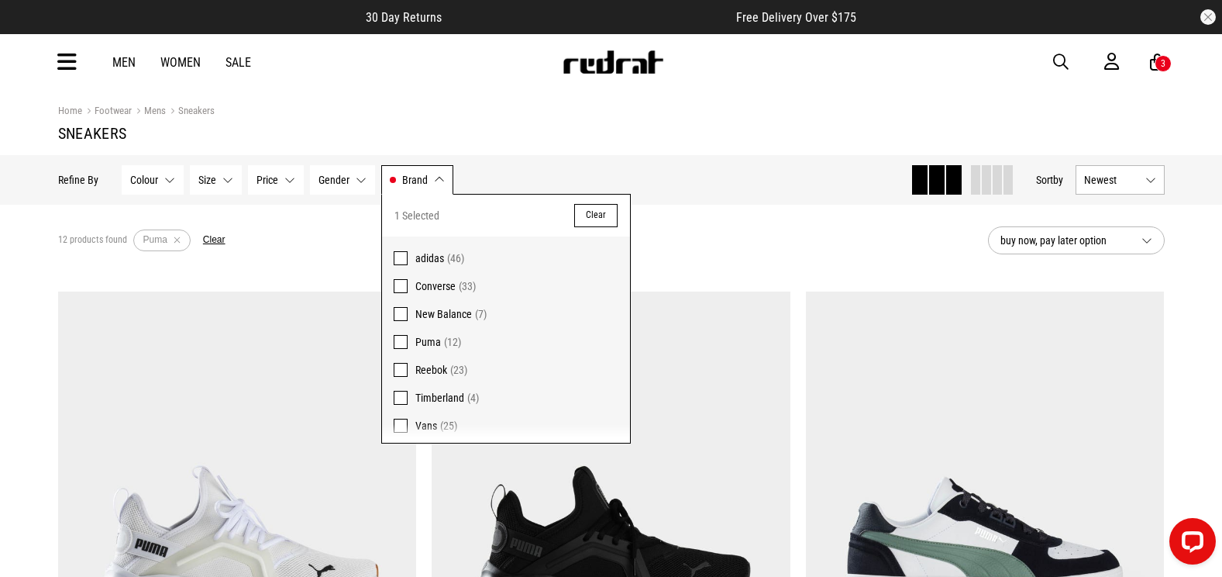
click at [713, 247] on div "12 products found Active Filters Puma Clear" at bounding box center [517, 240] width 918 height 47
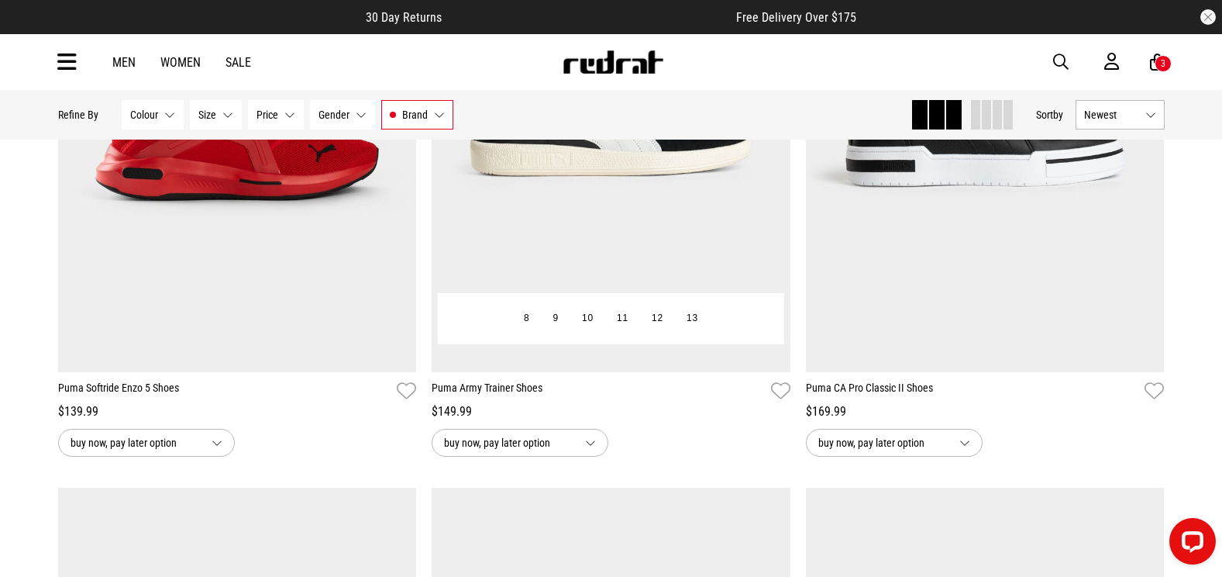
scroll to position [930, 0]
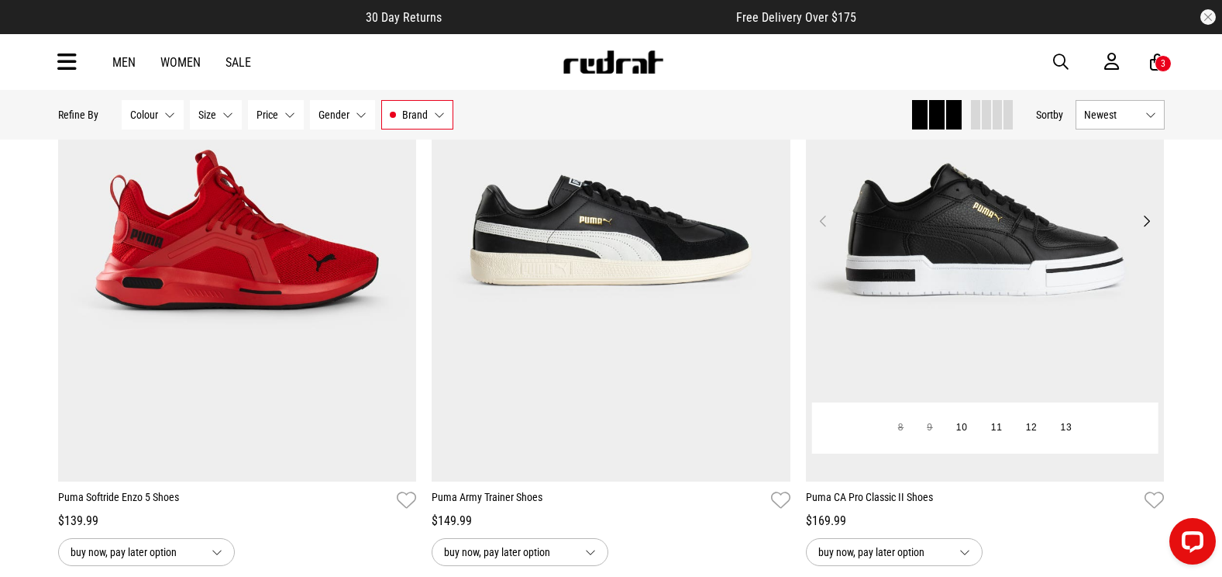
click at [897, 222] on img at bounding box center [985, 230] width 359 height 502
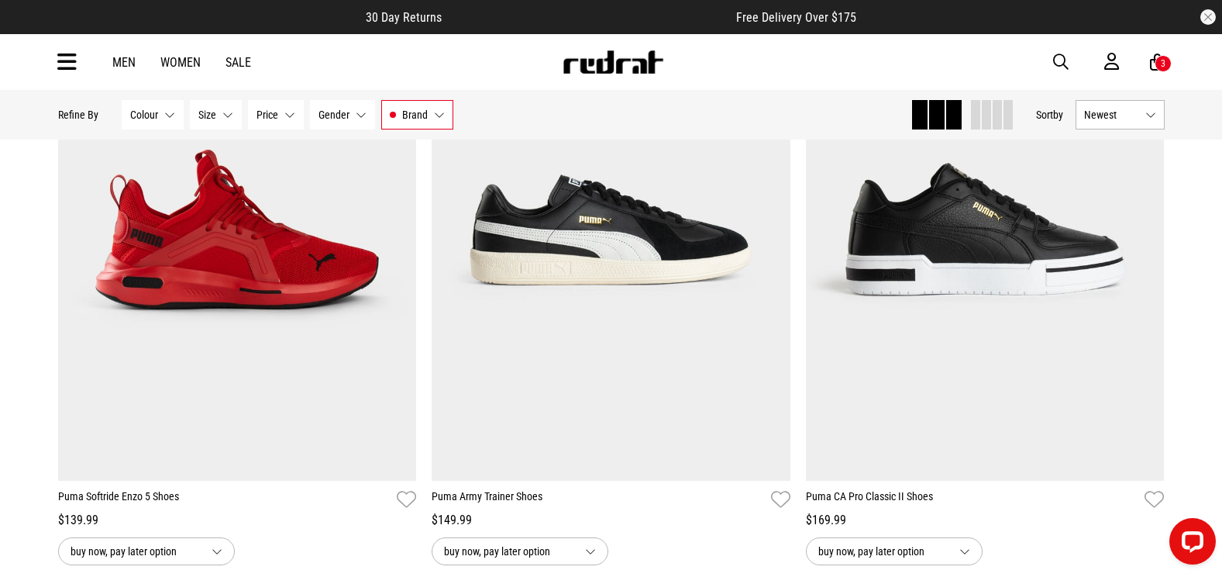
click at [1054, 57] on div "Men Women Sale Sign in New Back Footwear Back Mens Back Womens Back Youth & Kid…" at bounding box center [612, 62] width 1132 height 56
click at [1054, 57] on span "button" at bounding box center [1061, 62] width 16 height 19
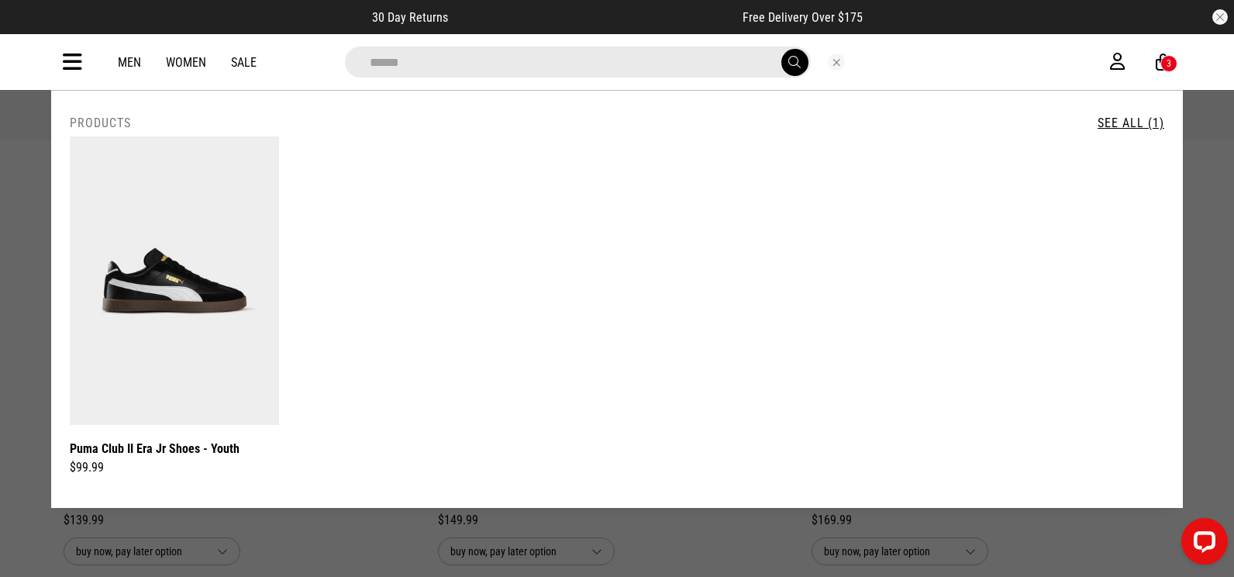
type input "******"
click at [781, 49] on button "submit" at bounding box center [794, 62] width 27 height 27
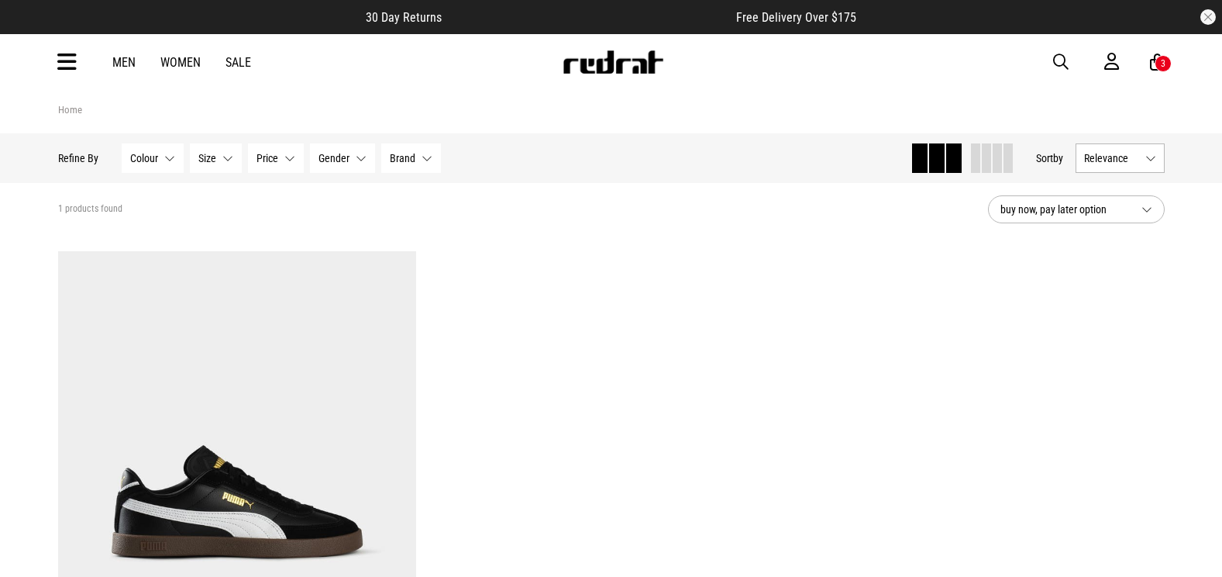
click at [69, 68] on icon at bounding box center [66, 63] width 19 height 26
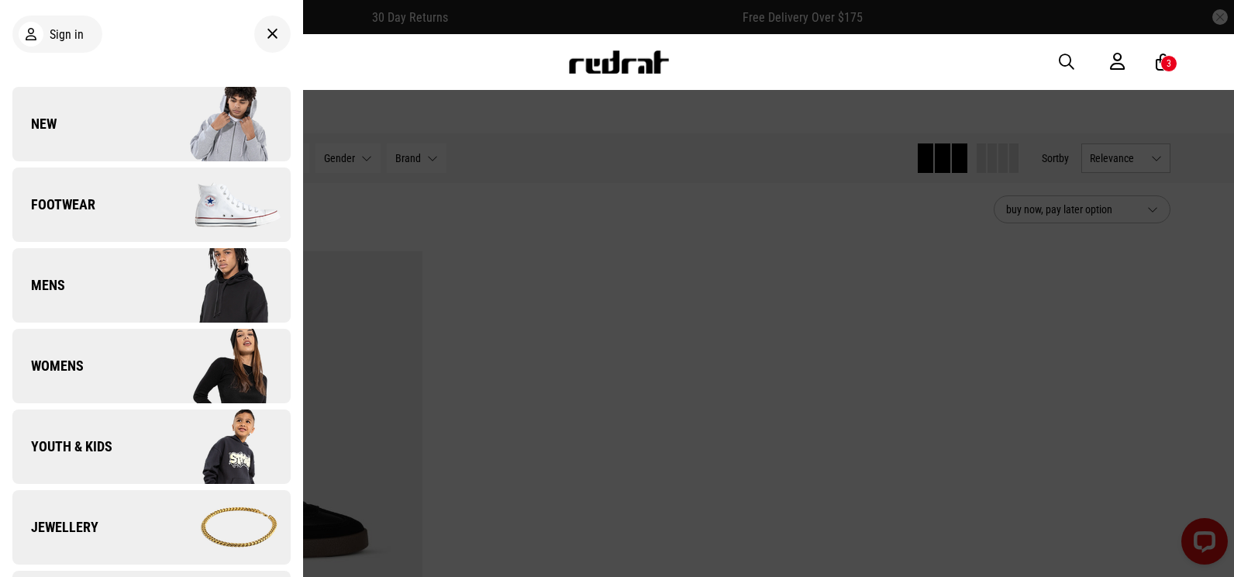
click at [85, 196] on span "Footwear" at bounding box center [53, 204] width 83 height 19
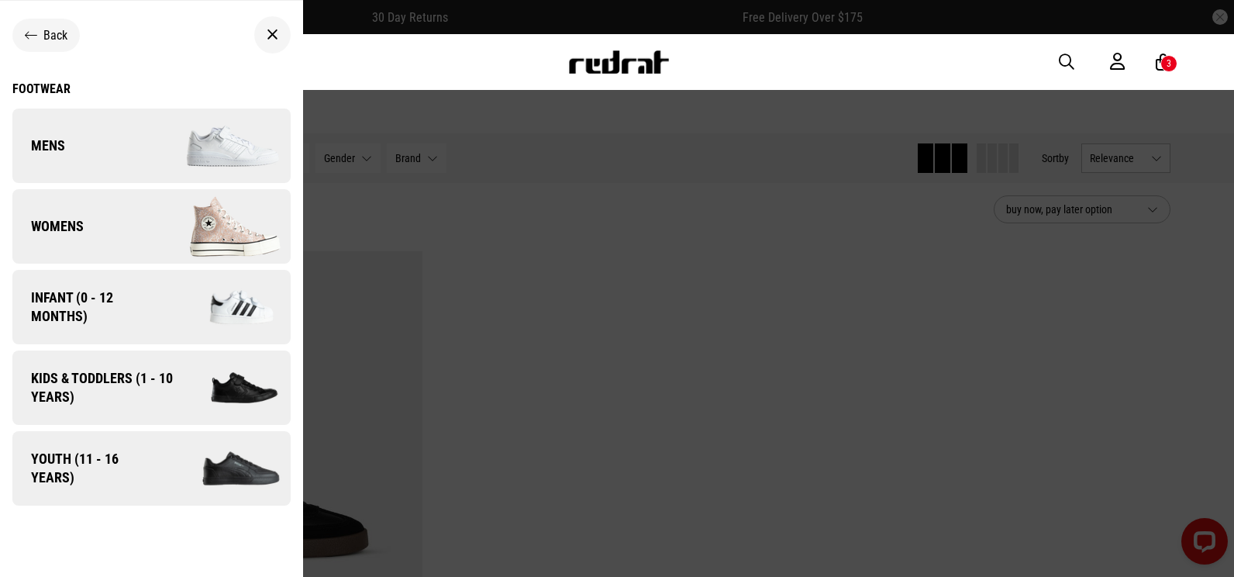
click at [79, 153] on link "Mens" at bounding box center [151, 146] width 278 height 74
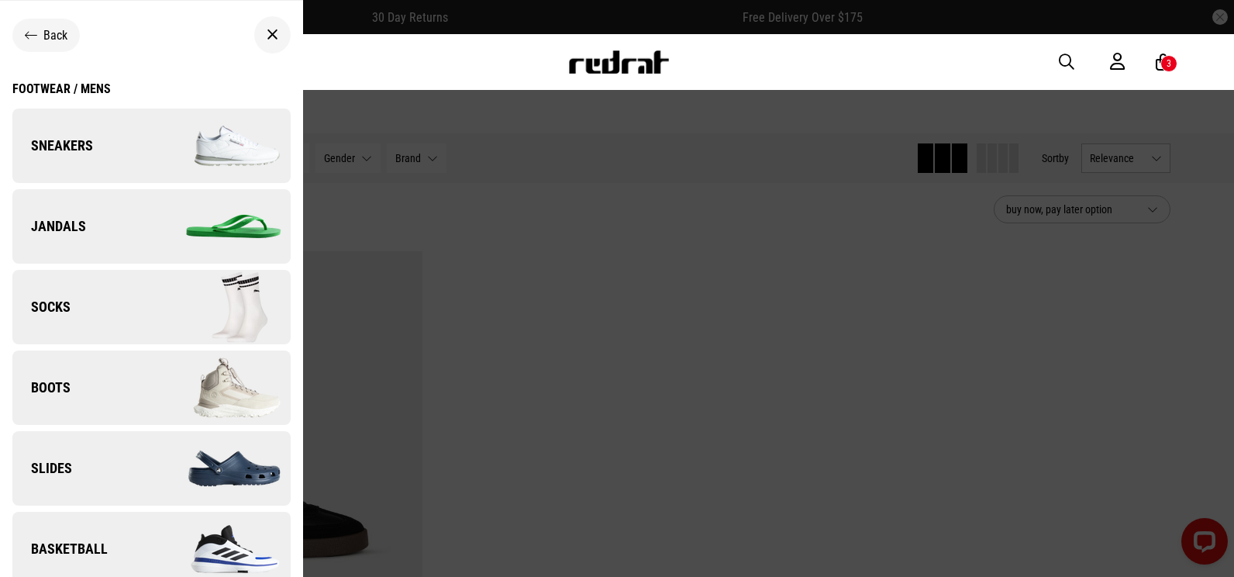
click at [136, 157] on link "Sneakers" at bounding box center [151, 146] width 278 height 74
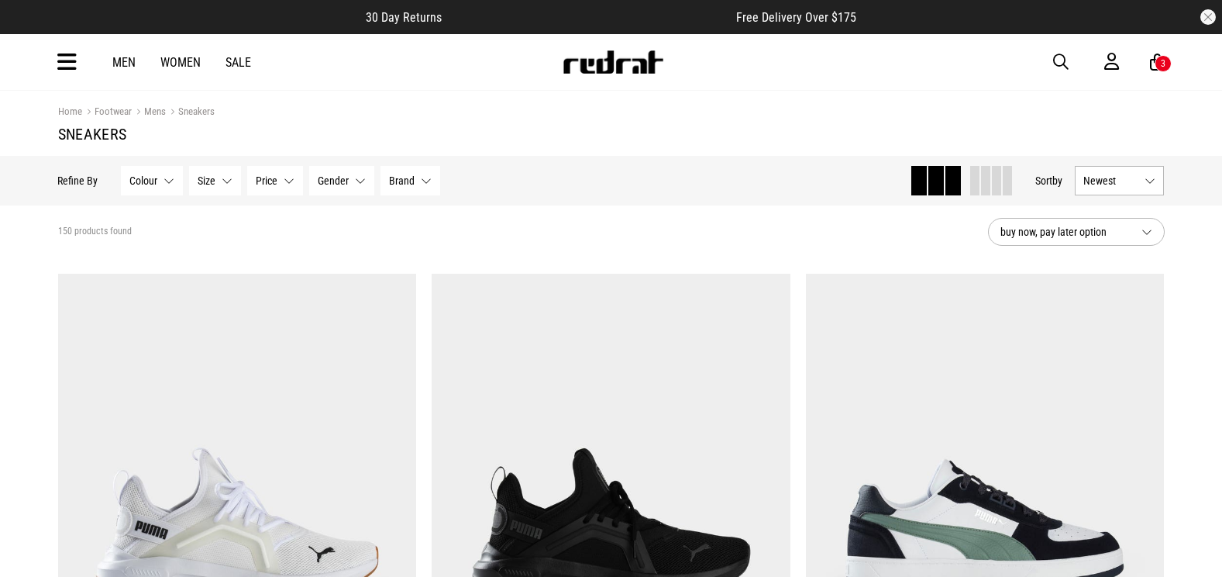
click at [418, 184] on button "Brand None selected" at bounding box center [411, 180] width 60 height 29
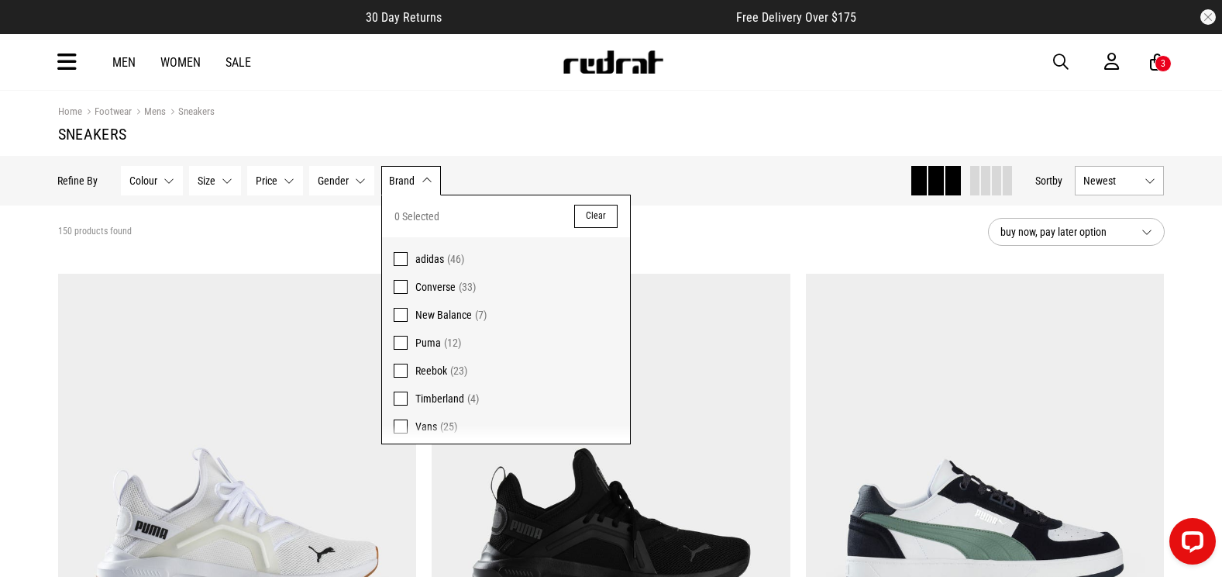
click at [425, 339] on span "Puma" at bounding box center [428, 342] width 26 height 12
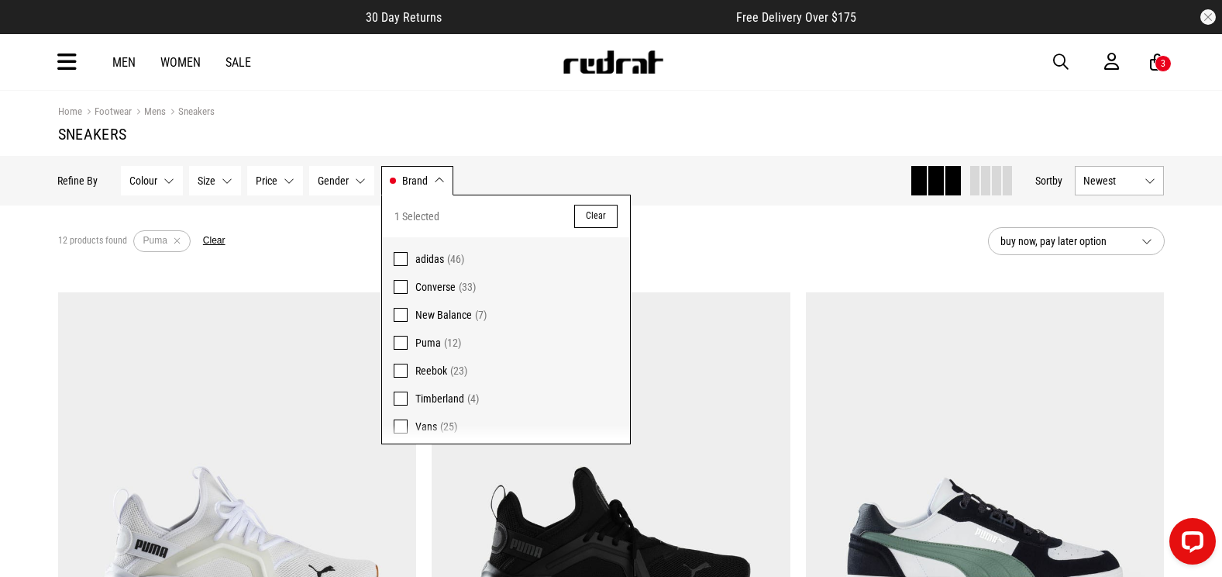
click at [260, 227] on div "12 products found Active Filters Puma Clear" at bounding box center [517, 241] width 918 height 47
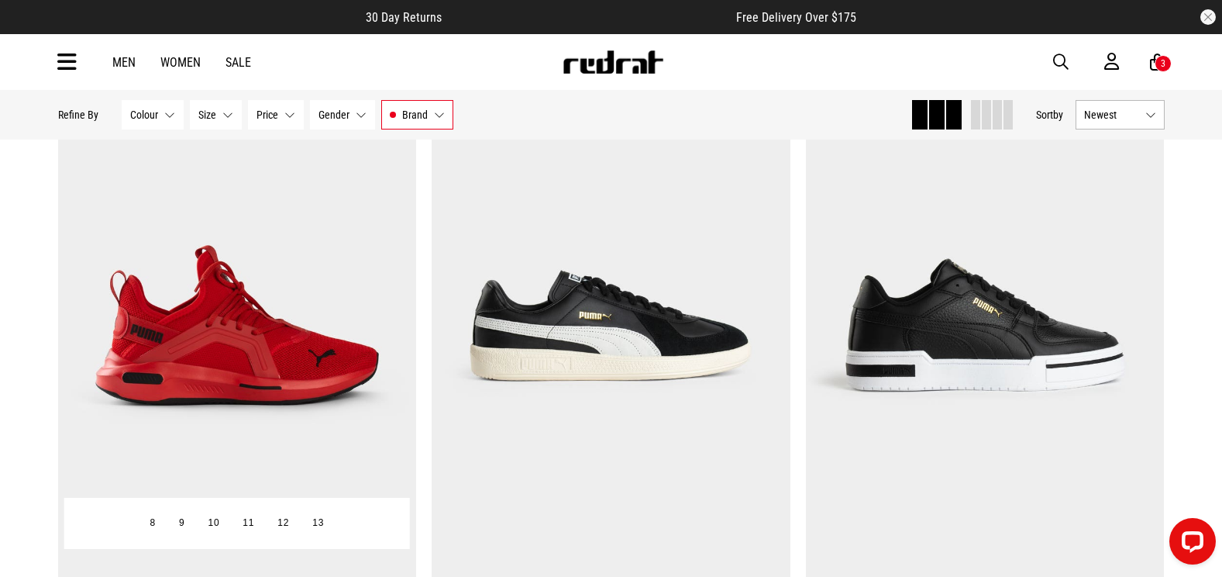
scroll to position [930, 0]
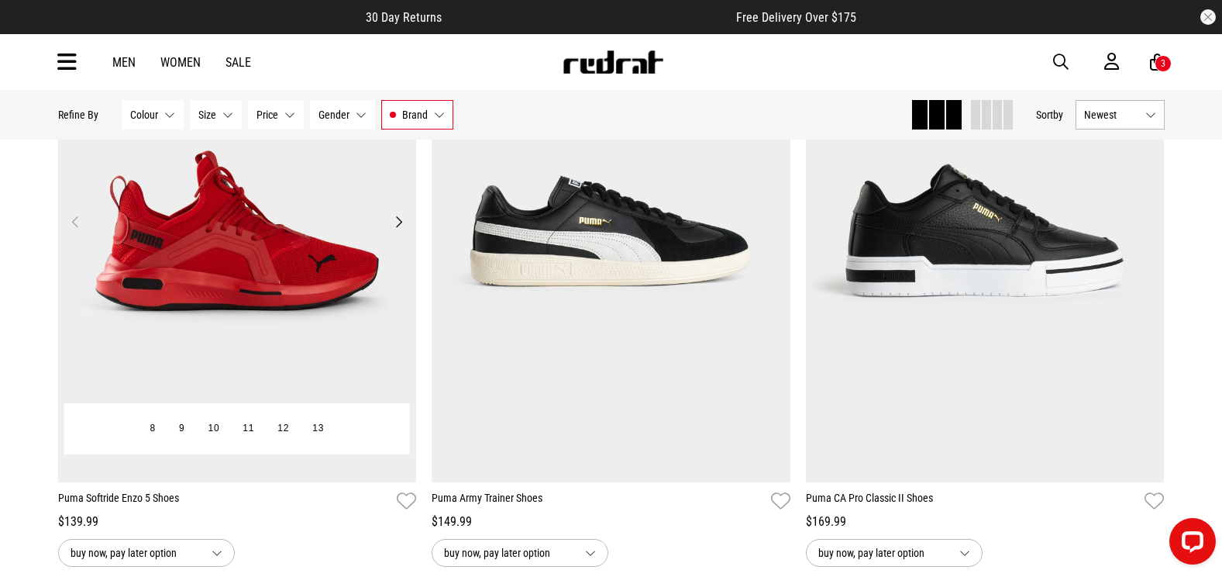
click at [214, 254] on img at bounding box center [237, 231] width 359 height 502
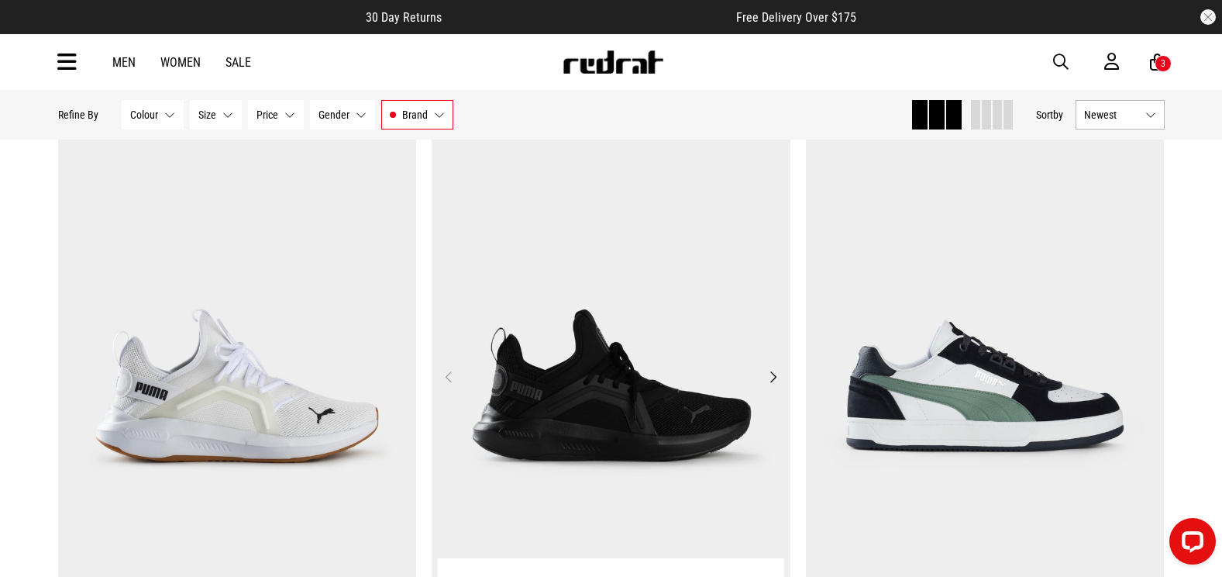
scroll to position [277, 0]
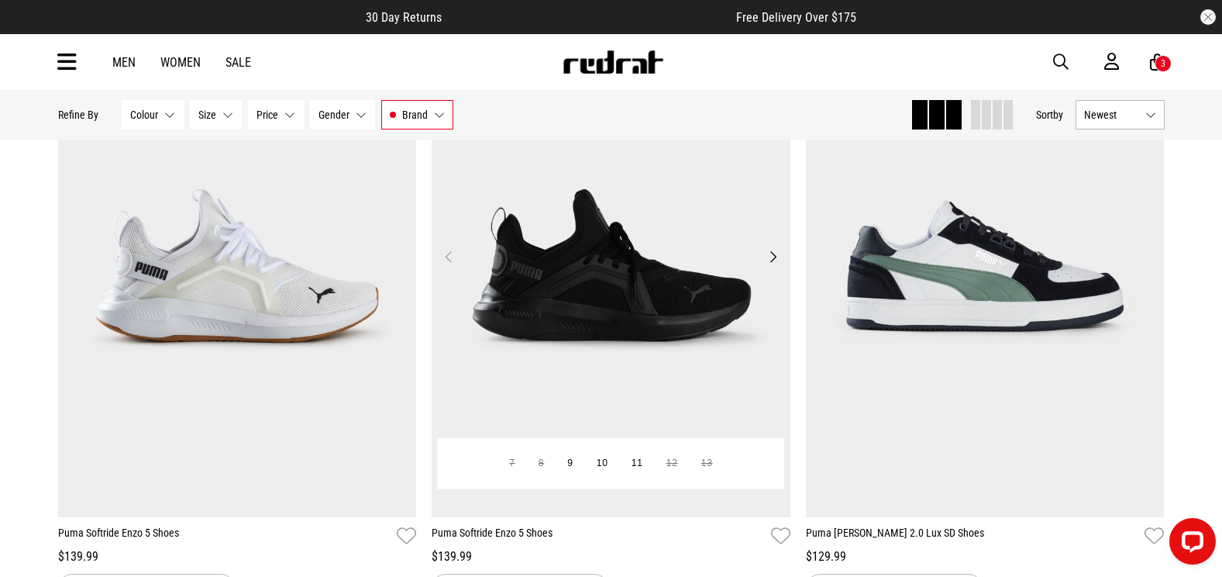
click at [556, 334] on img at bounding box center [611, 266] width 359 height 502
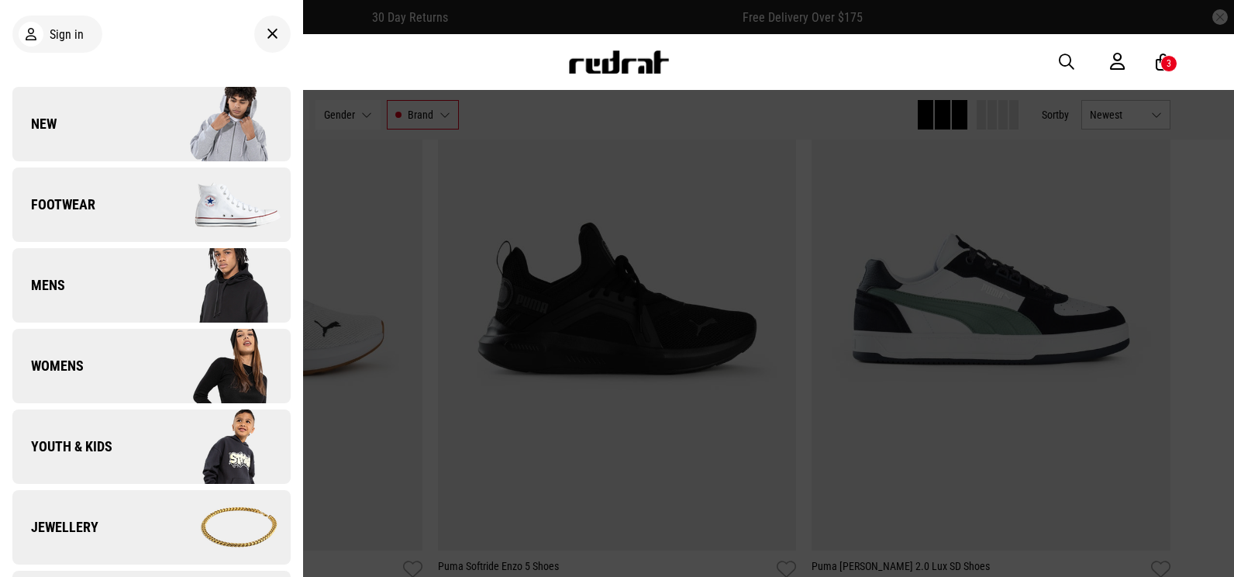
click at [112, 206] on link "Footwear" at bounding box center [151, 204] width 278 height 74
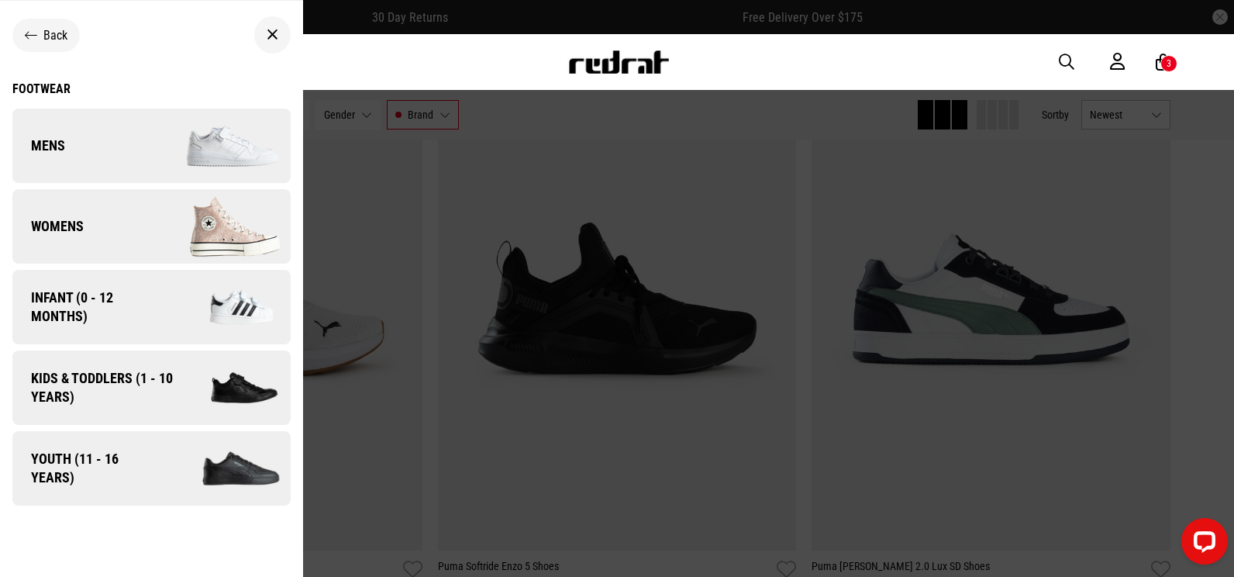
click at [99, 217] on link "Womens" at bounding box center [151, 226] width 278 height 74
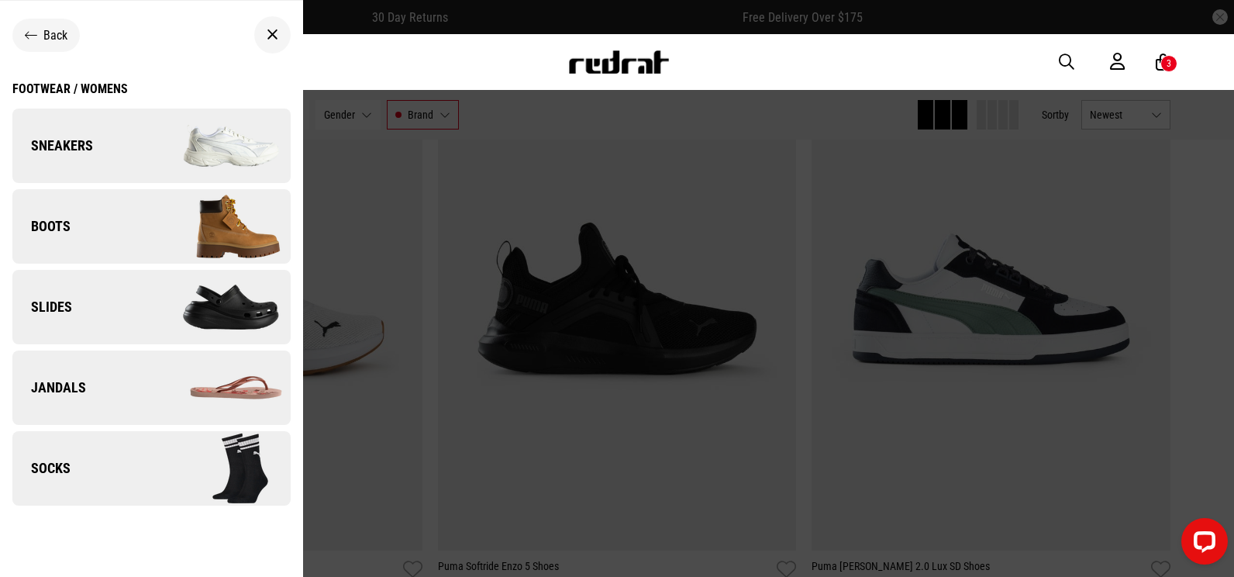
click at [151, 167] on img at bounding box center [220, 146] width 139 height 78
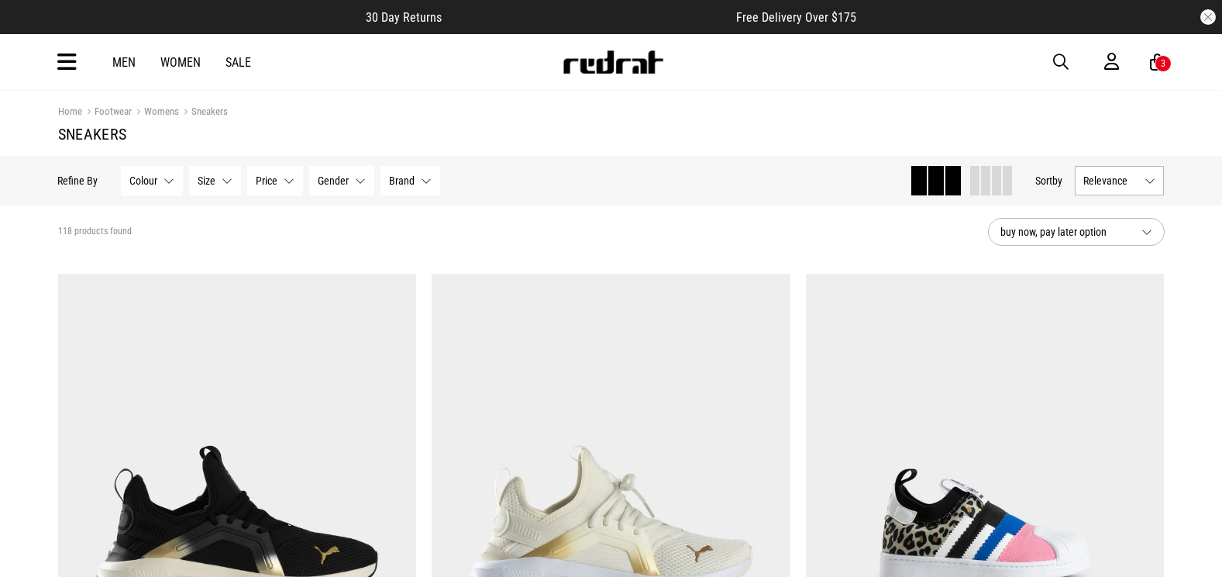
drag, startPoint x: 0, startPoint y: 0, endPoint x: 411, endPoint y: 192, distance: 453.5
click at [411, 191] on button "Brand None selected" at bounding box center [411, 180] width 60 height 29
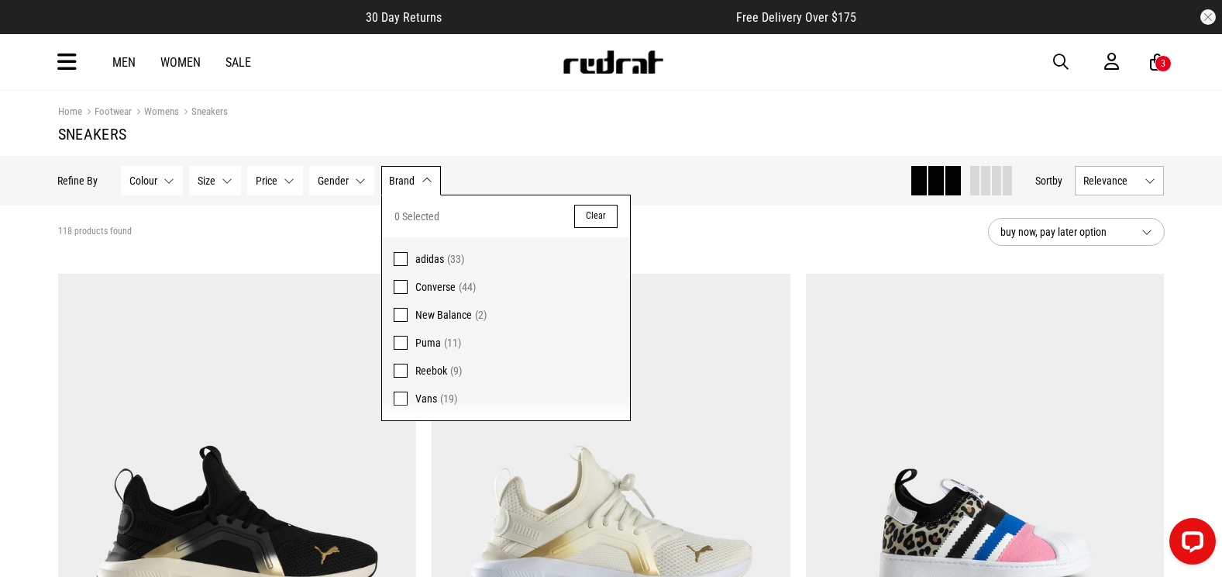
drag, startPoint x: 424, startPoint y: 343, endPoint x: 407, endPoint y: 339, distance: 17.5
click at [420, 345] on span "Puma" at bounding box center [428, 342] width 26 height 12
click at [404, 344] on span at bounding box center [401, 343] width 14 height 14
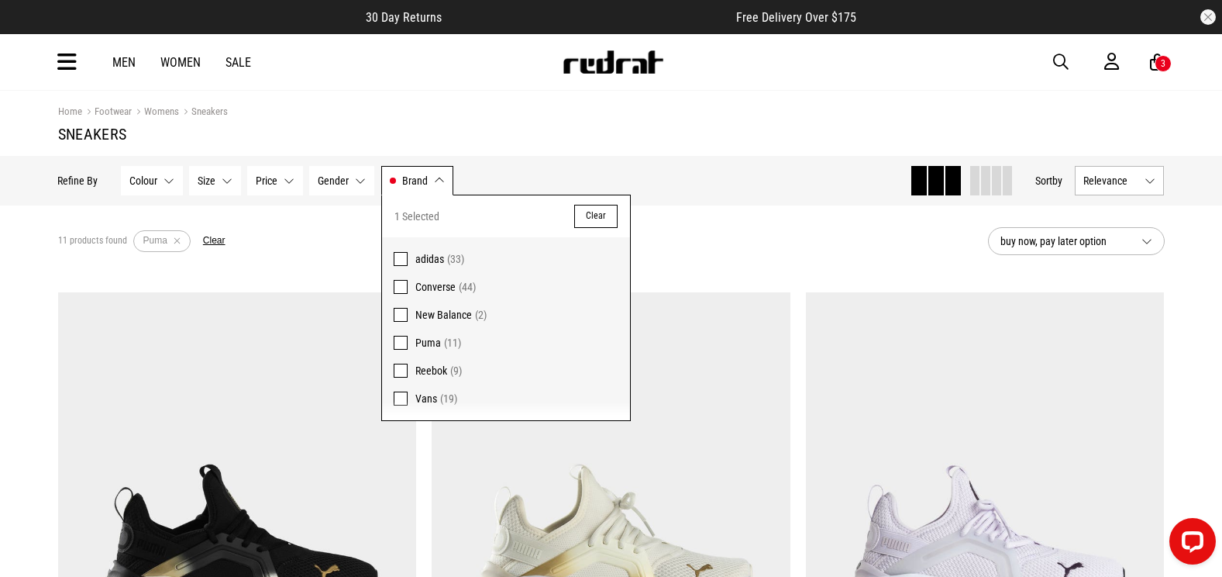
click at [327, 261] on div "11 products found Active Filters Puma Clear" at bounding box center [517, 241] width 918 height 47
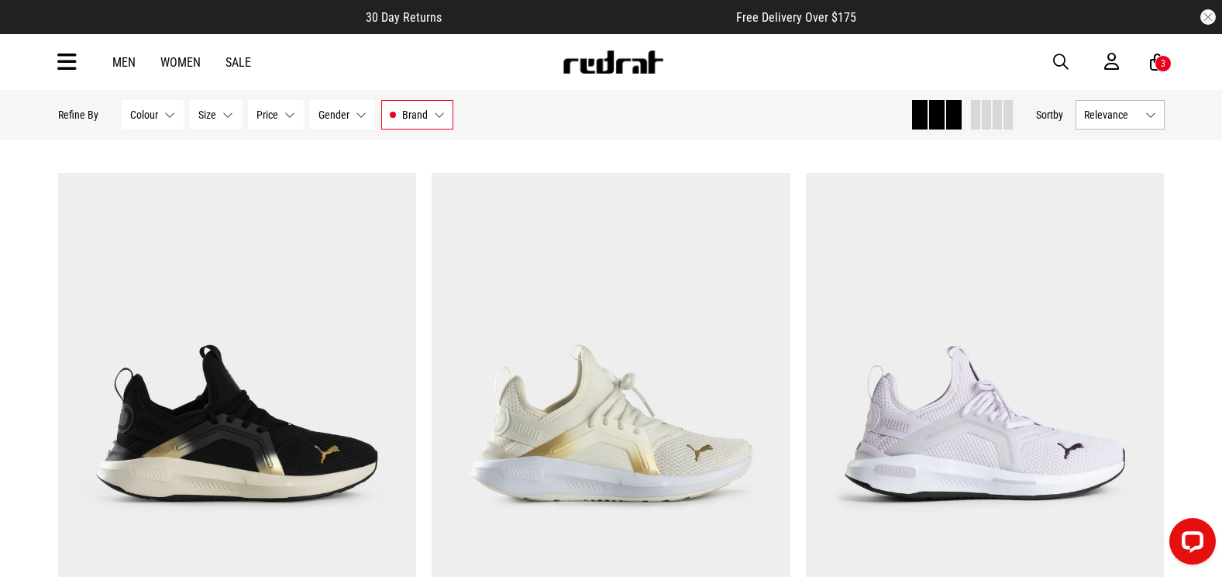
scroll to position [78, 0]
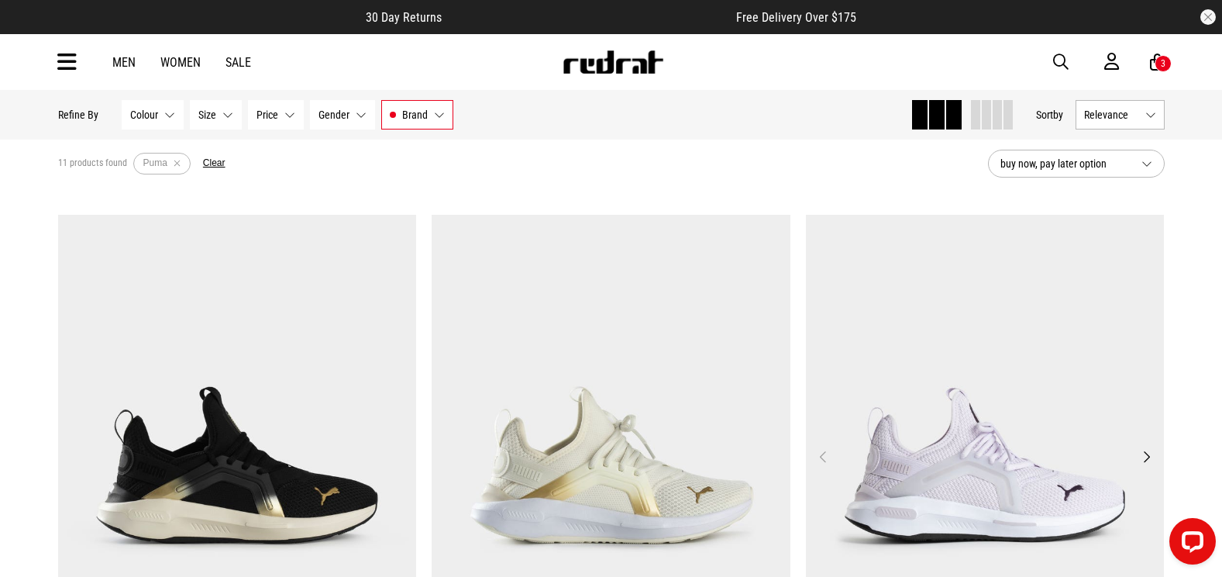
click at [1014, 393] on img at bounding box center [985, 466] width 359 height 502
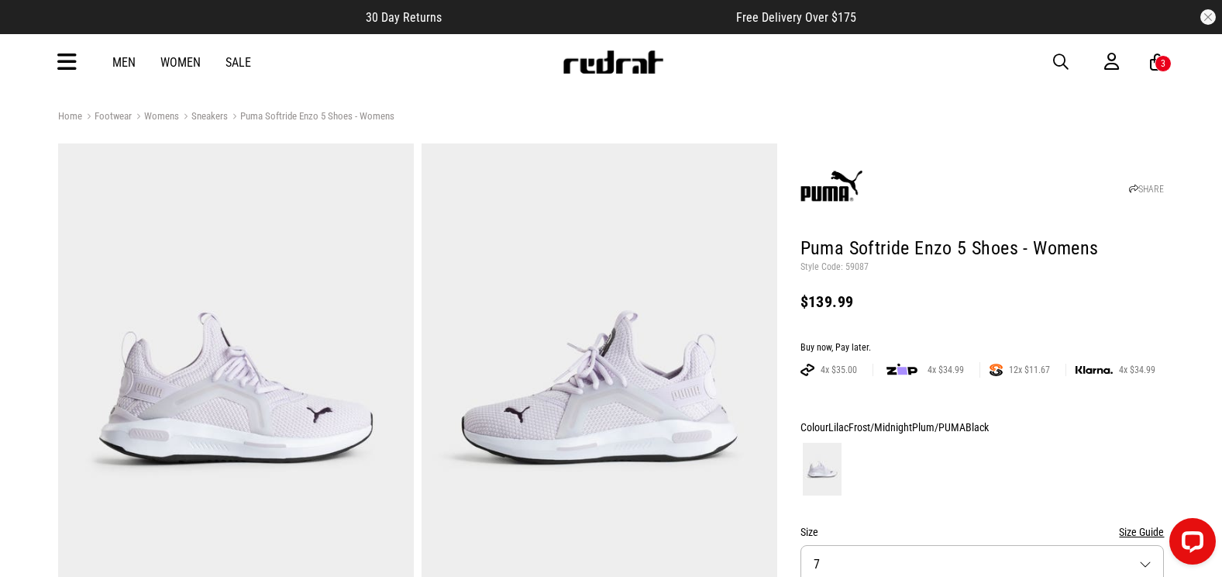
click at [86, 60] on div "Men Women Sale Sign in New Back Footwear Back Mens Back Womens Back Youth & Kid…" at bounding box center [612, 62] width 1132 height 56
click at [64, 64] on icon at bounding box center [66, 63] width 19 height 26
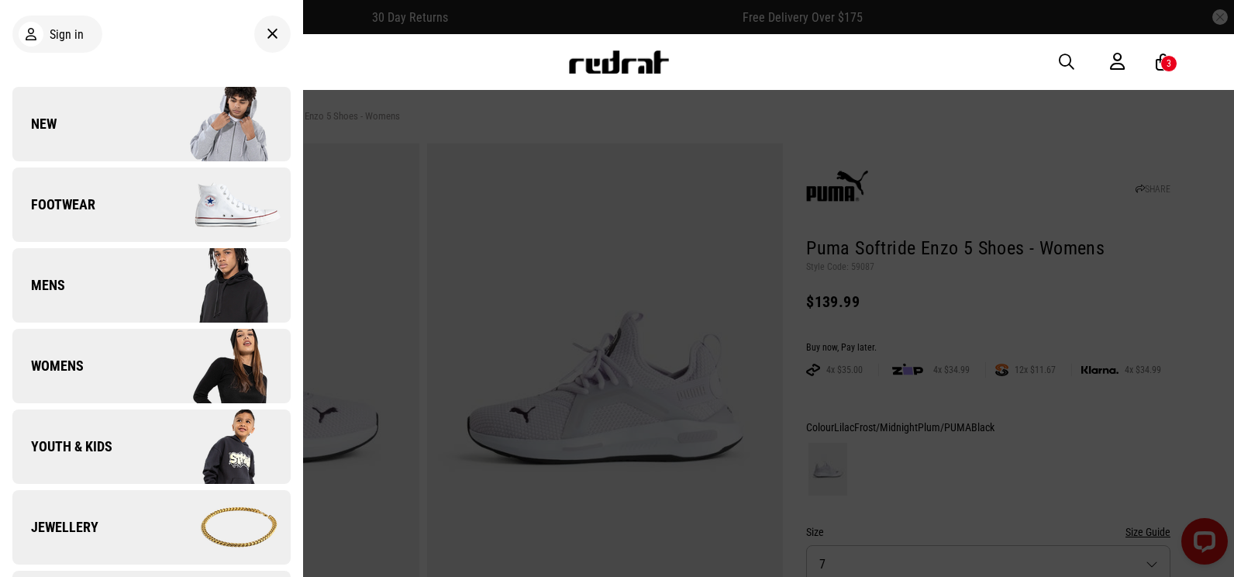
click at [79, 208] on span "Footwear" at bounding box center [53, 204] width 83 height 19
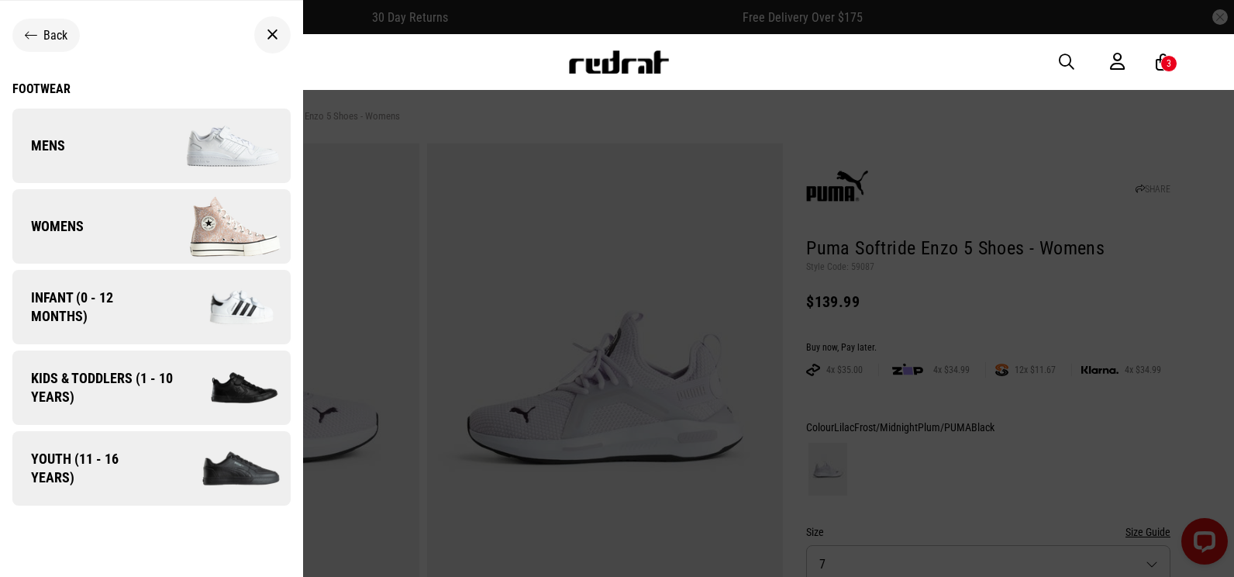
click at [142, 459] on span "Youth (11 - 16 years)" at bounding box center [85, 468] width 146 height 37
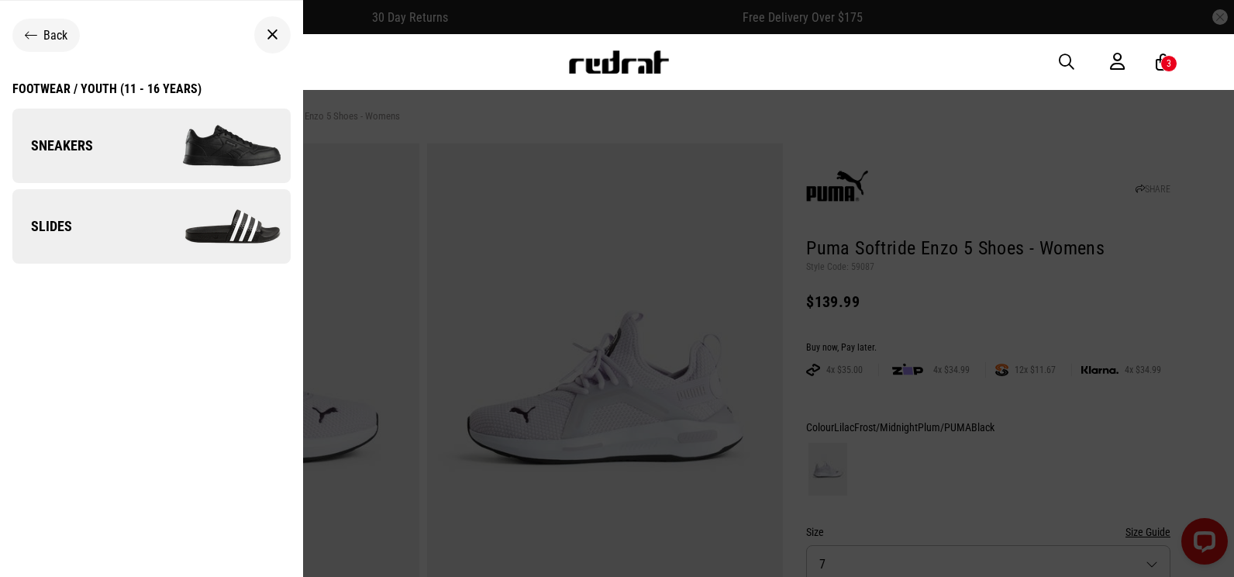
click at [143, 457] on ul "Back Footwear / Youth (11 - 16 years) Sneakers Slides" at bounding box center [151, 295] width 303 height 589
click at [151, 180] on img at bounding box center [220, 146] width 139 height 78
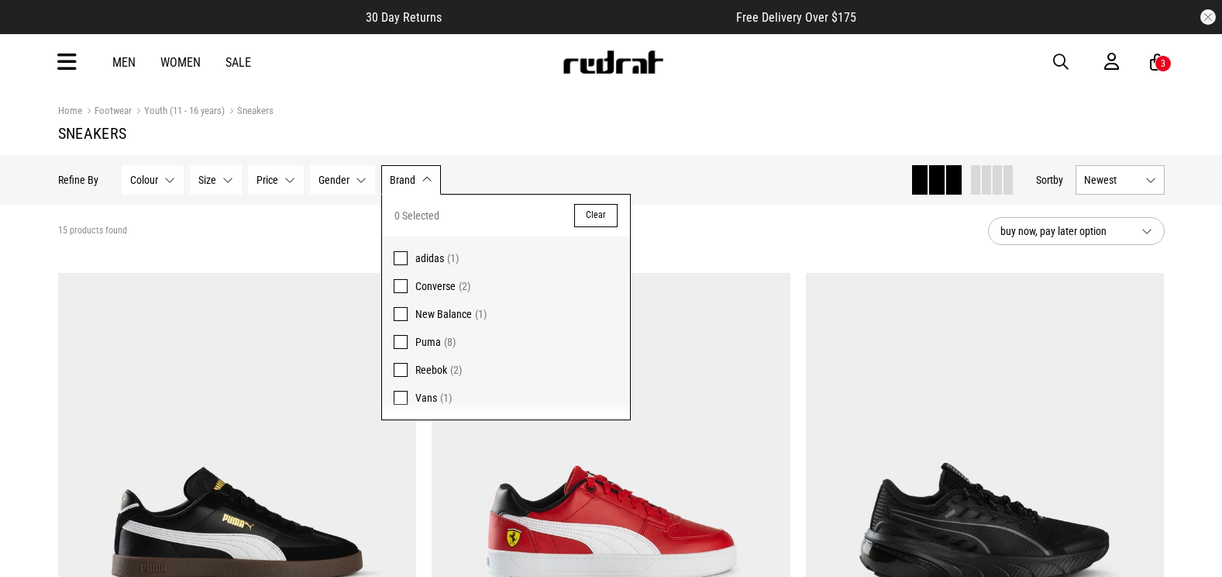
click at [438, 339] on span "Puma" at bounding box center [428, 342] width 26 height 12
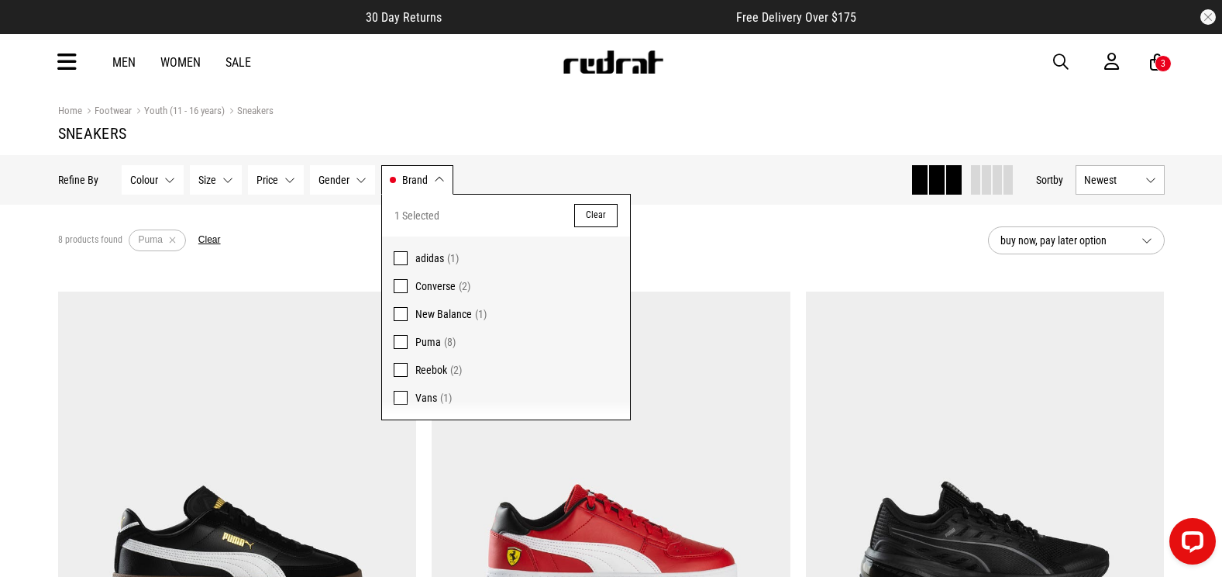
click at [685, 264] on section "8 products found Active Filters Puma Clear buy now, pay later option" at bounding box center [612, 240] width 1132 height 71
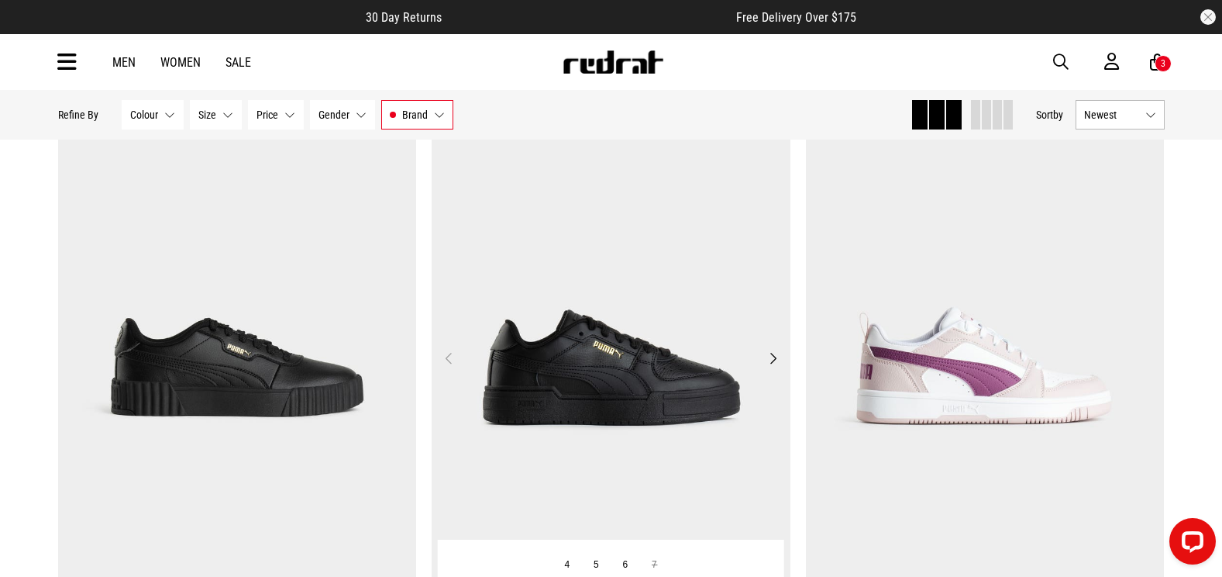
scroll to position [853, 0]
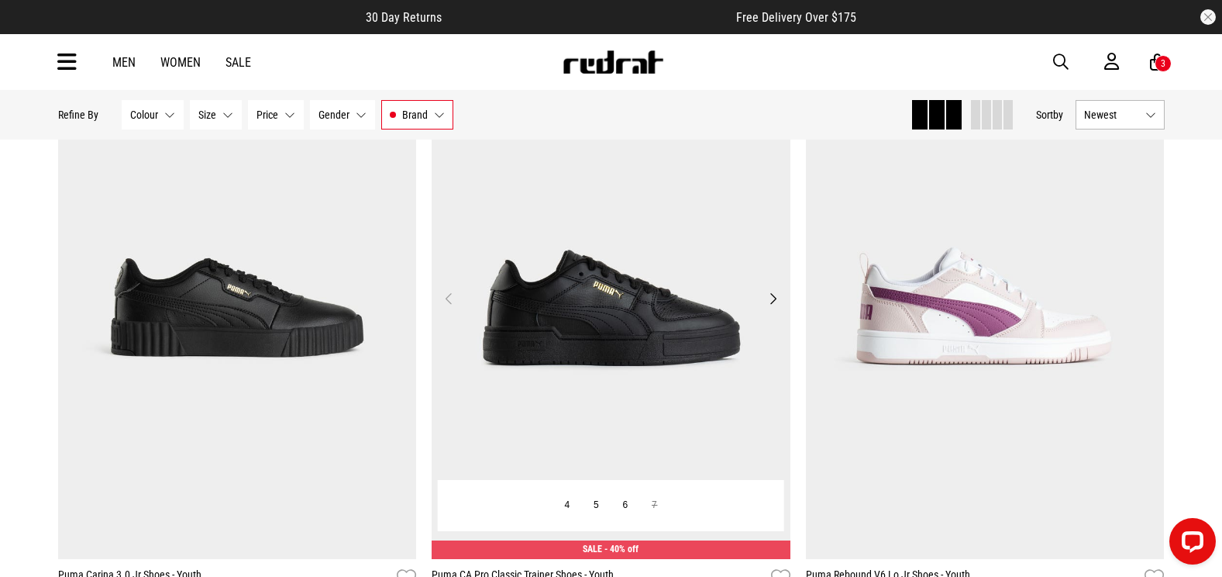
click at [666, 259] on img at bounding box center [611, 308] width 359 height 502
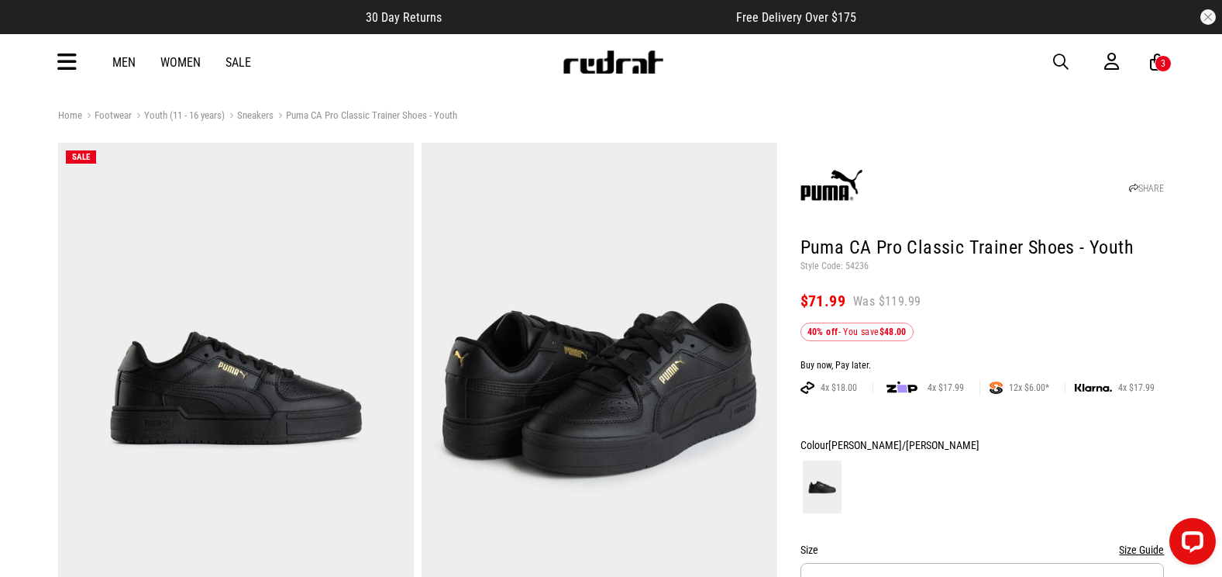
click at [74, 52] on icon at bounding box center [66, 63] width 19 height 26
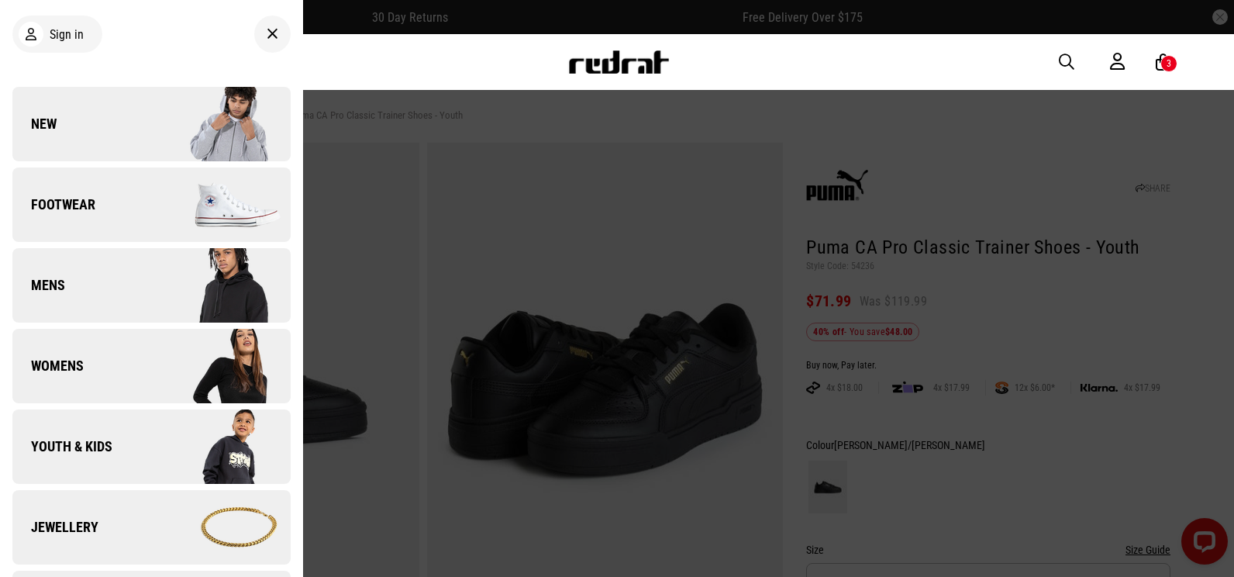
click at [96, 214] on link "Footwear" at bounding box center [151, 204] width 278 height 74
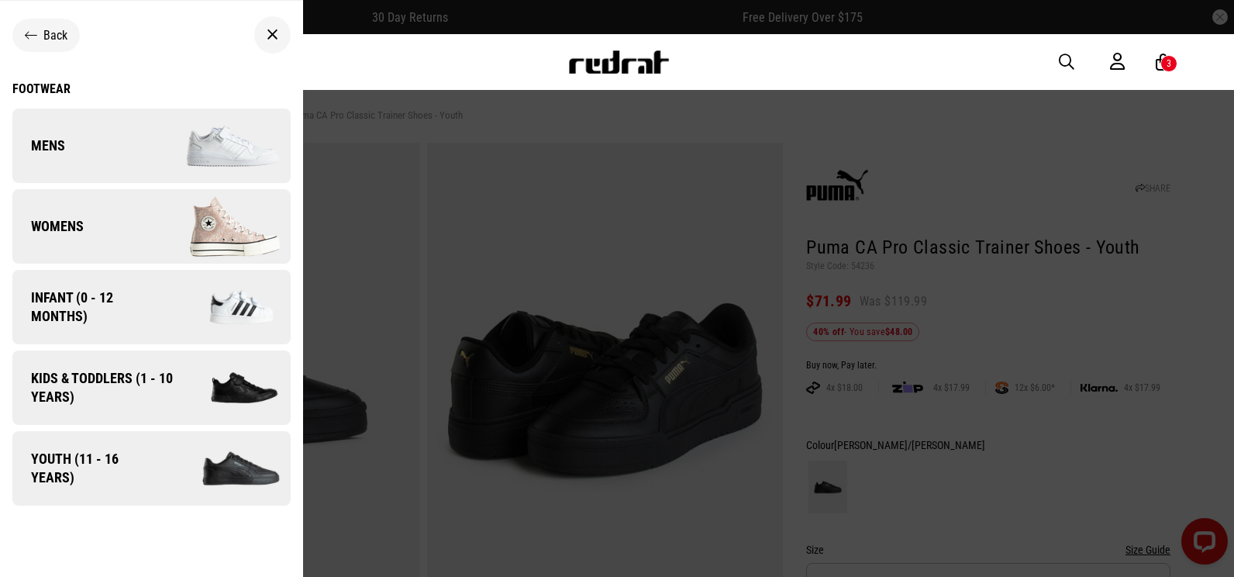
click at [86, 365] on link "Kids & Toddlers (1 - 10 years)" at bounding box center [151, 387] width 278 height 74
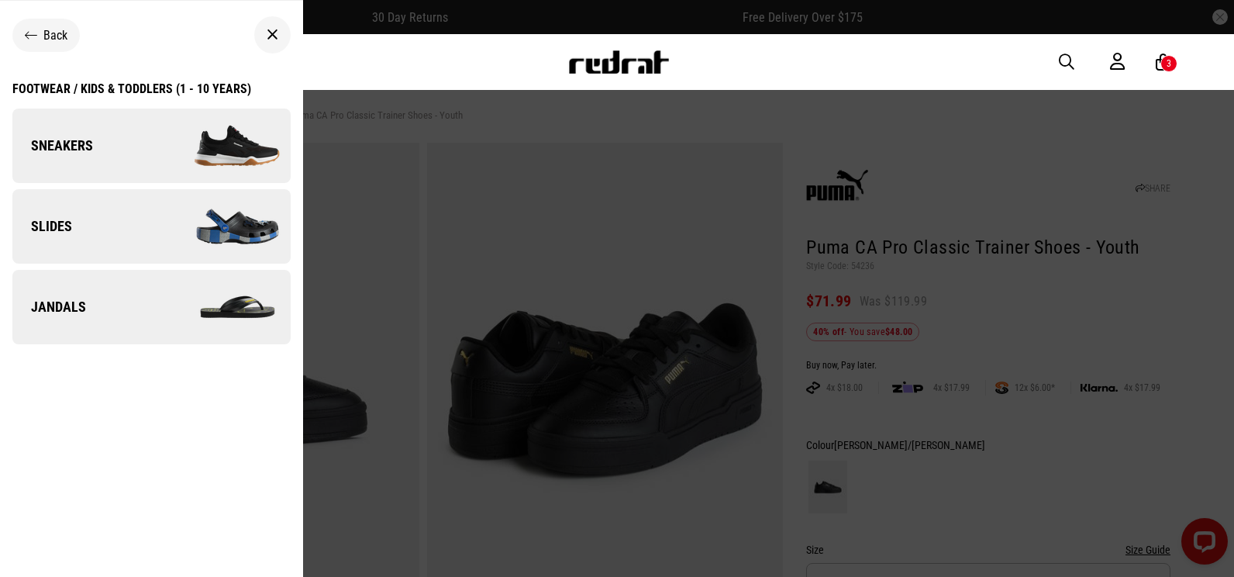
click at [151, 127] on img at bounding box center [220, 146] width 139 height 78
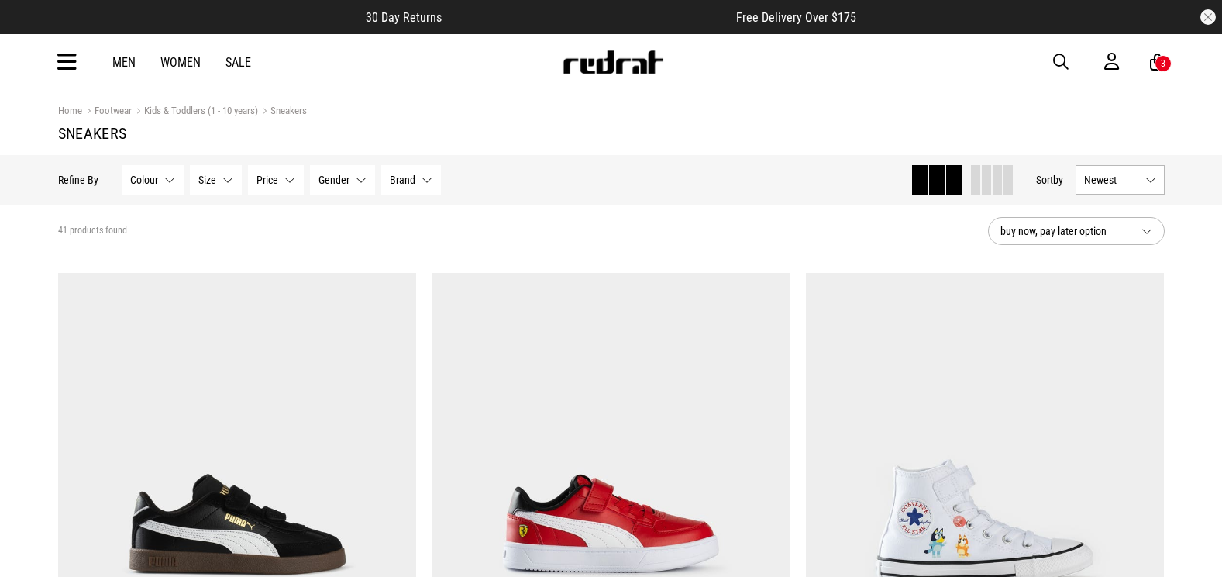
click at [400, 180] on span "Brand" at bounding box center [403, 180] width 26 height 12
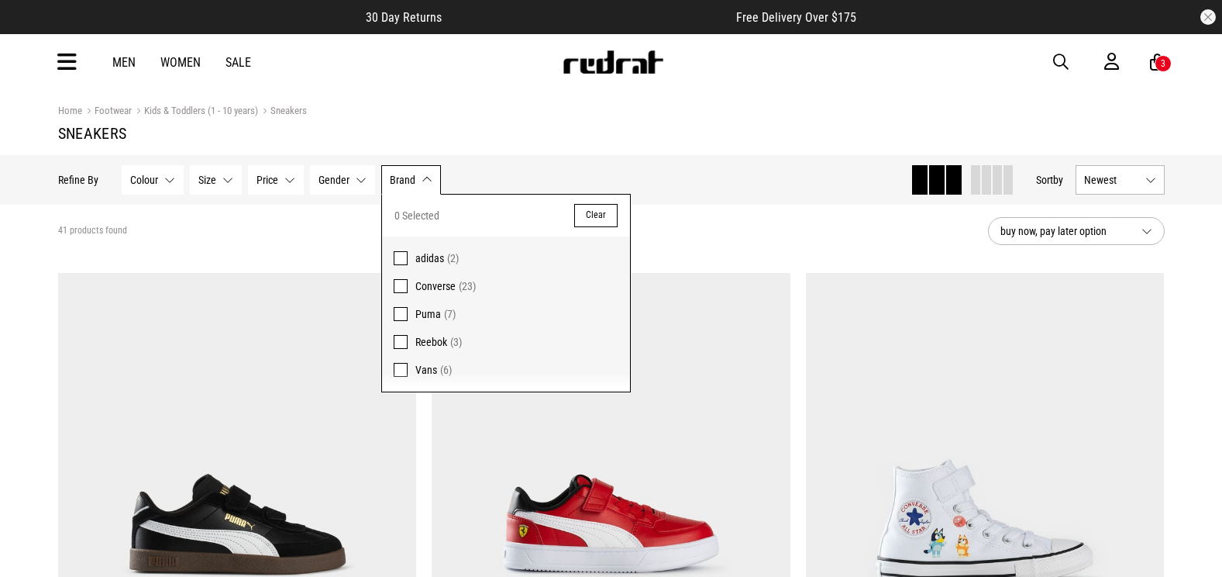
click at [413, 313] on label "Puma (7)" at bounding box center [506, 314] width 248 height 28
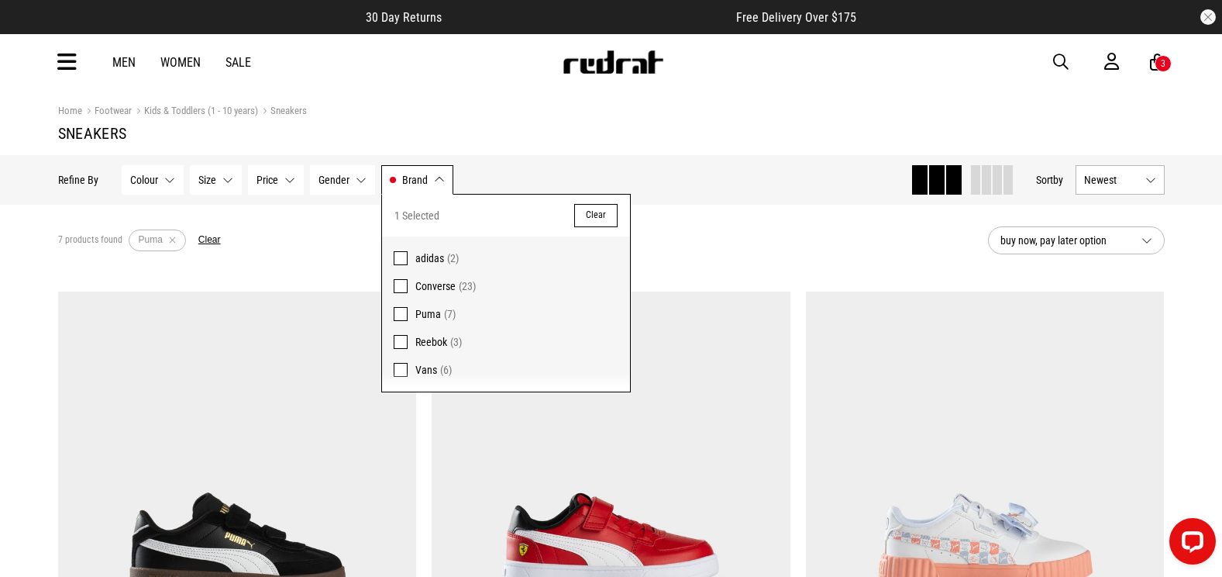
click at [324, 240] on div "7 products found Active Filters Puma Clear" at bounding box center [517, 240] width 918 height 47
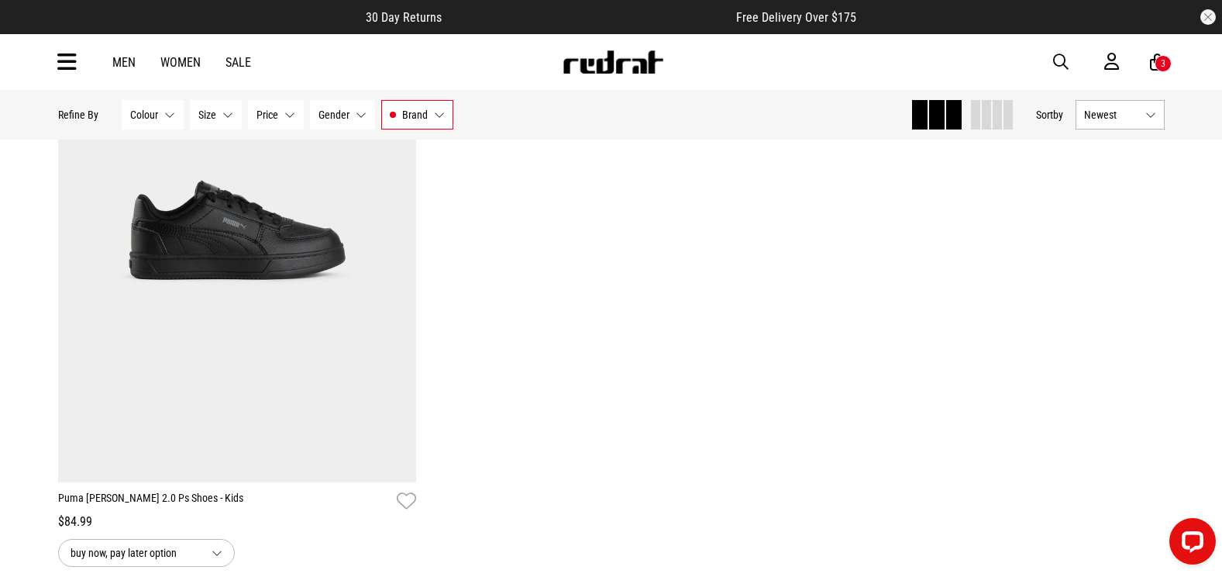
scroll to position [1550, 0]
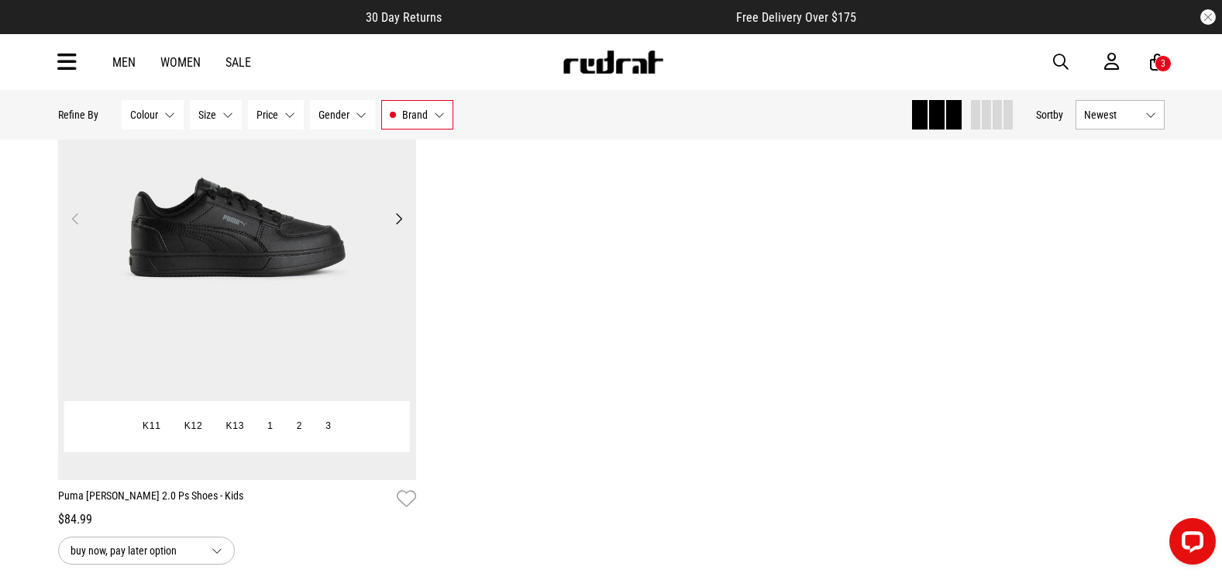
click at [160, 286] on img at bounding box center [237, 228] width 359 height 502
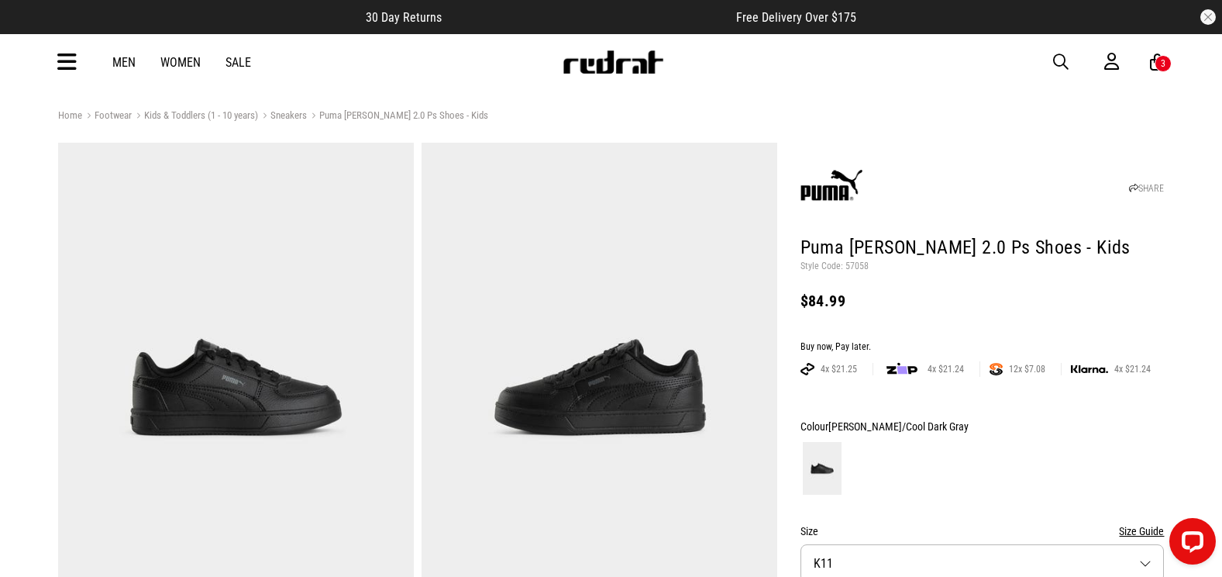
click at [68, 65] on icon at bounding box center [66, 63] width 19 height 26
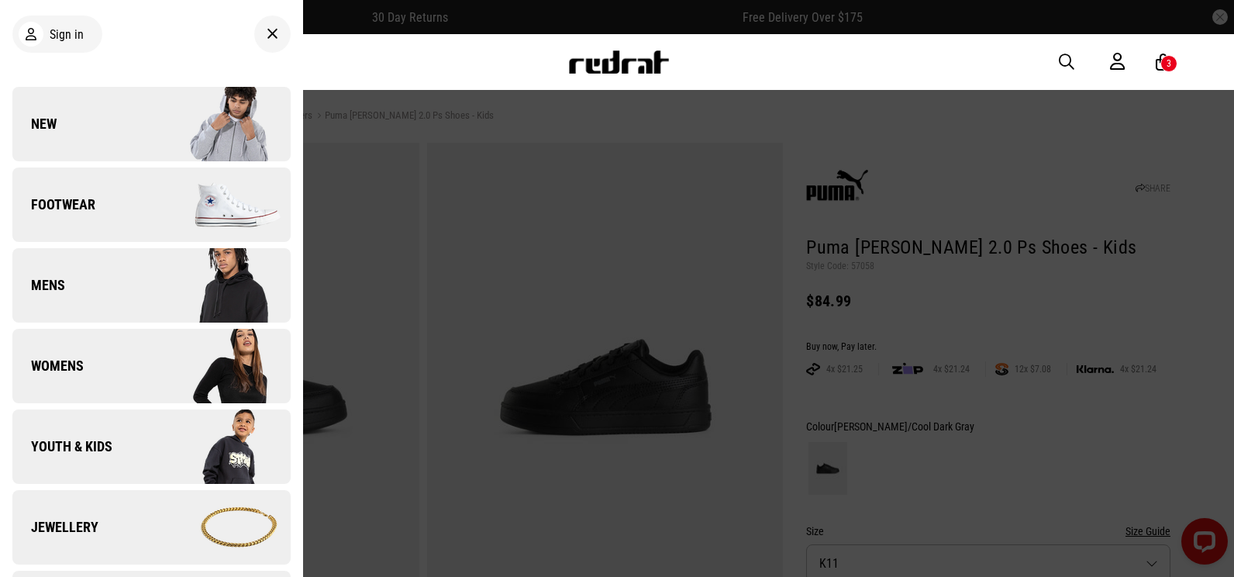
click at [84, 208] on span "Footwear" at bounding box center [53, 204] width 83 height 19
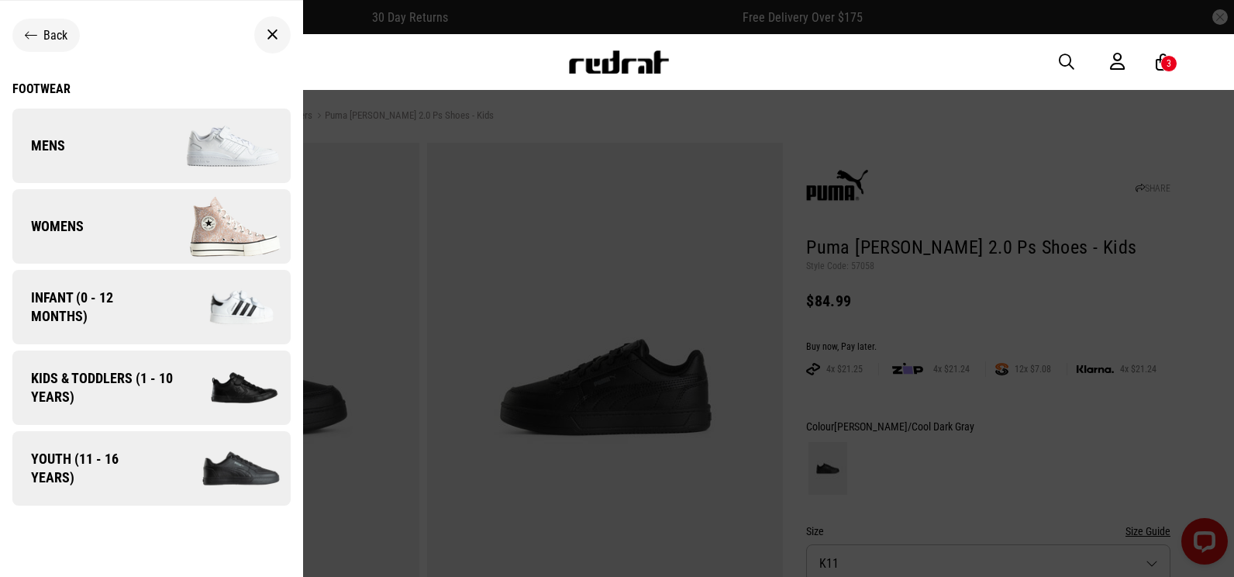
click at [75, 298] on span "Infant (0 - 12 months)" at bounding box center [87, 306] width 150 height 37
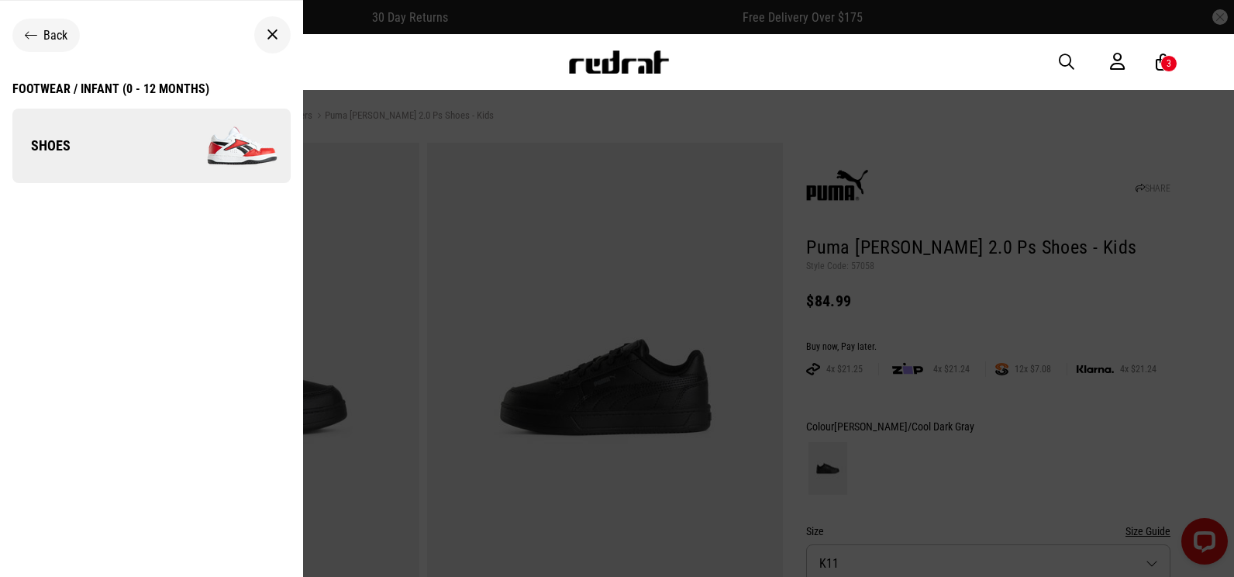
click at [160, 140] on img at bounding box center [220, 146] width 139 height 78
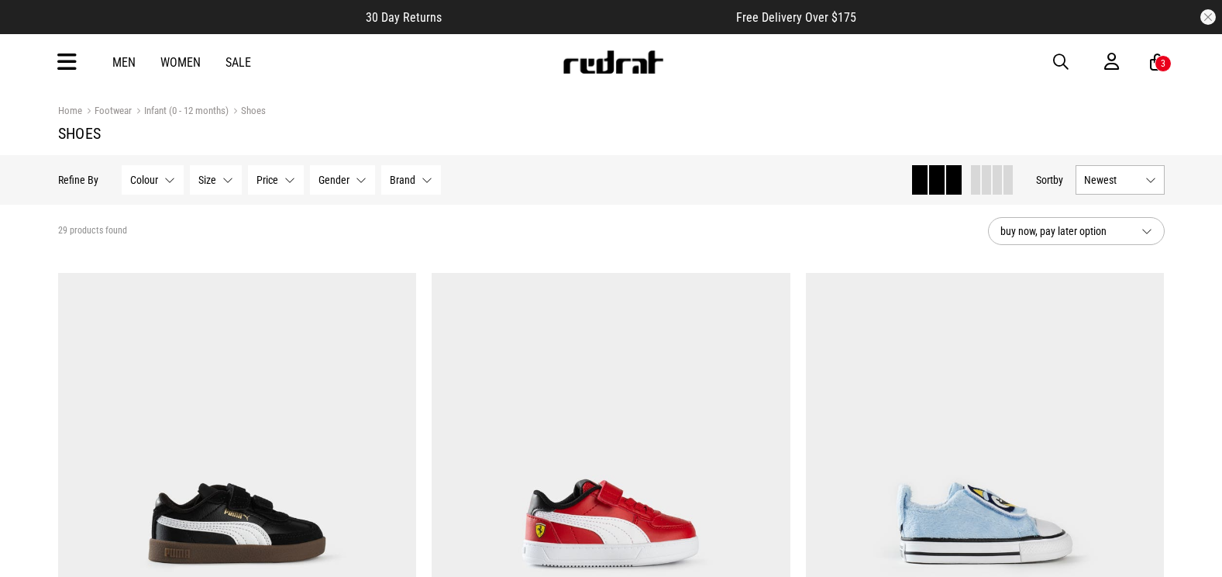
click at [398, 184] on span "Brand" at bounding box center [403, 180] width 26 height 12
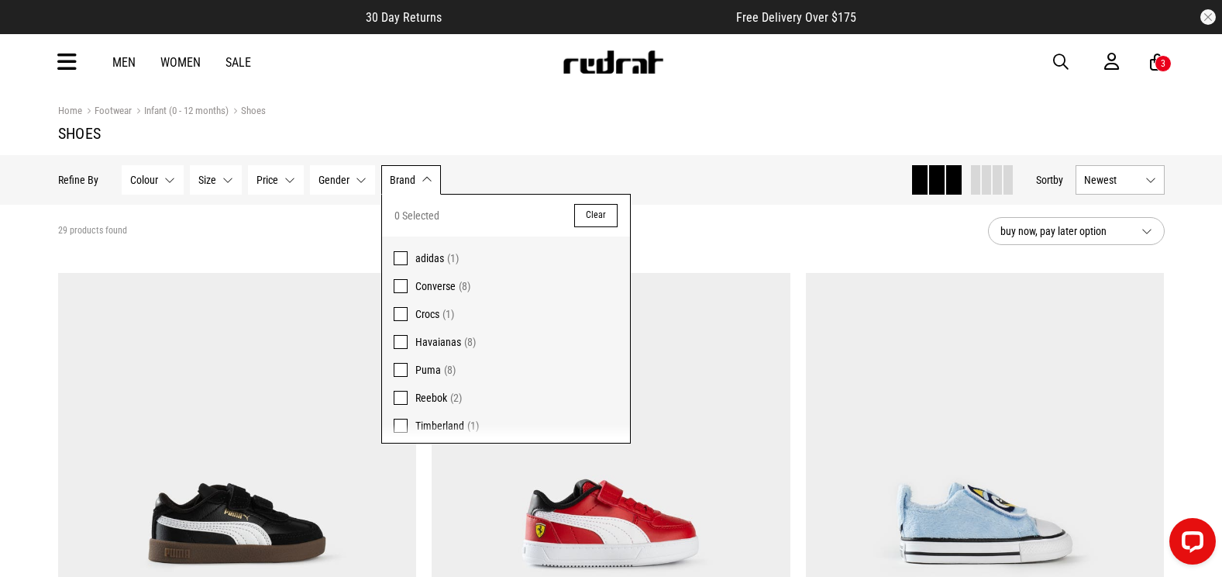
click at [423, 374] on span "Puma" at bounding box center [428, 369] width 26 height 12
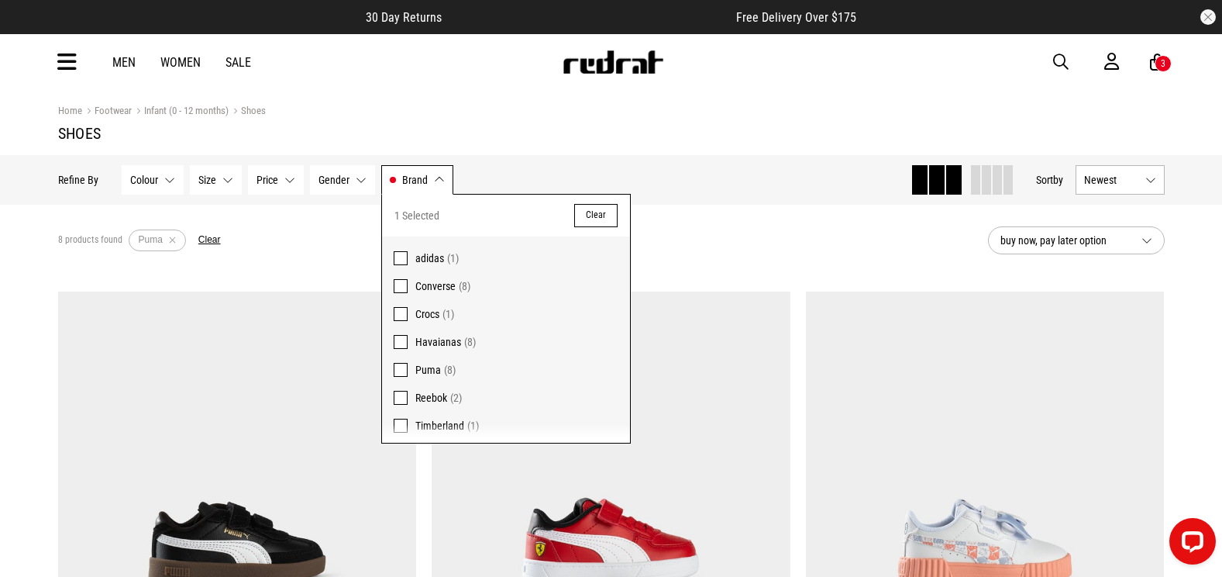
drag, startPoint x: 749, startPoint y: 250, endPoint x: 741, endPoint y: 260, distance: 13.8
click at [749, 250] on div "8 products found Active Filters Puma Clear" at bounding box center [517, 240] width 918 height 47
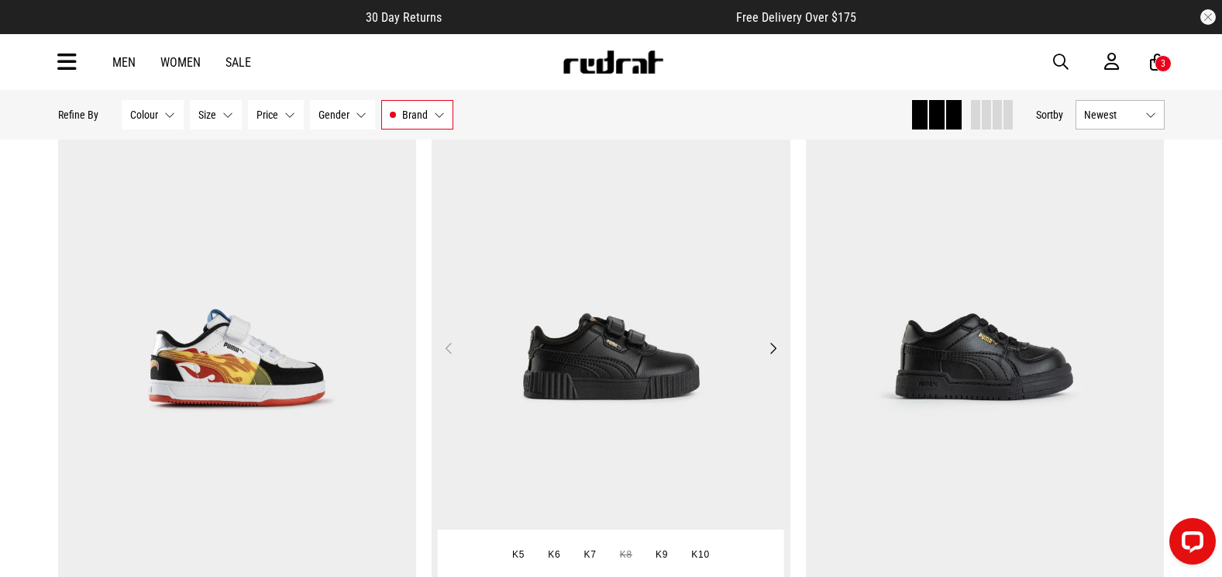
scroll to position [853, 0]
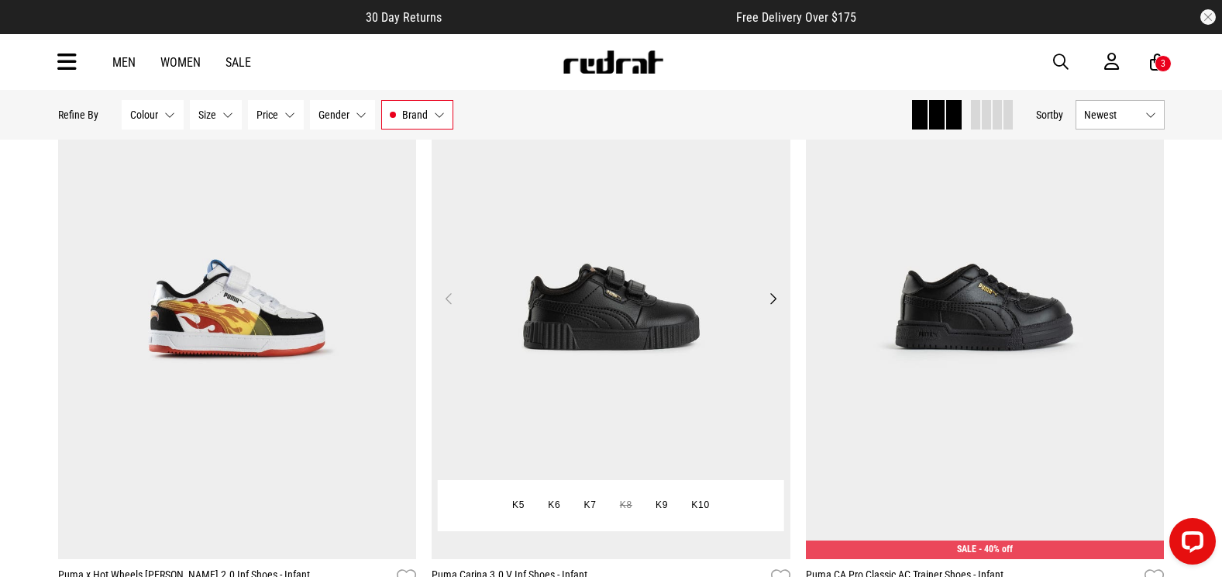
click at [556, 288] on img at bounding box center [611, 308] width 359 height 502
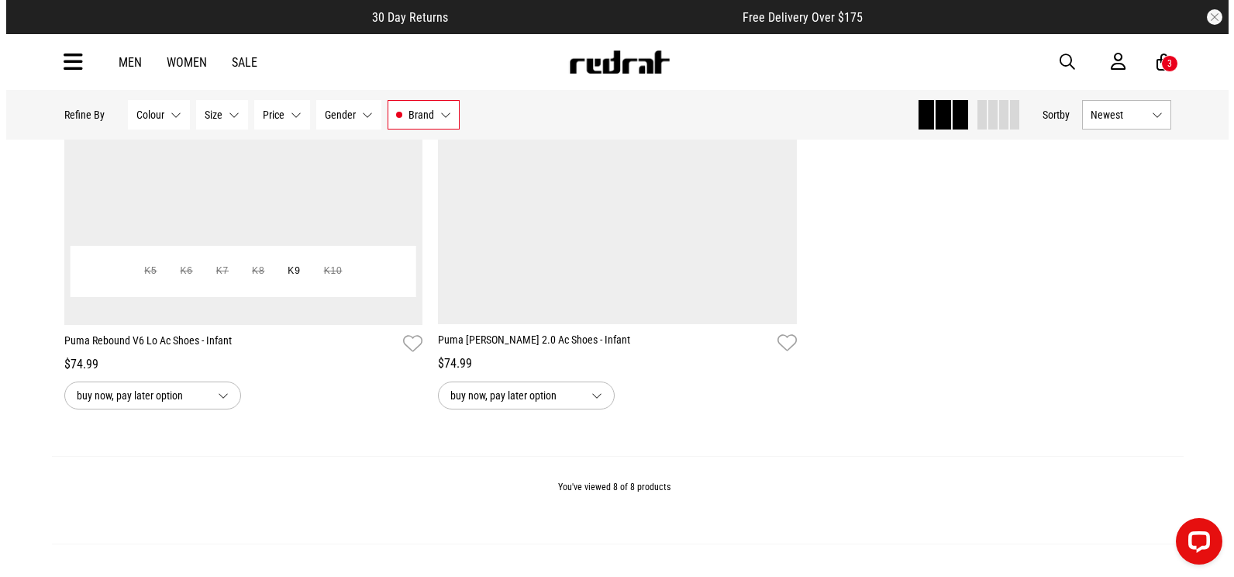
scroll to position [1240, 0]
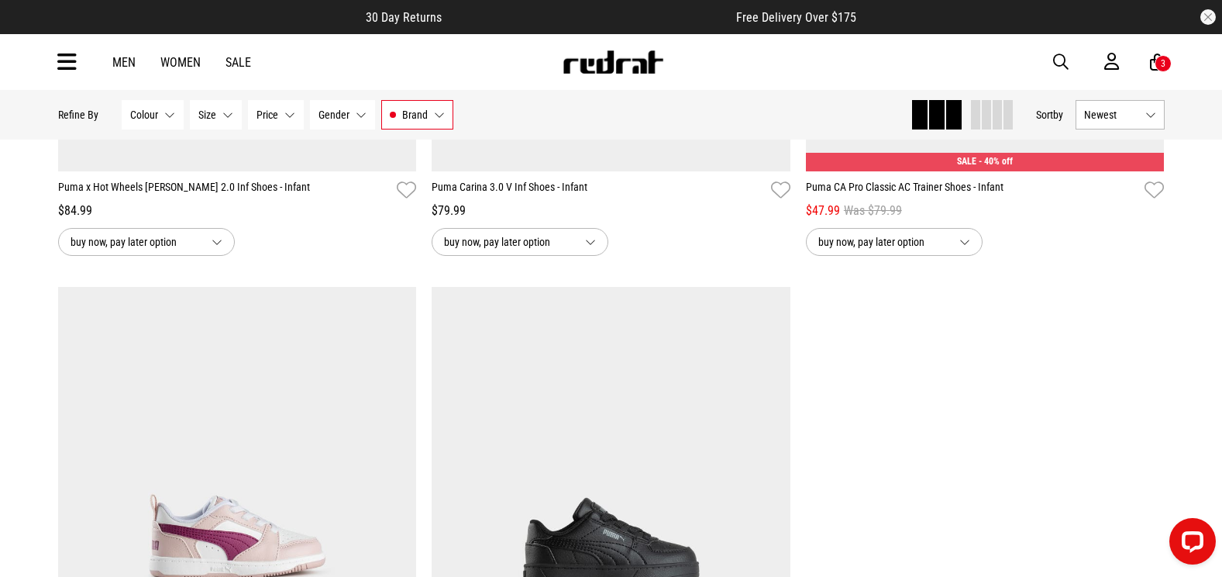
click at [54, 69] on div "Men Women Sale Sign in New Back Footwear Back Mens Back Womens Back Youth & Kid…" at bounding box center [612, 62] width 1132 height 56
click at [60, 67] on icon at bounding box center [66, 63] width 19 height 26
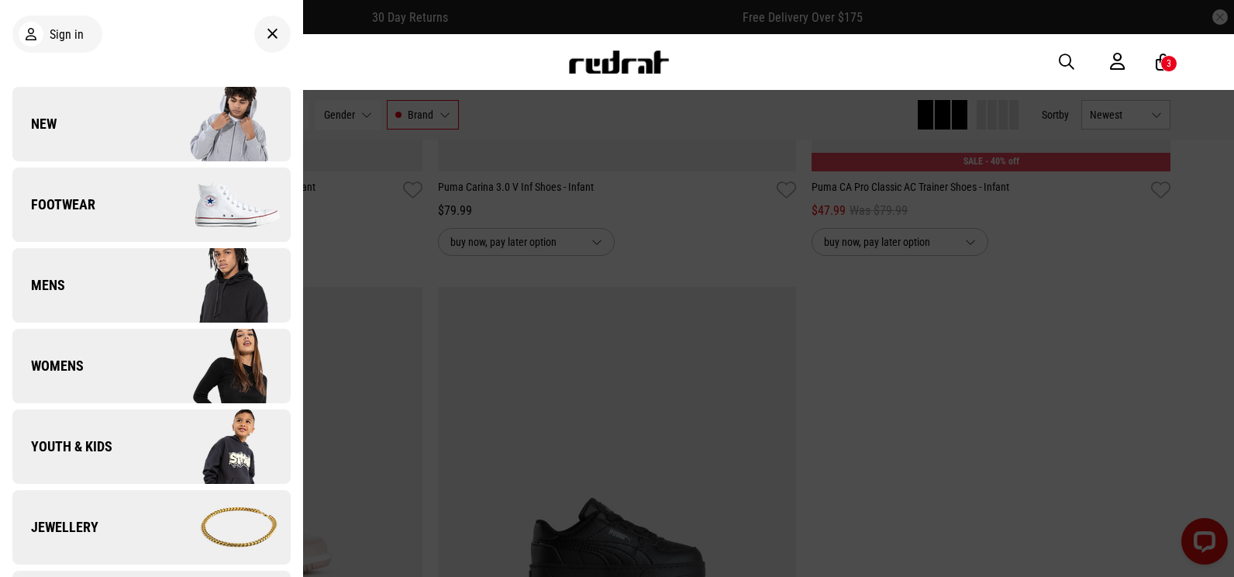
click at [77, 191] on link "Footwear" at bounding box center [151, 204] width 278 height 74
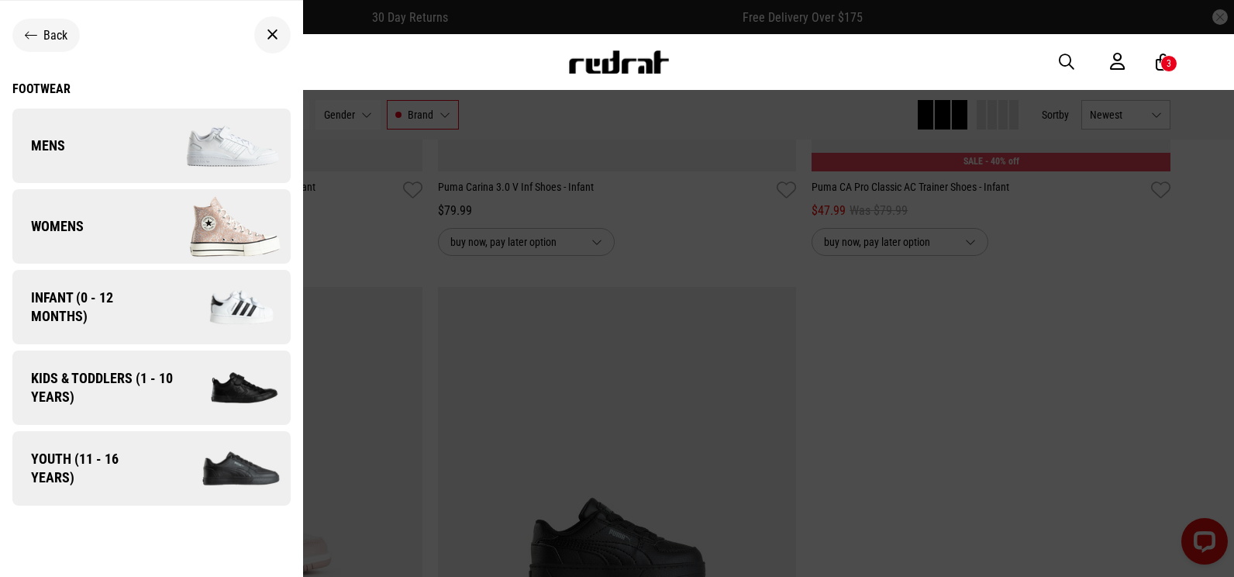
click at [140, 378] on span "Kids & Toddlers (1 - 10 years)" at bounding box center [96, 387] width 168 height 37
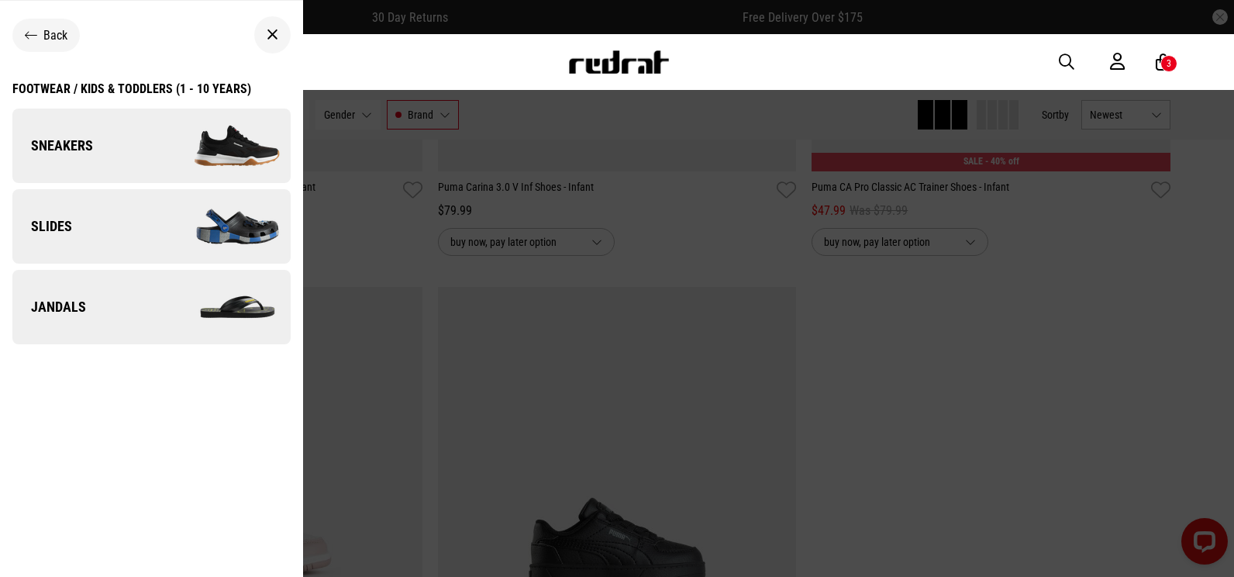
click at [179, 122] on img at bounding box center [220, 146] width 139 height 78
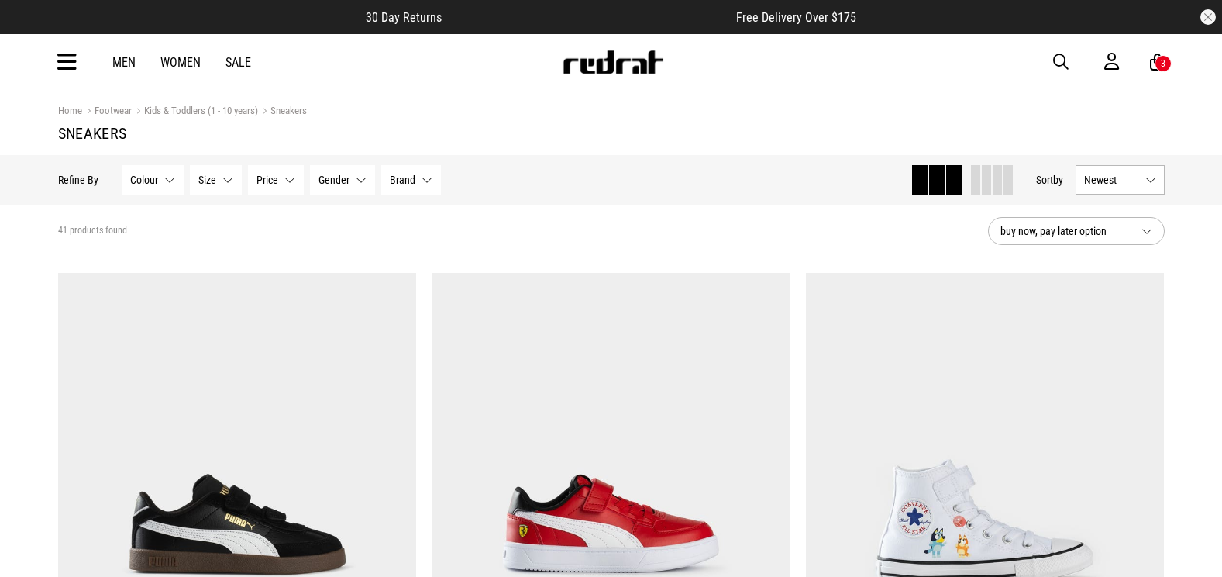
click at [405, 176] on span "Brand" at bounding box center [403, 180] width 26 height 12
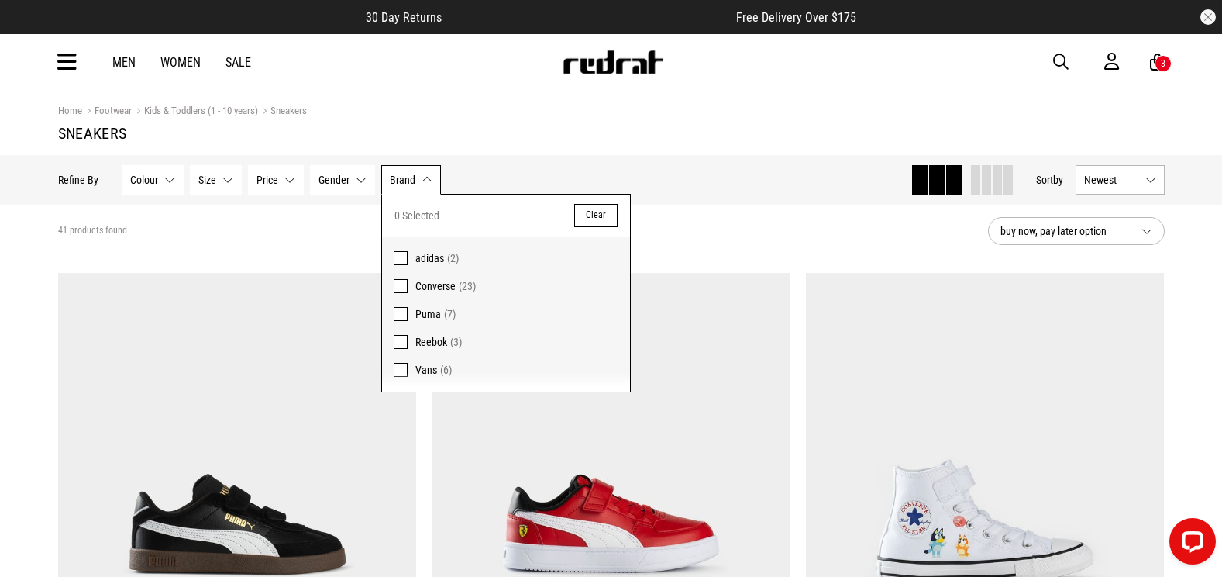
click at [428, 311] on span "Puma" at bounding box center [428, 314] width 26 height 12
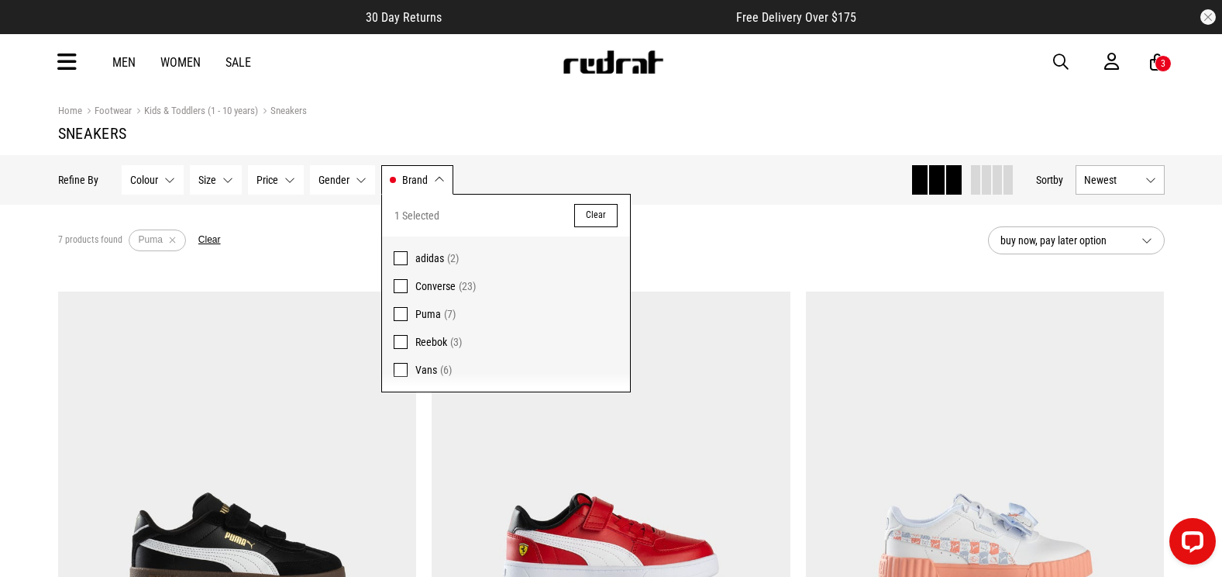
click at [328, 240] on div "7 products found Active Filters Puma Clear" at bounding box center [517, 240] width 918 height 47
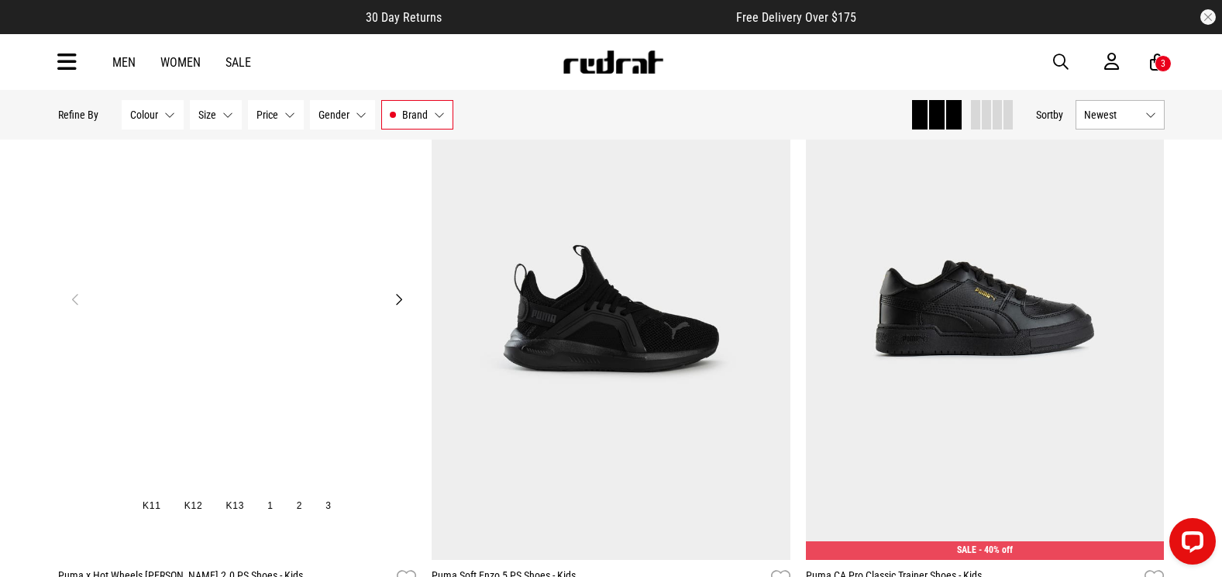
scroll to position [853, 0]
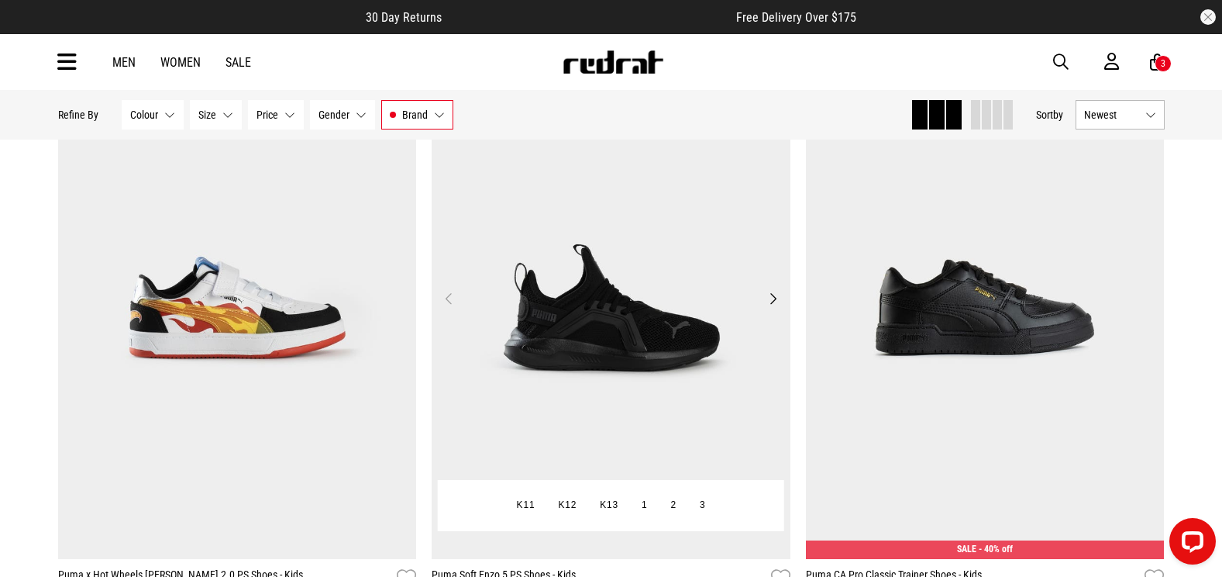
click at [515, 267] on img at bounding box center [611, 308] width 359 height 502
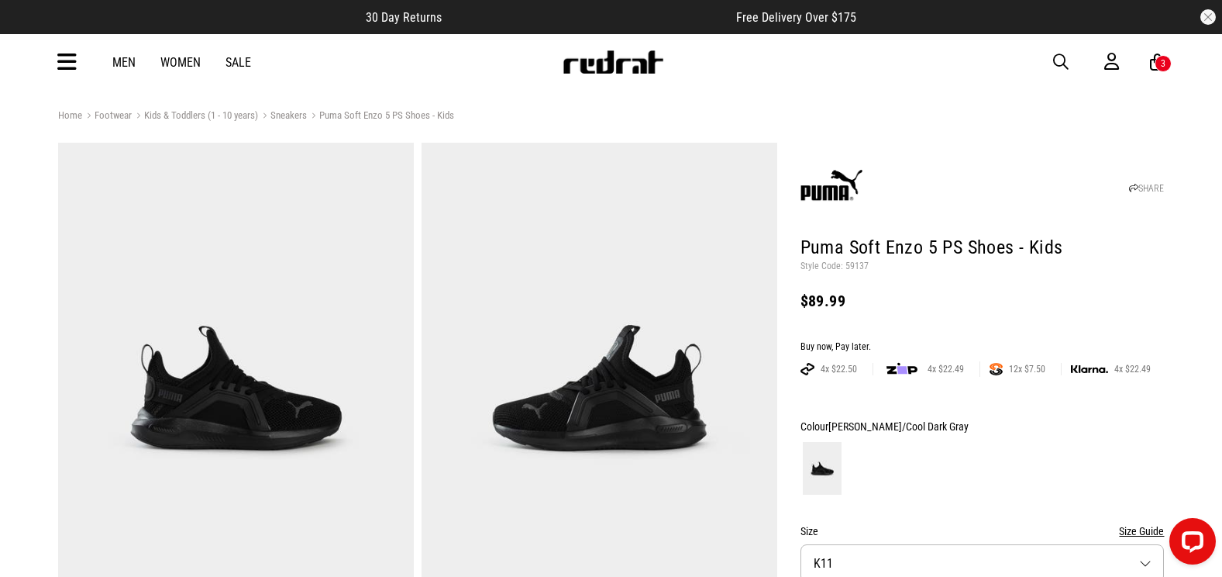
click at [1057, 63] on span "button" at bounding box center [1061, 62] width 16 height 19
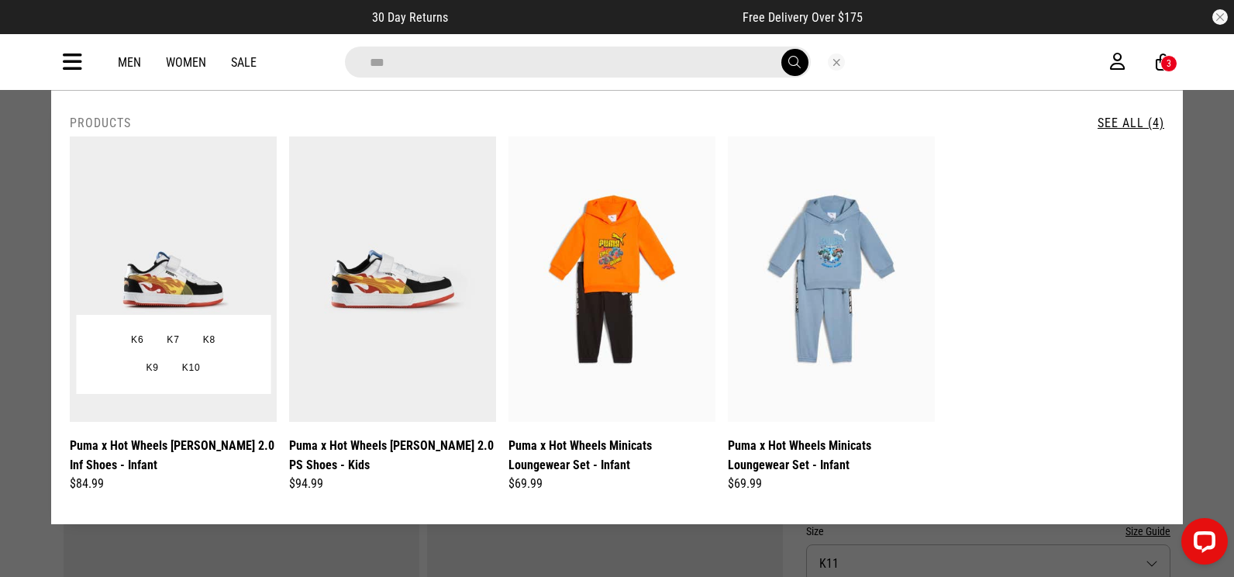
type input "***"
click at [104, 231] on img at bounding box center [173, 278] width 207 height 285
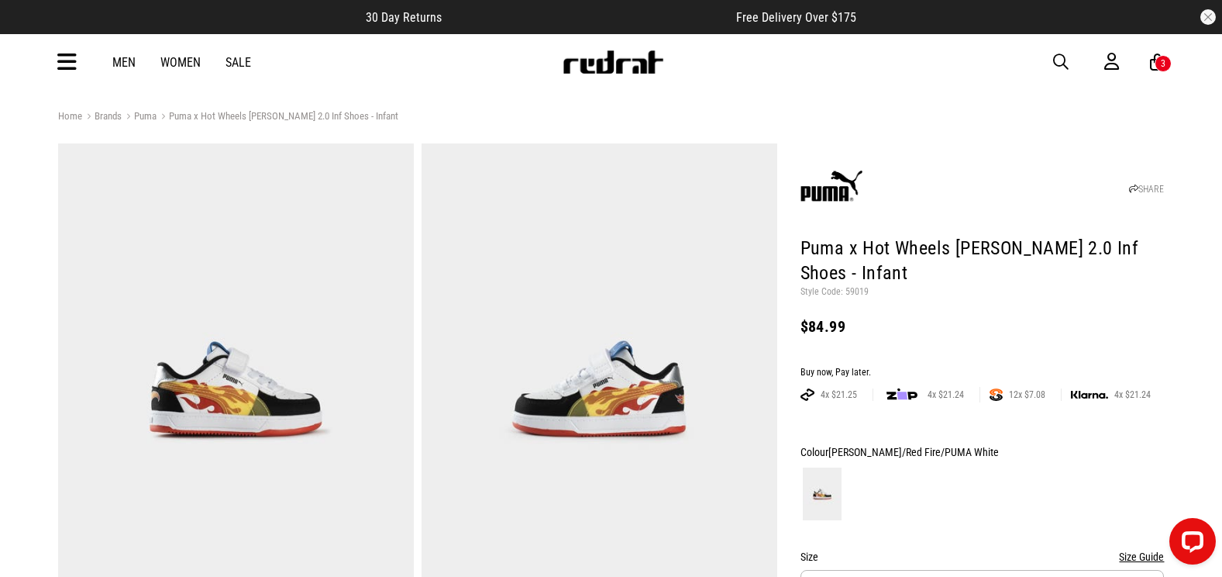
click at [1059, 67] on span "button" at bounding box center [1061, 62] width 16 height 19
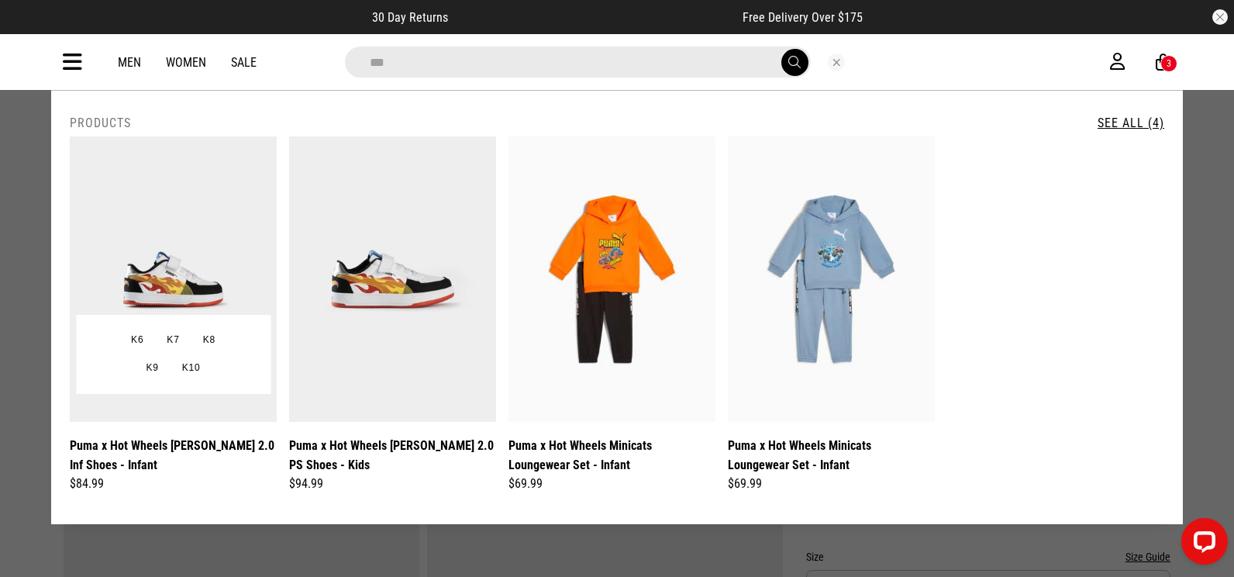
type input "***"
click at [157, 229] on img at bounding box center [173, 278] width 207 height 285
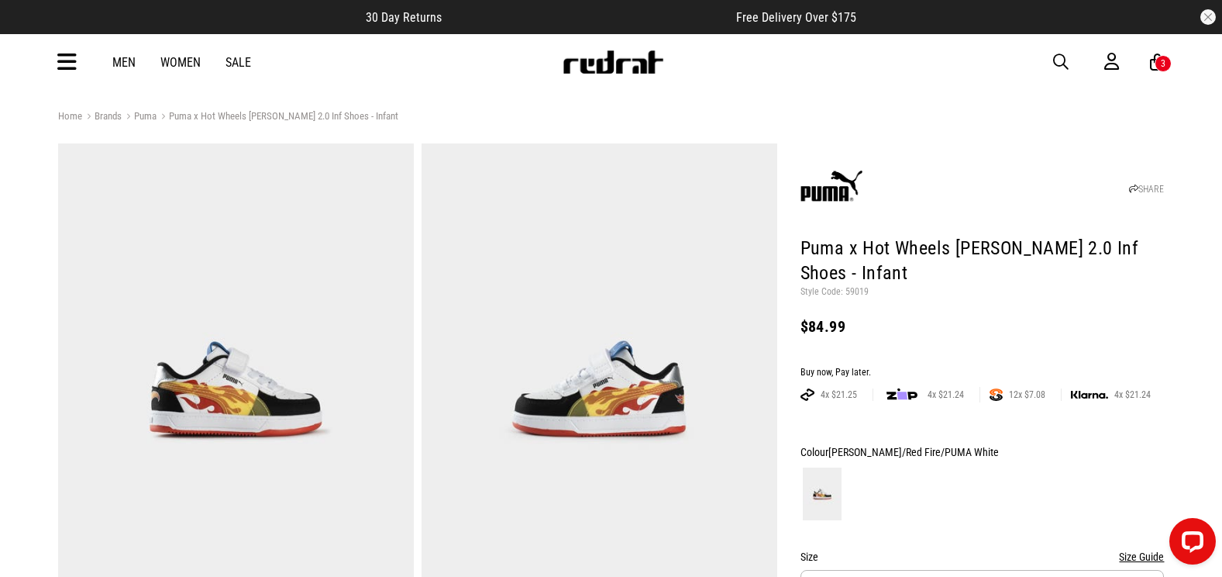
click at [1073, 64] on button "button" at bounding box center [1068, 62] width 31 height 19
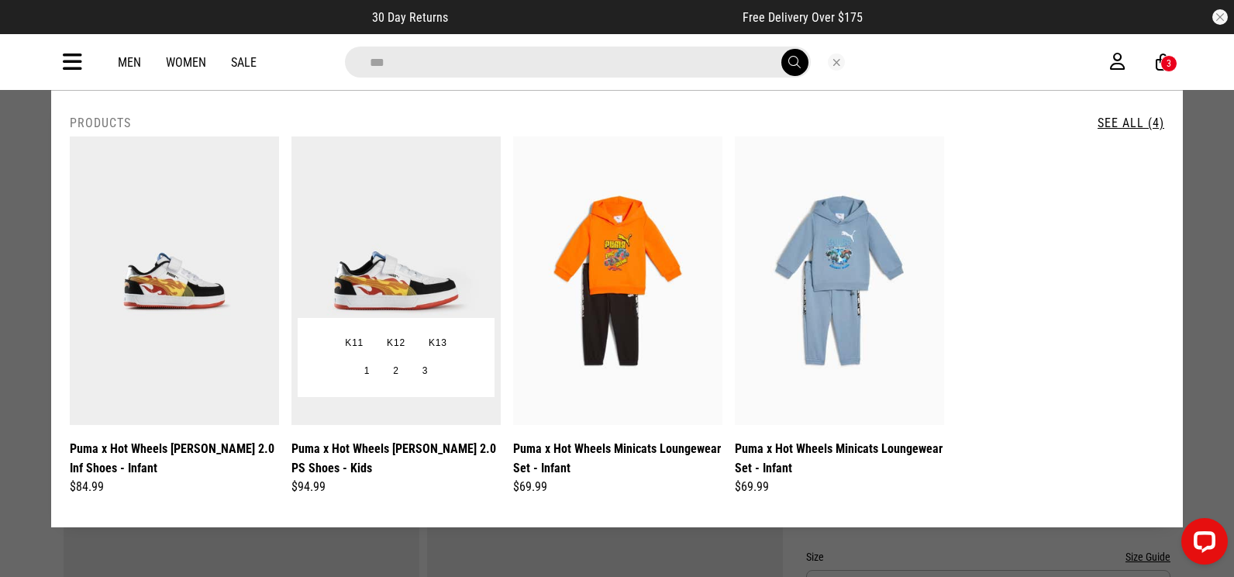
type input "***"
click at [475, 175] on img at bounding box center [395, 280] width 209 height 288
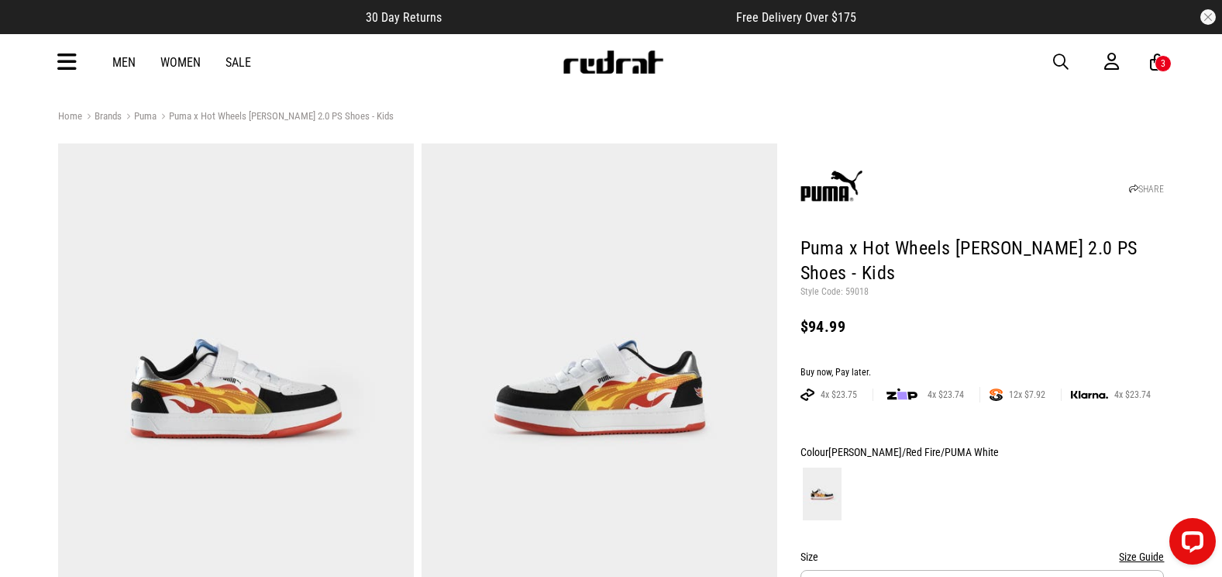
click at [1058, 61] on span "button" at bounding box center [1061, 62] width 16 height 19
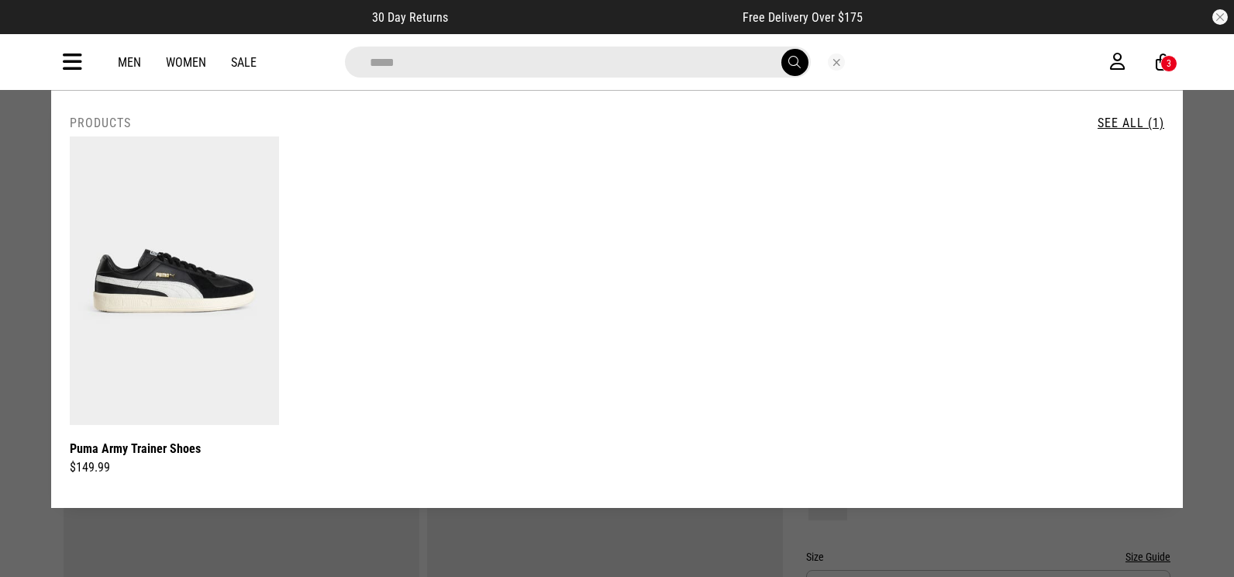
type input "*****"
click at [71, 58] on icon at bounding box center [72, 63] width 19 height 26
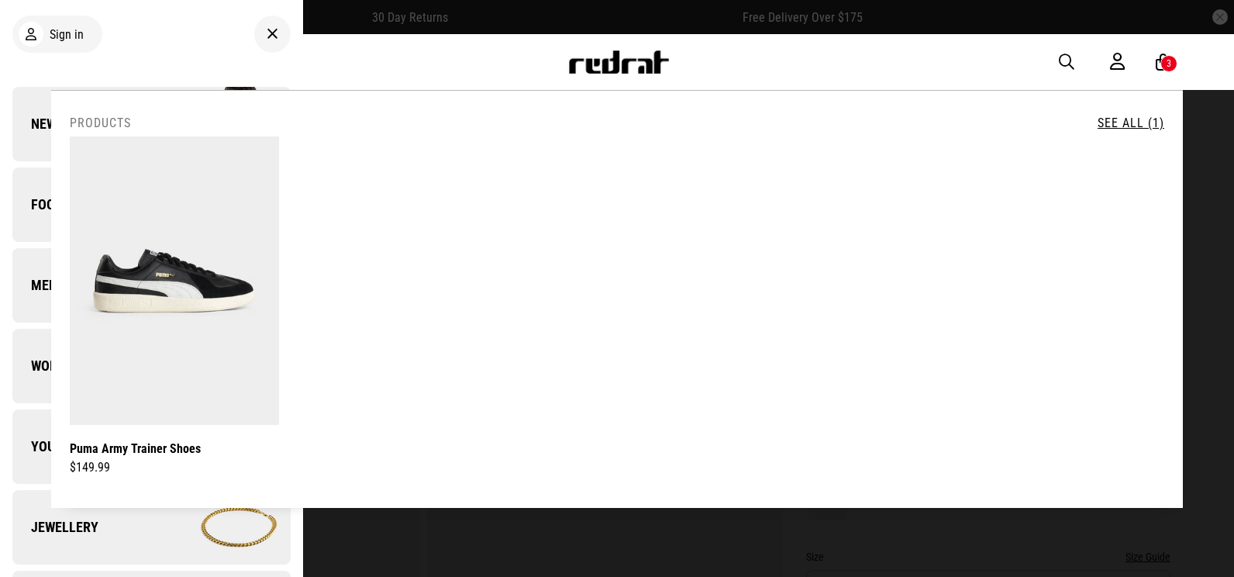
click at [369, 46] on div "**********" at bounding box center [617, 62] width 1132 height 56
click at [1069, 57] on span "button" at bounding box center [1067, 62] width 16 height 19
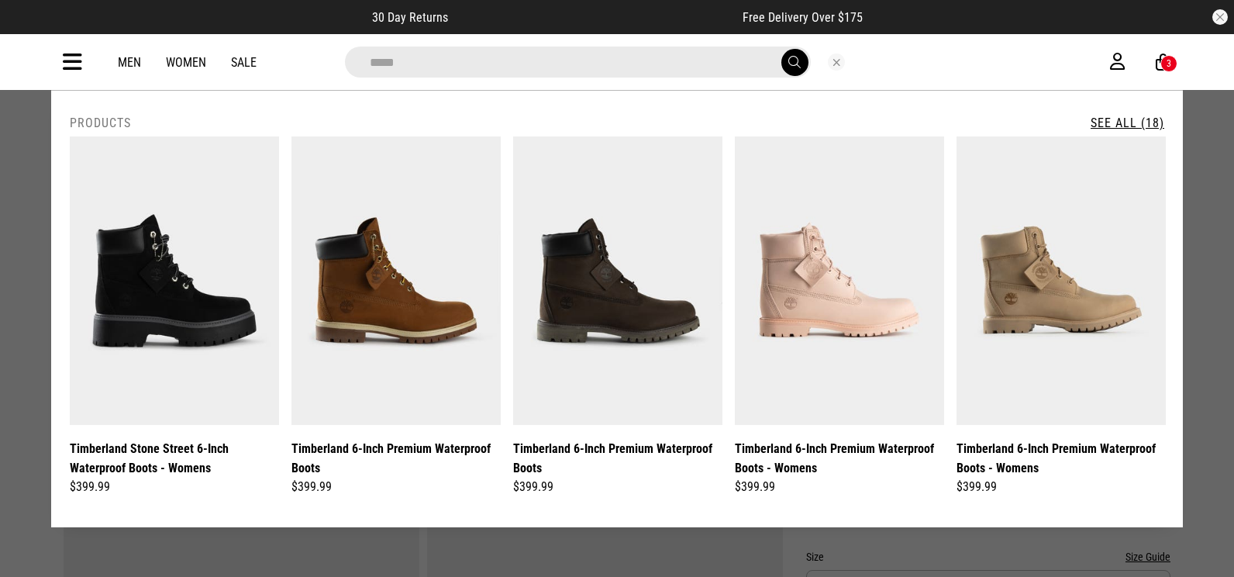
drag, startPoint x: 402, startPoint y: 67, endPoint x: 0, endPoint y: 4, distance: 407.1
click at [62, 13] on div "**********" at bounding box center [617, 45] width 1234 height 90
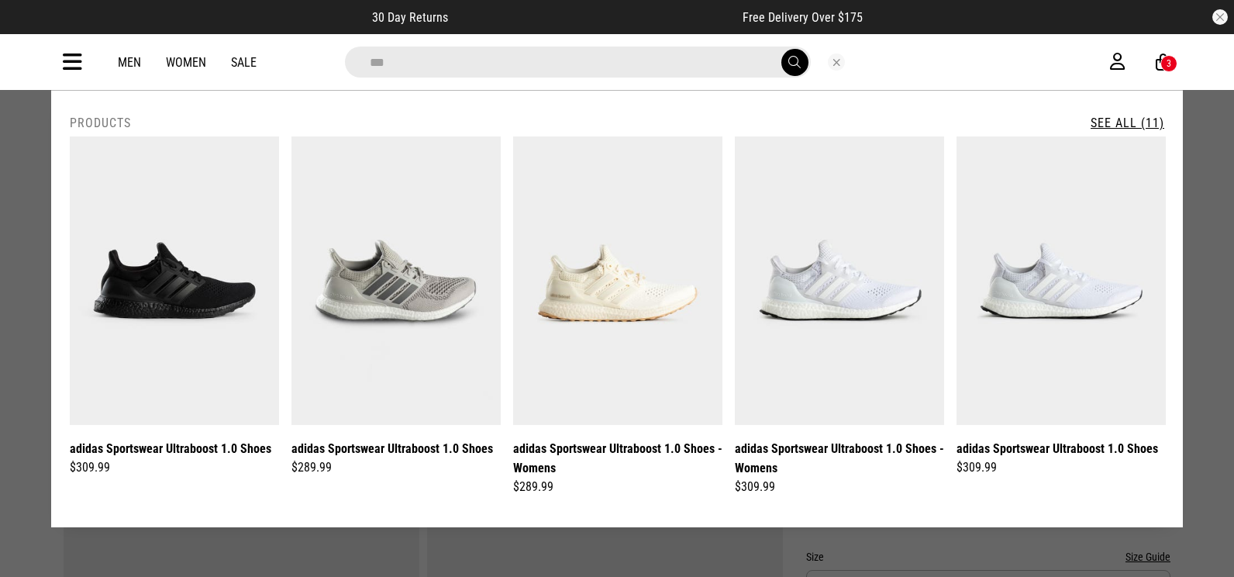
type input "***"
click at [1128, 121] on link "See All (11)" at bounding box center [1127, 122] width 74 height 15
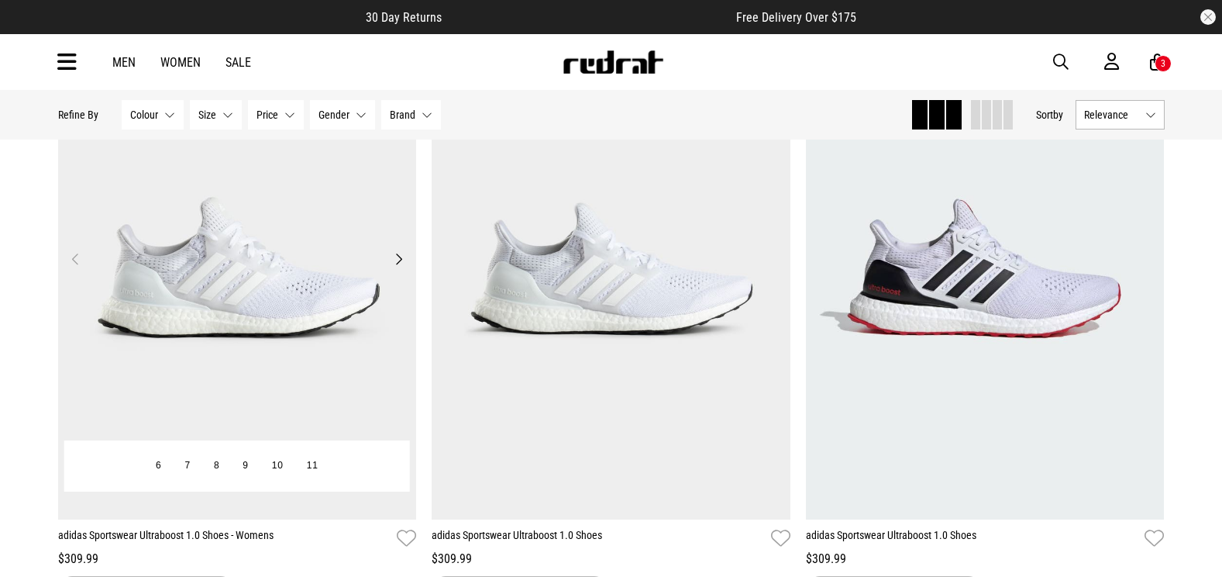
drag, startPoint x: 539, startPoint y: 245, endPoint x: 210, endPoint y: 294, distance: 332.2
click at [233, 278] on img at bounding box center [237, 268] width 359 height 502
